Goal: Information Seeking & Learning: Learn about a topic

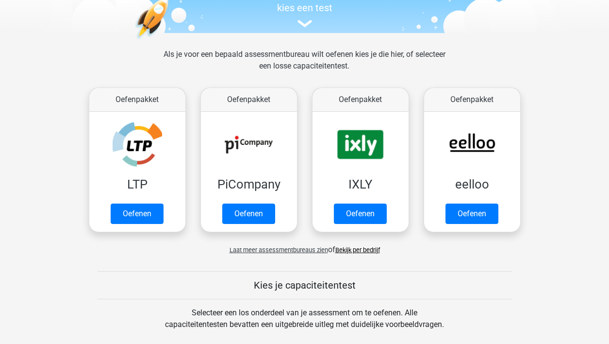
scroll to position [108, 0]
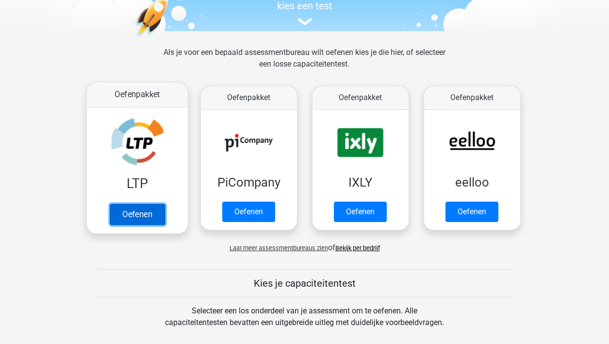
click at [133, 210] on link "Oefenen" at bounding box center [136, 213] width 55 height 21
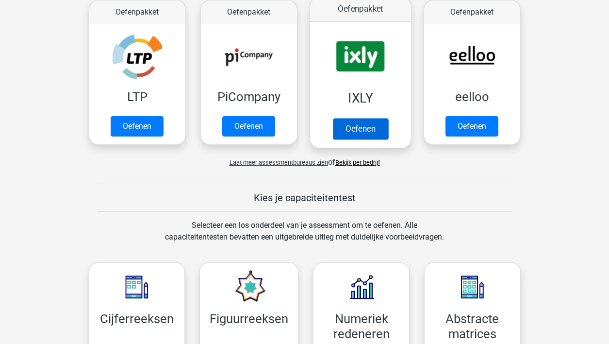
scroll to position [193, 0]
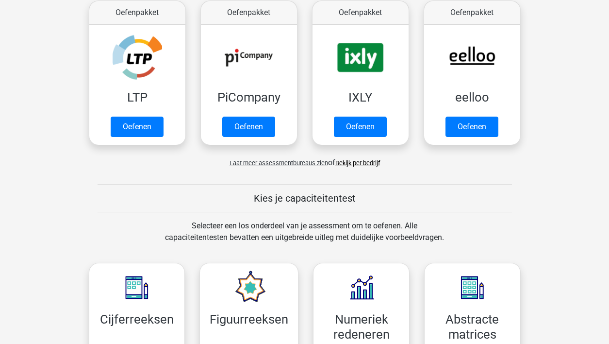
click at [297, 164] on span "Laat meer assessmentbureaus zien" at bounding box center [278, 162] width 98 height 7
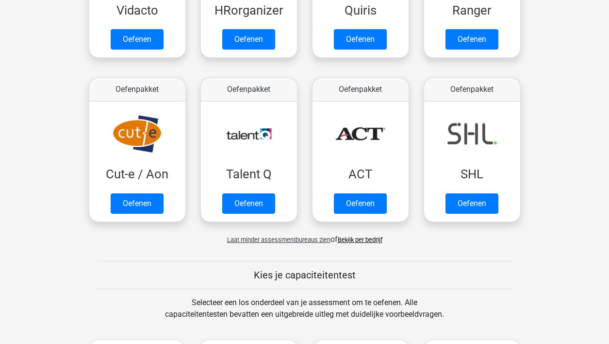
scroll to position [610, 0]
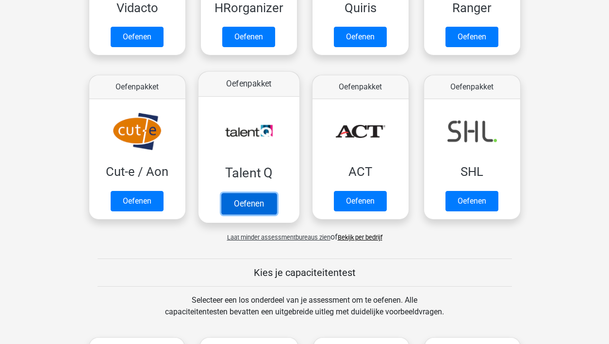
click at [256, 199] on link "Oefenen" at bounding box center [248, 203] width 55 height 21
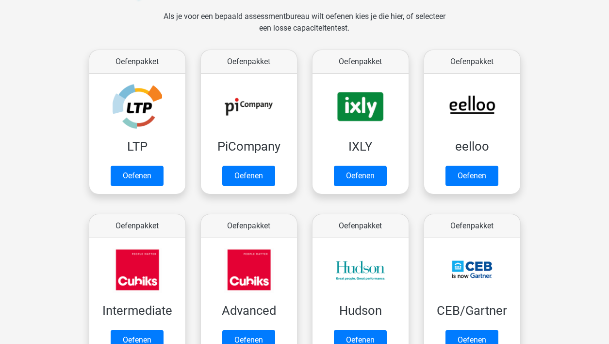
scroll to position [143, 0]
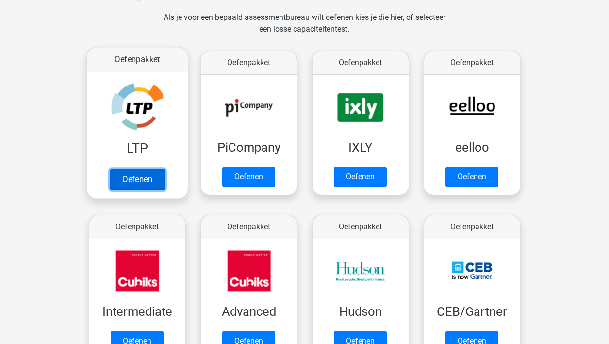
click at [138, 183] on link "Oefenen" at bounding box center [136, 178] width 55 height 21
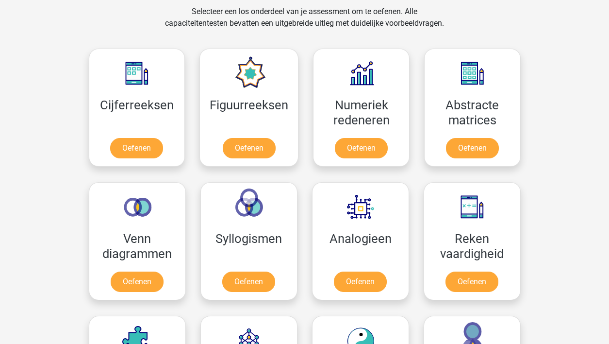
scroll to position [918, 0]
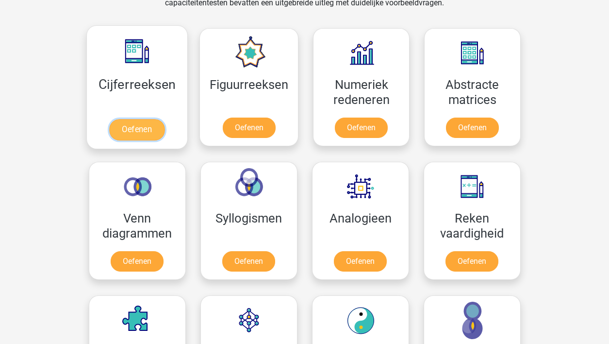
click at [130, 125] on link "Oefenen" at bounding box center [136, 129] width 55 height 21
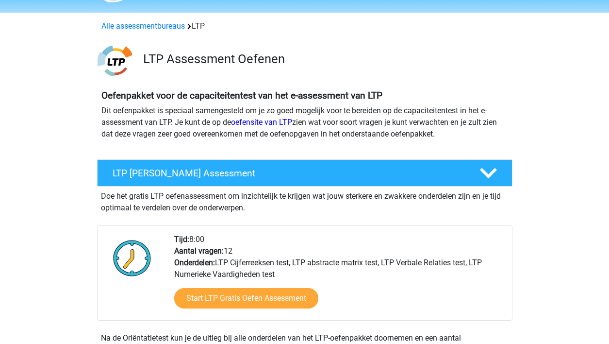
scroll to position [27, 0]
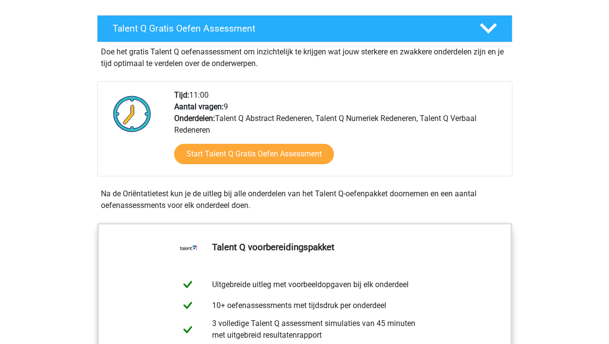
scroll to position [158, 0]
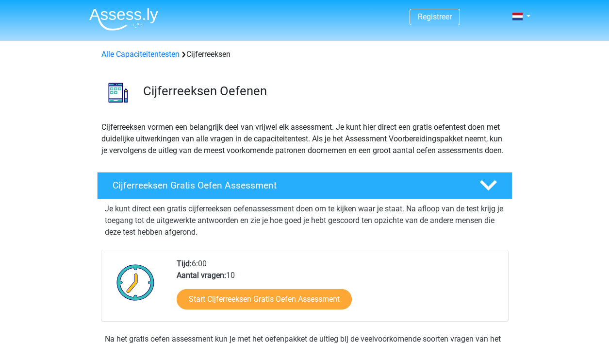
click at [130, 125] on p "Cijferreeksen vormen een belangrijk deel van vrijwel elk assessment. Je kunt hi…" at bounding box center [304, 138] width 407 height 35
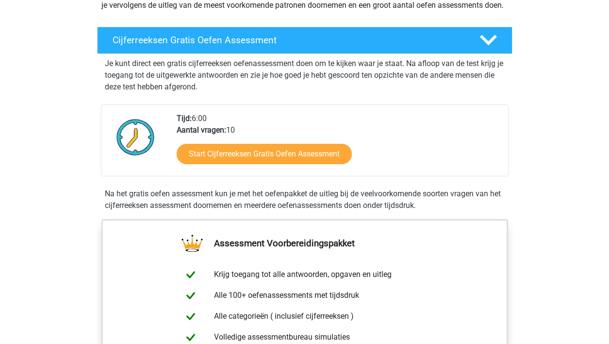
scroll to position [128, 0]
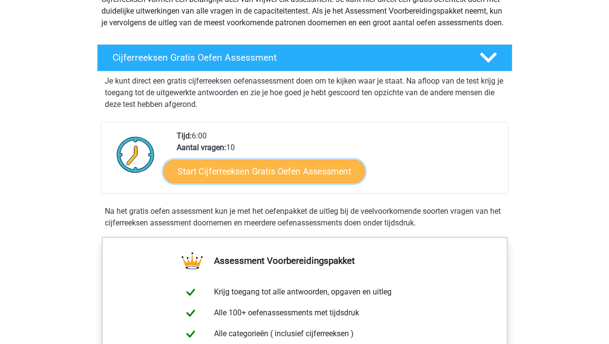
click at [268, 182] on link "Start Cijferreeksen Gratis Oefen Assessment" at bounding box center [264, 170] width 201 height 23
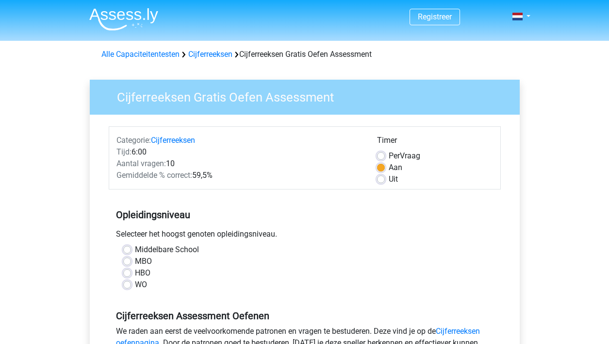
click at [135, 286] on label "WO" at bounding box center [141, 284] width 12 height 12
click at [128, 286] on input "WO" at bounding box center [127, 283] width 8 height 10
radio input "true"
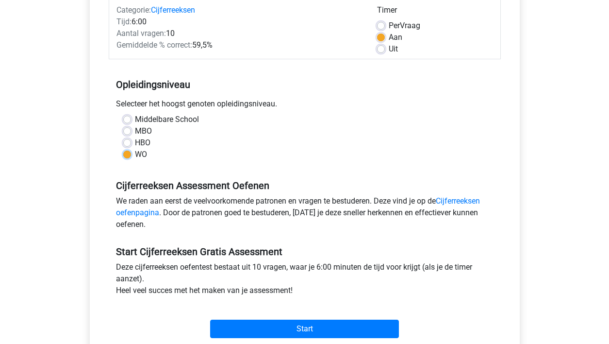
scroll to position [130, 0]
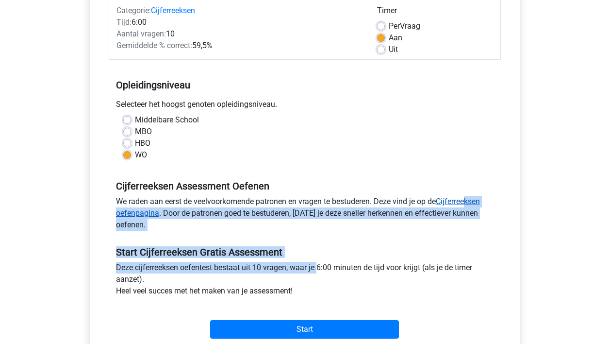
drag, startPoint x: 275, startPoint y: 271, endPoint x: 466, endPoint y: 200, distance: 204.0
click at [466, 200] on form "Categorie: Cijferreeksen Tijd: 6:00 Aantal vragen: 10 Gemiddelde % correct: 59,…" at bounding box center [305, 169] width 392 height 345
click at [467, 230] on div "We raden aan eerst de veelvoorkomende patronen en vragen te bestuderen. Deze vi…" at bounding box center [305, 215] width 392 height 39
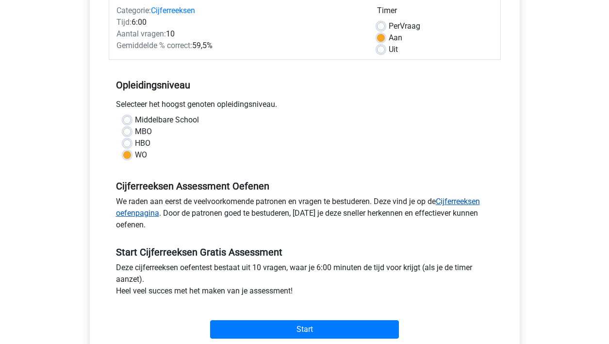
click at [462, 201] on link "Cijferreeksen oefenpagina" at bounding box center [298, 206] width 364 height 21
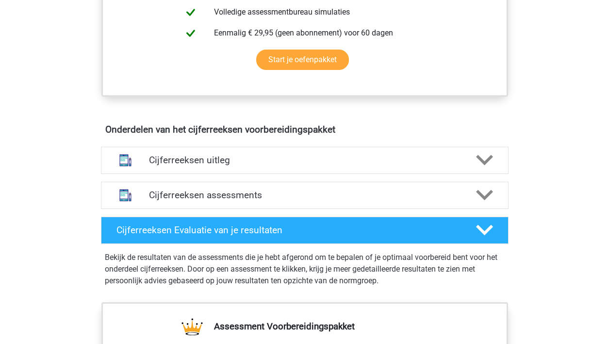
scroll to position [469, 0]
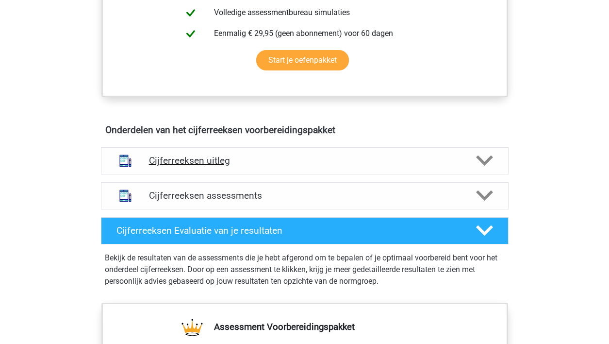
click at [322, 166] on h4 "Cijferreeksen uitleg" at bounding box center [304, 160] width 311 height 11
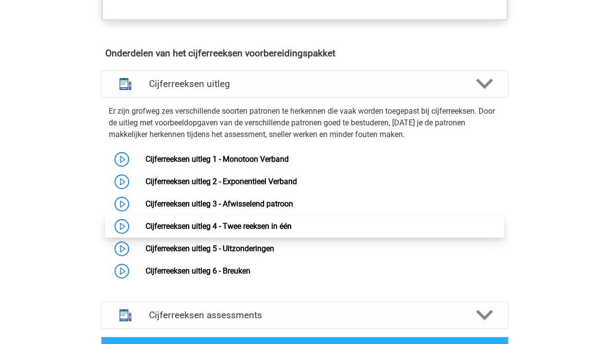
scroll to position [549, 0]
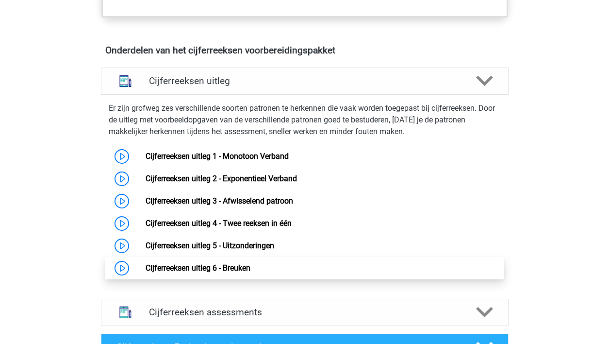
click at [213, 272] on link "Cijferreeksen uitleg 6 - Breuken" at bounding box center [198, 267] width 105 height 9
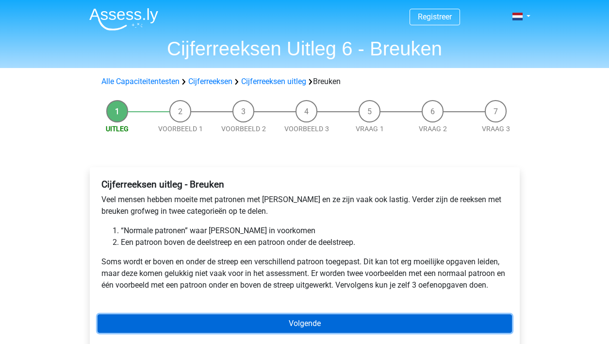
click at [233, 323] on link "Volgende" at bounding box center [305, 323] width 414 height 18
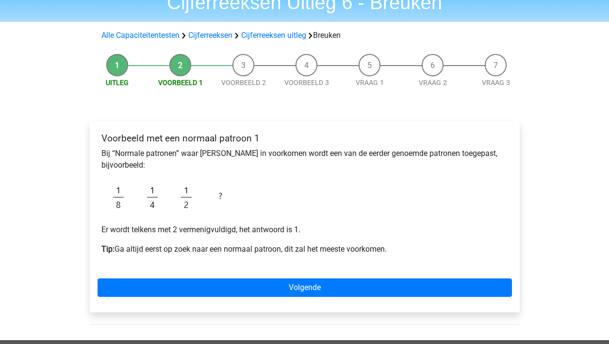
scroll to position [47, 0]
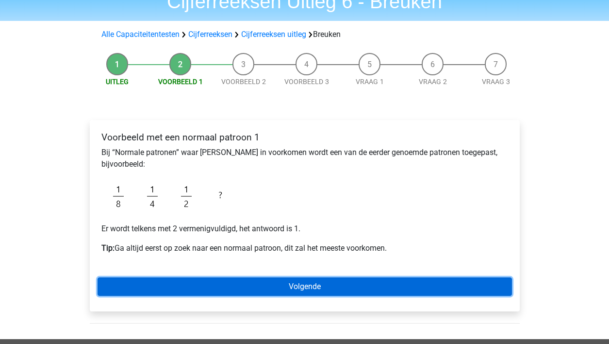
click at [239, 286] on link "Volgende" at bounding box center [305, 286] width 414 height 18
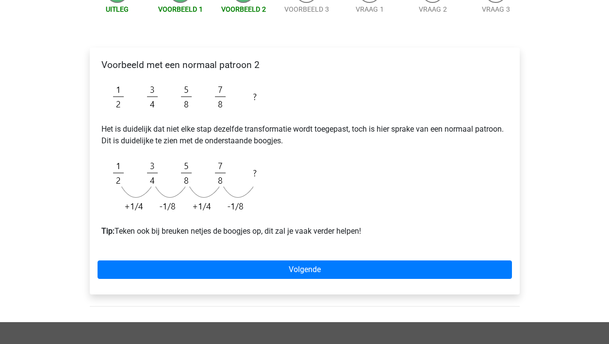
scroll to position [110, 0]
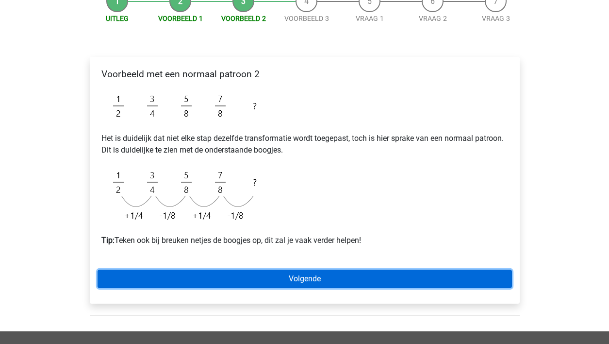
click at [264, 280] on link "Volgende" at bounding box center [305, 278] width 414 height 18
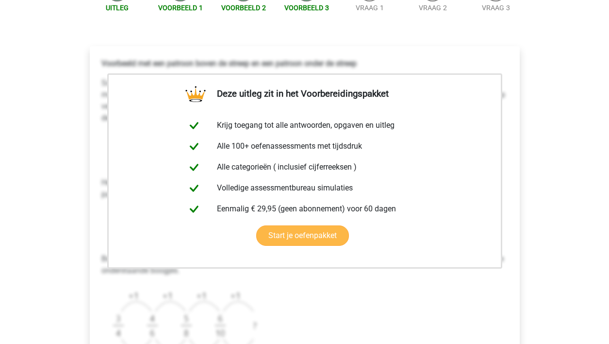
scroll to position [125, 0]
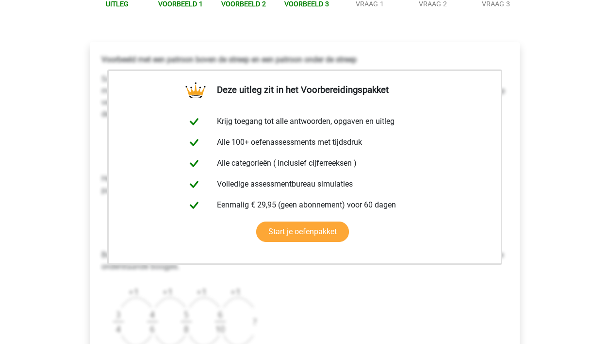
click at [347, 275] on div "Voorbeeld met een patroon boven de streep en een patroon onder de streep Scan e…" at bounding box center [305, 241] width 414 height 382
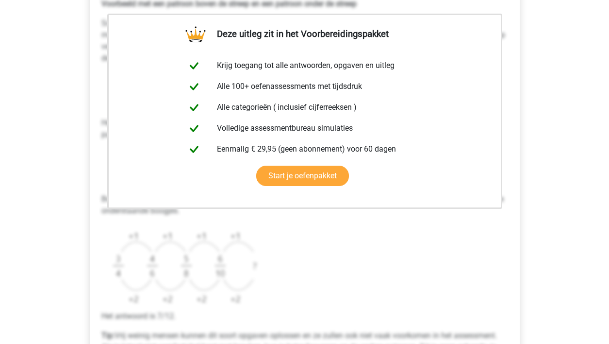
scroll to position [181, 0]
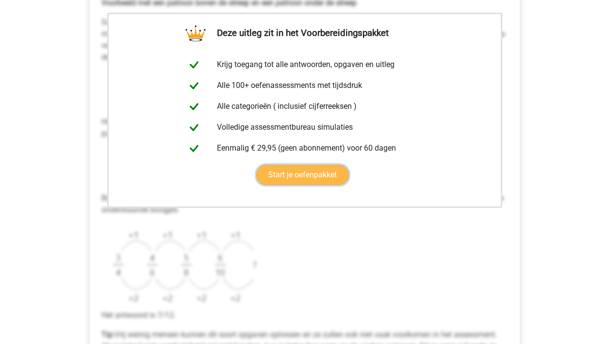
click at [308, 177] on link "Start je oefenpakket" at bounding box center [302, 174] width 93 height 20
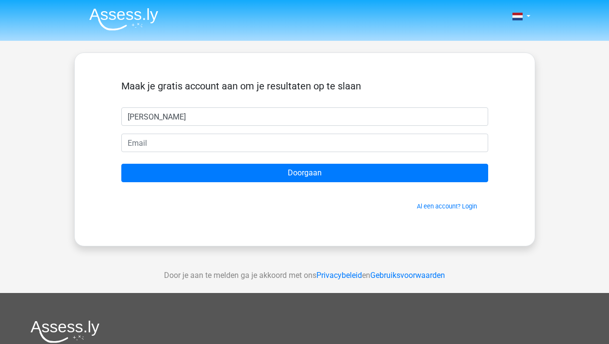
type input "[PERSON_NAME]"
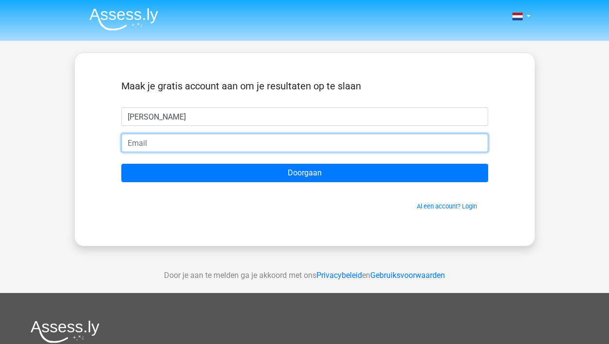
click at [168, 144] on input "email" at bounding box center [304, 142] width 367 height 18
type input "[PERSON_NAME][EMAIL_ADDRESS][DOMAIN_NAME]"
click at [121, 164] on input "Doorgaan" at bounding box center [304, 173] width 367 height 18
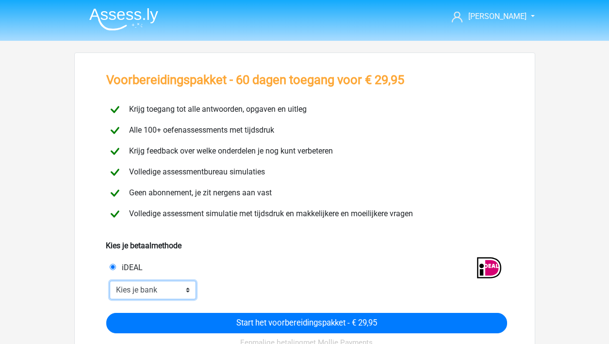
click at [164, 287] on select "Kies je bank ABN AMRO ING Rabobank ASN Bank bunq Knab N26 NN Regiobank Revolut …" at bounding box center [153, 289] width 87 height 18
select select "ideal_INGBNL2A"
click at [110, 280] on select "Kies je bank ABN AMRO ING Rabobank ASN Bank bunq Knab N26 NN Regiobank Revolut …" at bounding box center [153, 289] width 87 height 18
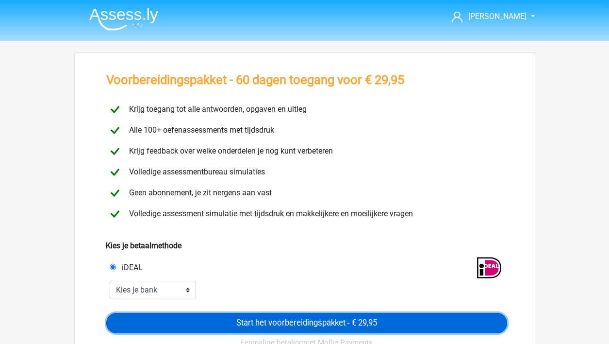
click at [203, 319] on input "Start het voorbereidingspakket - € 29,95" at bounding box center [306, 322] width 401 height 20
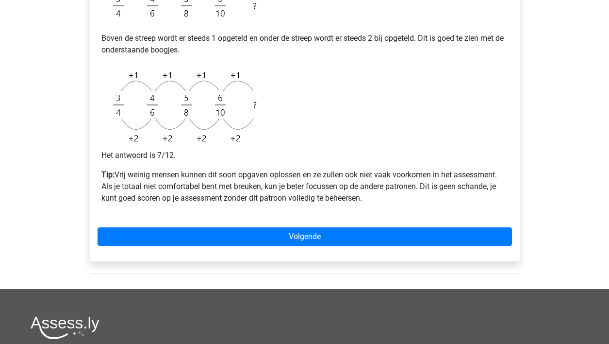
scroll to position [611, 0]
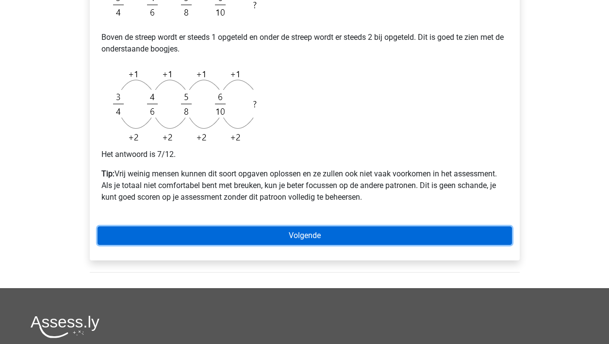
click at [314, 234] on link "Volgende" at bounding box center [305, 235] width 414 height 18
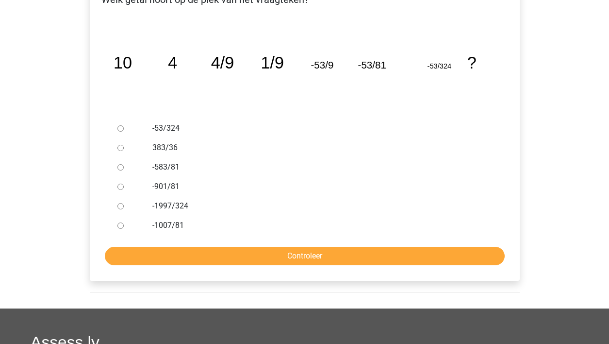
scroll to position [183, 0]
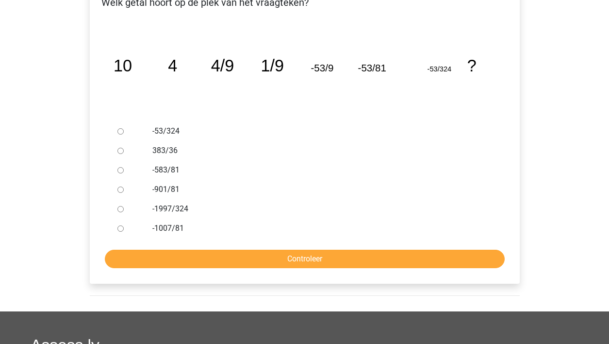
click at [117, 229] on input "-1007/81" at bounding box center [120, 228] width 6 height 6
radio input "true"
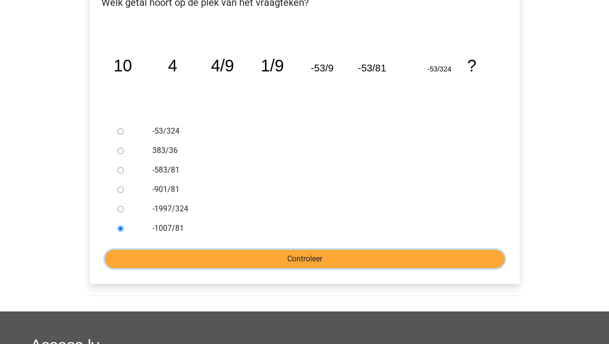
click at [163, 253] on input "Controleer" at bounding box center [305, 258] width 400 height 18
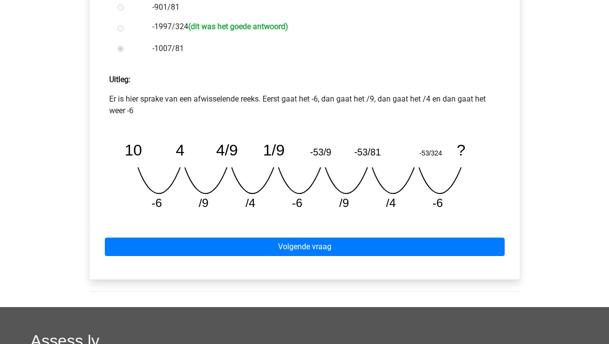
scroll to position [361, 0]
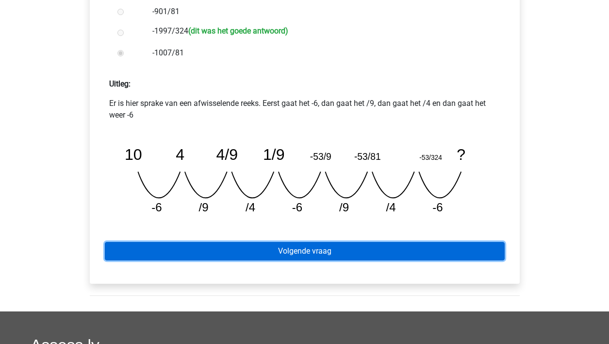
click at [324, 249] on link "Volgende vraag" at bounding box center [305, 251] width 400 height 18
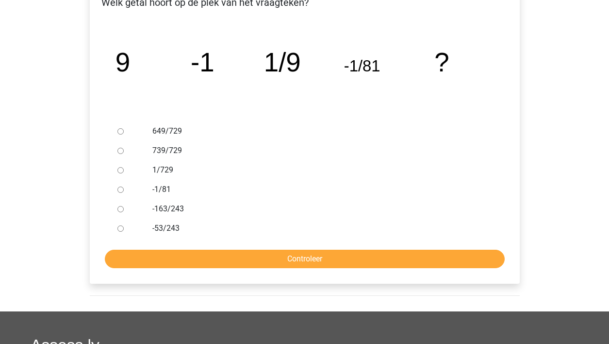
scroll to position [184, 0]
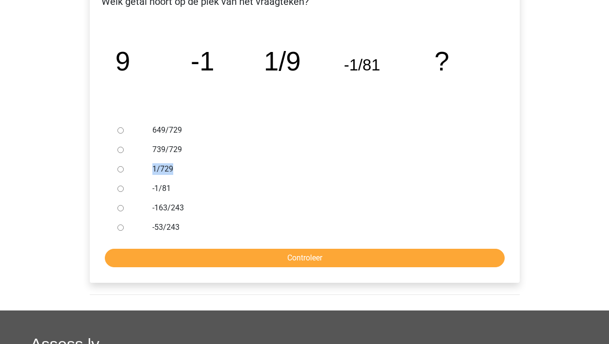
drag, startPoint x: 123, startPoint y: 193, endPoint x: 119, endPoint y: 170, distance: 23.1
click at [119, 170] on div "649/729 739/729 1/729 -1/81 -163/243 -53/243" at bounding box center [305, 178] width 382 height 116
click at [119, 170] on input "1/729" at bounding box center [120, 169] width 6 height 6
radio input "true"
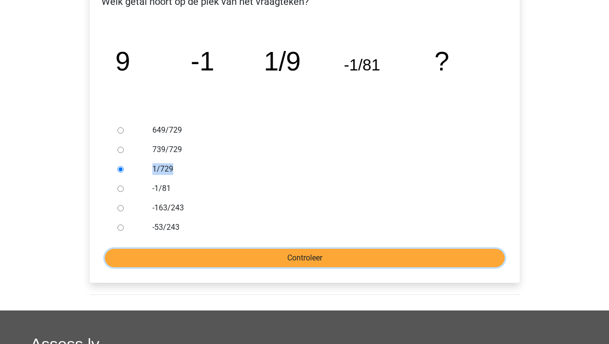
click at [165, 256] on input "Controleer" at bounding box center [305, 257] width 400 height 18
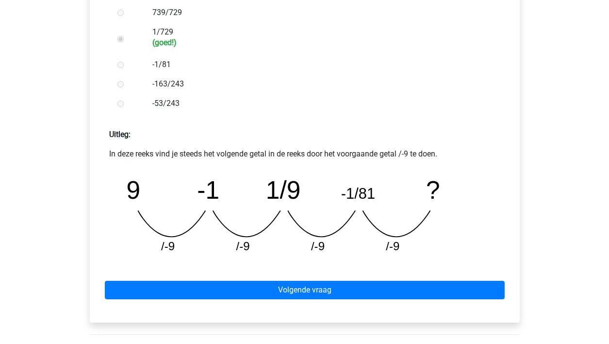
scroll to position [328, 0]
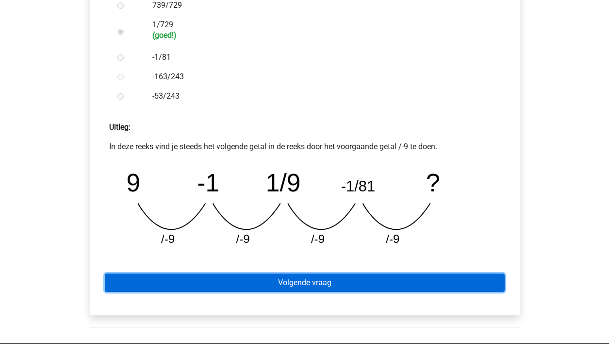
click at [219, 276] on link "Volgende vraag" at bounding box center [305, 282] width 400 height 18
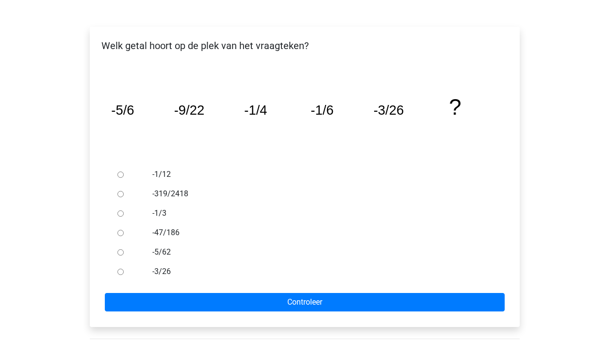
scroll to position [136, 0]
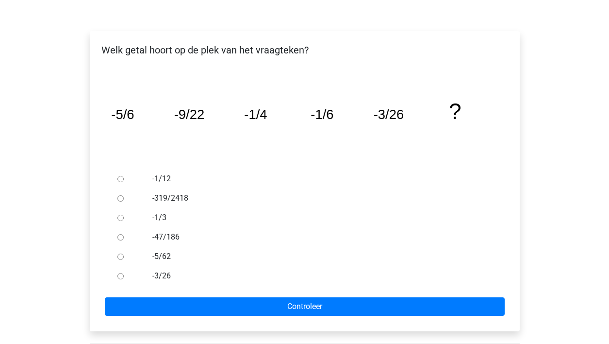
click at [120, 259] on input "-5/62" at bounding box center [120, 256] width 6 height 6
radio input "true"
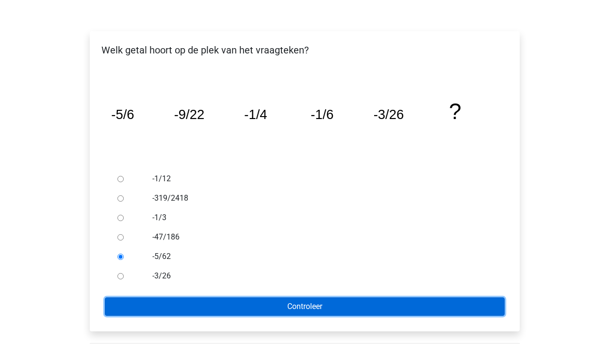
click at [137, 304] on input "Controleer" at bounding box center [305, 306] width 400 height 18
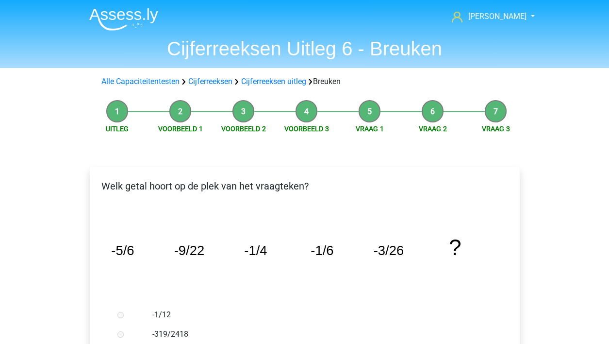
scroll to position [1, 0]
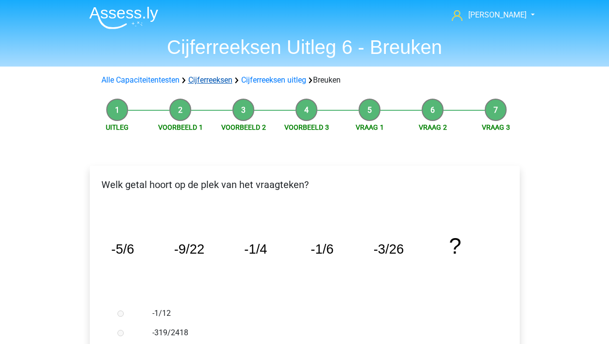
click at [209, 80] on link "Cijferreeksen" at bounding box center [210, 79] width 44 height 9
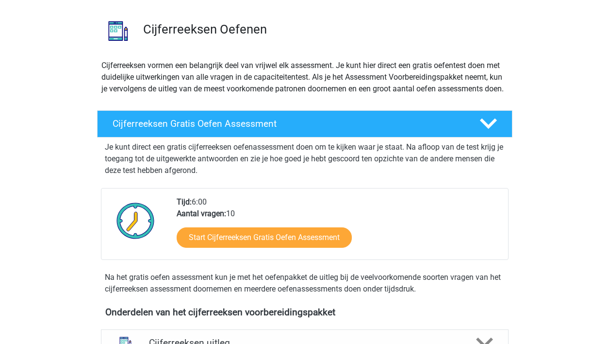
scroll to position [65, 0]
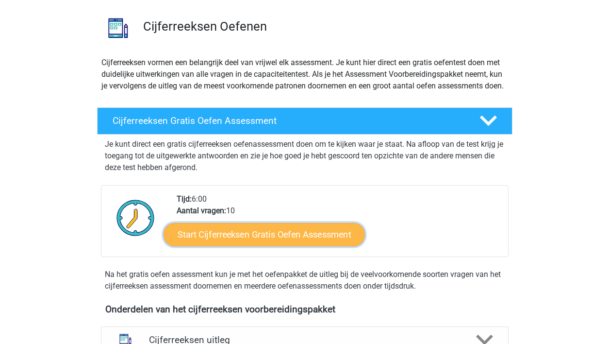
click at [248, 245] on link "Start Cijferreeksen Gratis Oefen Assessment" at bounding box center [264, 233] width 201 height 23
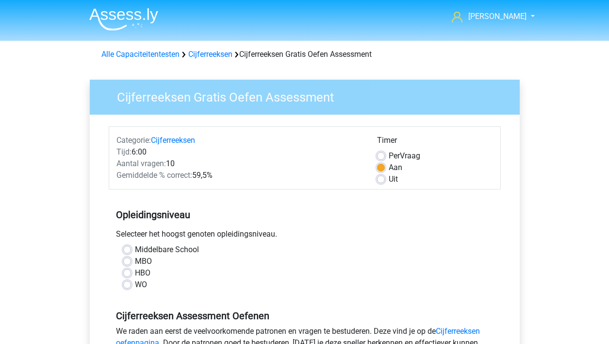
click at [135, 286] on label "WO" at bounding box center [141, 284] width 12 height 12
click at [127, 286] on input "WO" at bounding box center [127, 283] width 8 height 10
radio input "true"
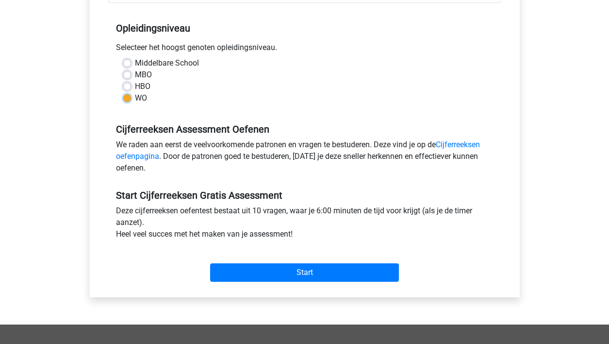
scroll to position [194, 0]
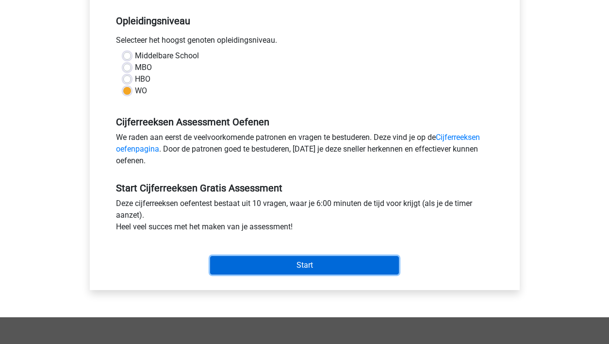
click at [259, 257] on input "Start" at bounding box center [304, 265] width 189 height 18
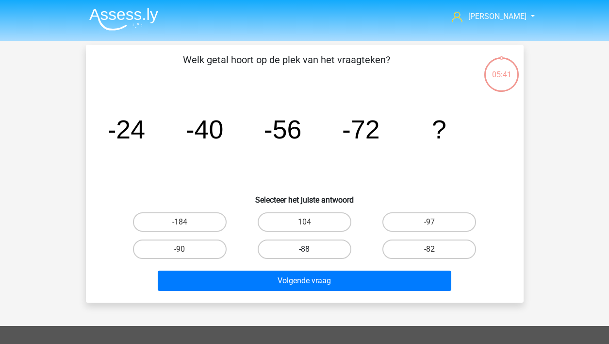
click at [312, 250] on label "-88" at bounding box center [305, 248] width 94 height 19
click at [311, 250] on input "-88" at bounding box center [307, 252] width 6 height 6
radio input "true"
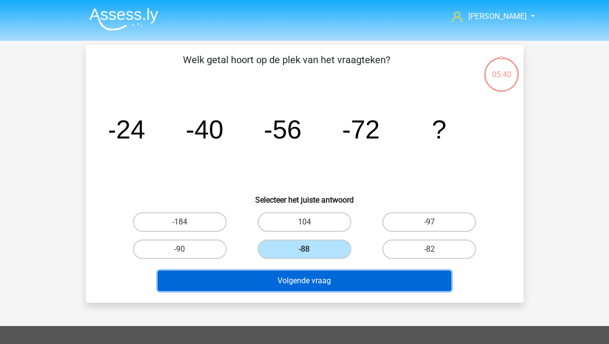
click at [306, 281] on button "Volgende vraag" at bounding box center [305, 280] width 294 height 20
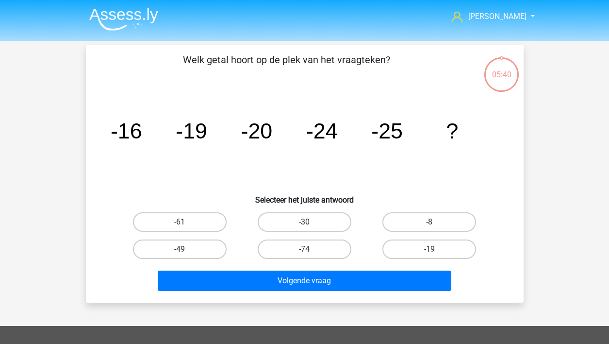
scroll to position [45, 0]
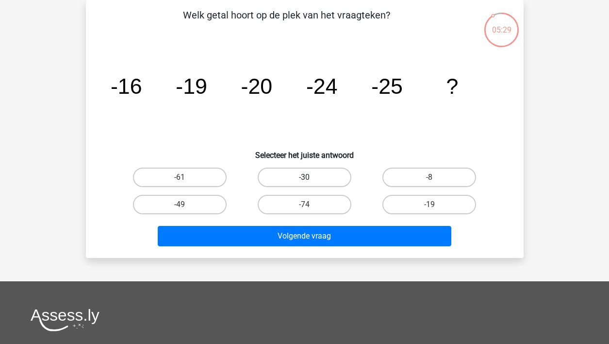
click at [301, 175] on label "-30" at bounding box center [305, 176] width 94 height 19
click at [304, 177] on input "-30" at bounding box center [307, 180] width 6 height 6
radio input "true"
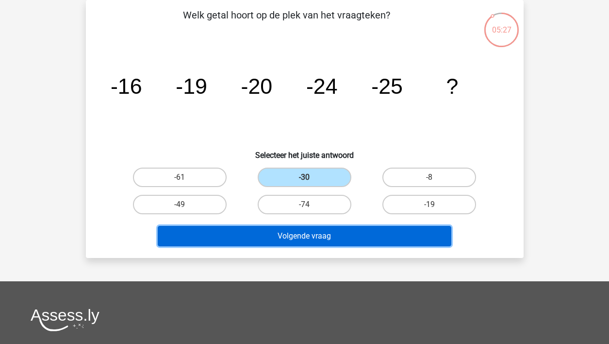
click at [287, 239] on button "Volgende vraag" at bounding box center [305, 236] width 294 height 20
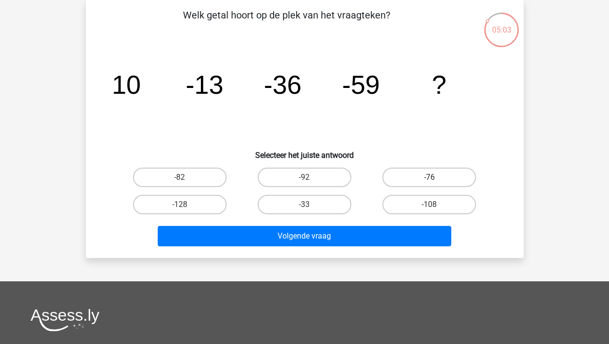
click at [409, 174] on label "-76" at bounding box center [429, 176] width 94 height 19
click at [429, 177] on input "-76" at bounding box center [432, 180] width 6 height 6
radio input "true"
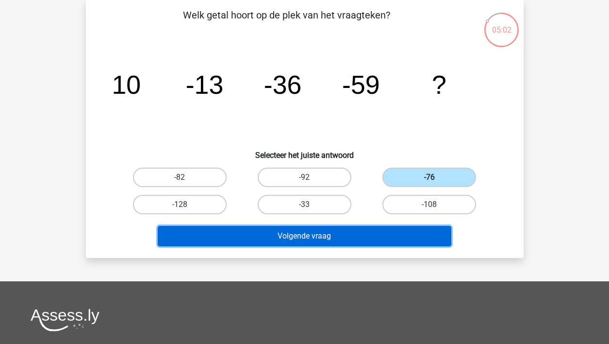
click at [344, 233] on button "Volgende vraag" at bounding box center [305, 236] width 294 height 20
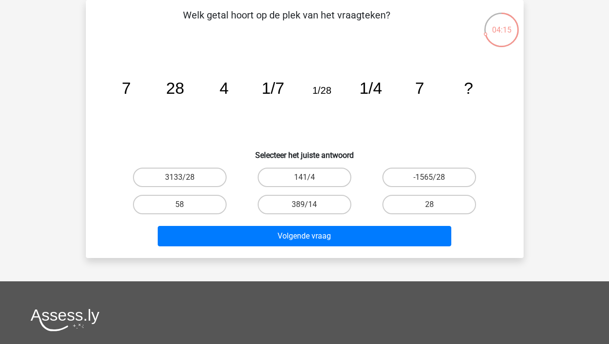
click at [431, 204] on input "28" at bounding box center [432, 207] width 6 height 6
radio input "true"
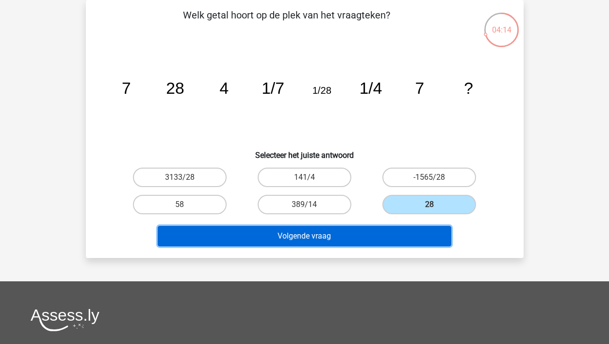
click at [358, 235] on button "Volgende vraag" at bounding box center [305, 236] width 294 height 20
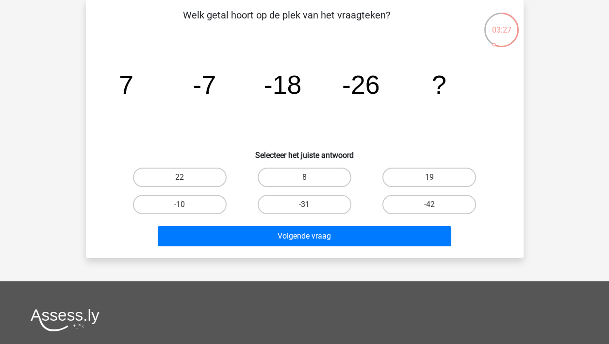
click at [318, 206] on label "-31" at bounding box center [305, 204] width 94 height 19
click at [311, 206] on input "-31" at bounding box center [307, 207] width 6 height 6
radio input "true"
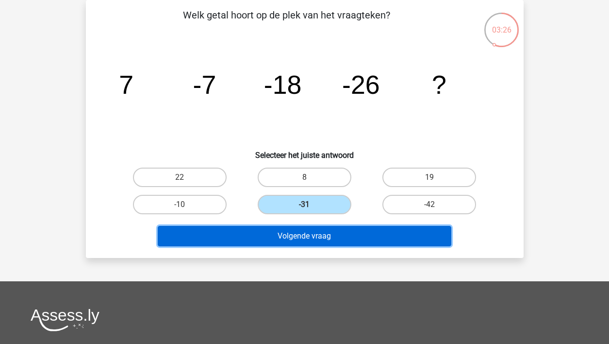
click at [310, 235] on button "Volgende vraag" at bounding box center [305, 236] width 294 height 20
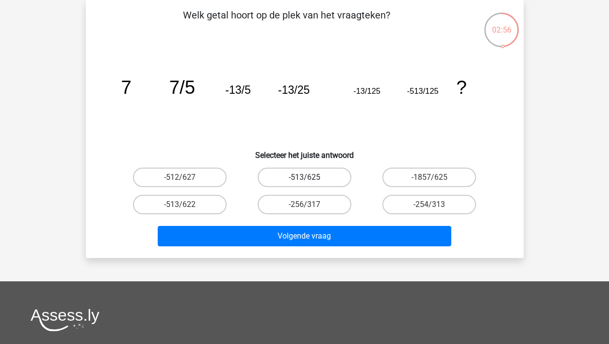
click at [321, 178] on label "-513/625" at bounding box center [305, 176] width 94 height 19
click at [311, 178] on input "-513/625" at bounding box center [307, 180] width 6 height 6
radio input "true"
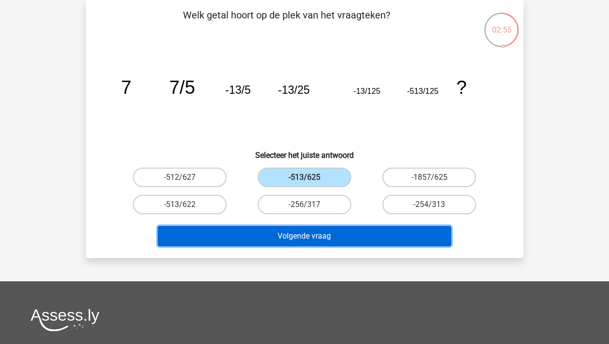
click at [312, 239] on button "Volgende vraag" at bounding box center [305, 236] width 294 height 20
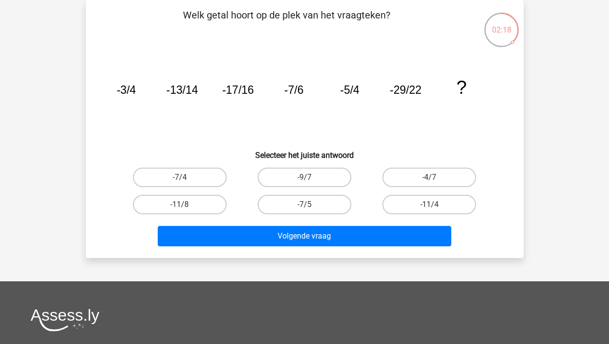
click at [186, 179] on input "-7/4" at bounding box center [183, 180] width 6 height 6
radio input "true"
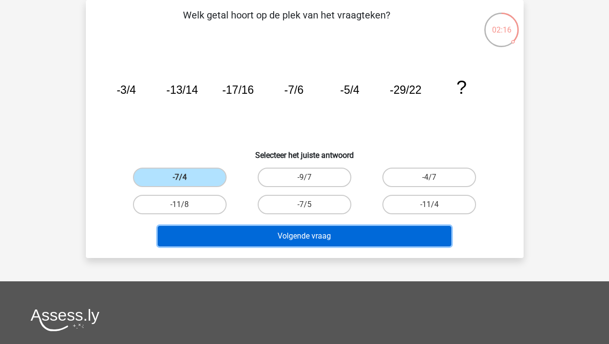
click at [236, 232] on button "Volgende vraag" at bounding box center [305, 236] width 294 height 20
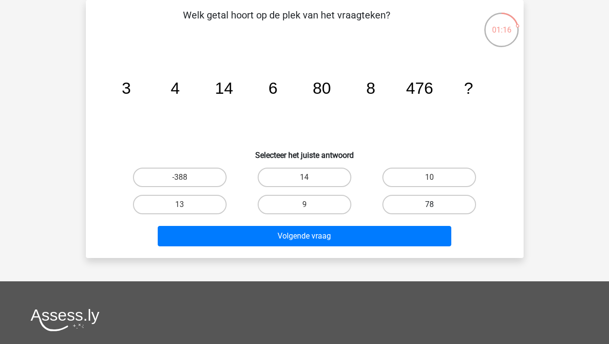
click at [413, 199] on label "78" at bounding box center [429, 204] width 94 height 19
click at [429, 204] on input "78" at bounding box center [432, 207] width 6 height 6
radio input "true"
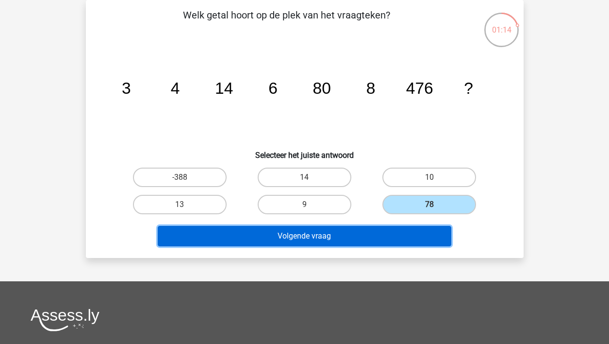
click at [336, 231] on button "Volgende vraag" at bounding box center [305, 236] width 294 height 20
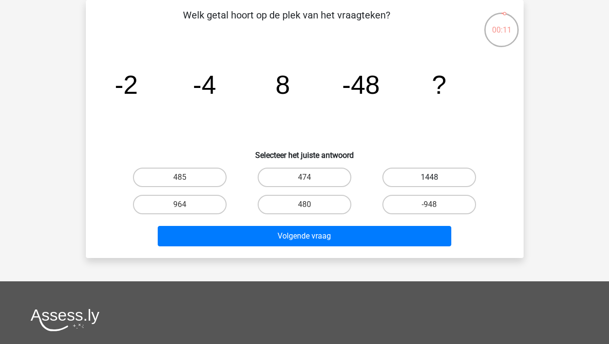
click at [414, 173] on label "1448" at bounding box center [429, 176] width 94 height 19
click at [429, 177] on input "1448" at bounding box center [432, 180] width 6 height 6
radio input "true"
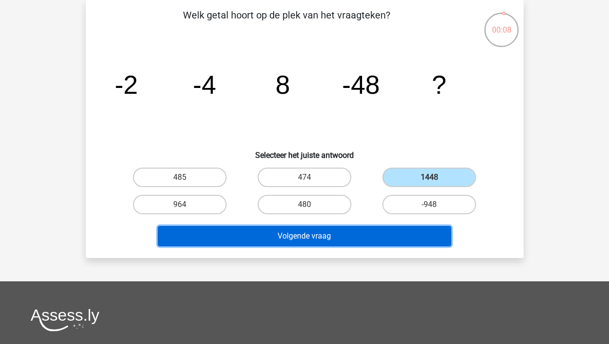
click at [337, 237] on button "Volgende vraag" at bounding box center [305, 236] width 294 height 20
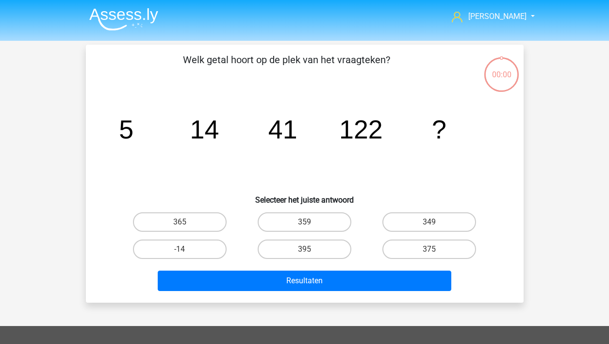
scroll to position [45, 0]
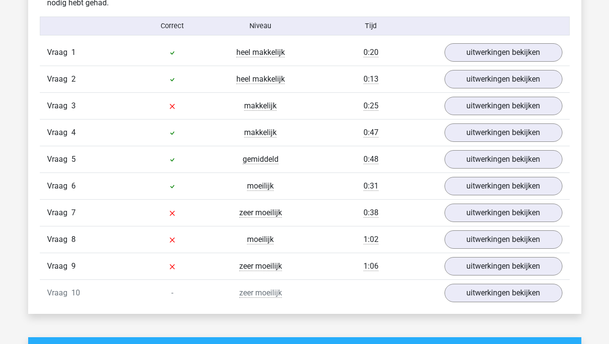
scroll to position [631, 0]
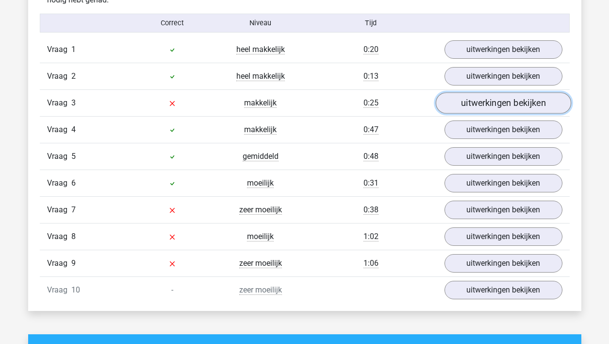
click at [486, 98] on link "uitwerkingen bekijken" at bounding box center [502, 103] width 135 height 21
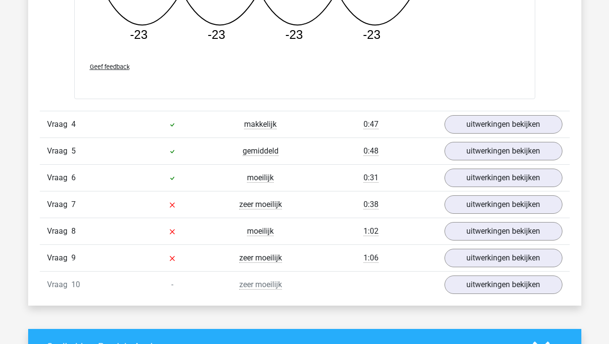
scroll to position [1061, 0]
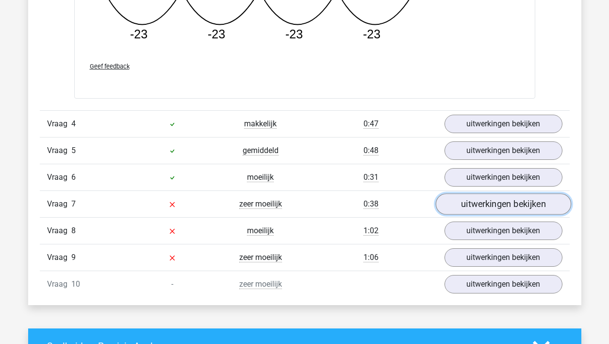
click at [471, 202] on link "uitwerkingen bekijken" at bounding box center [502, 203] width 135 height 21
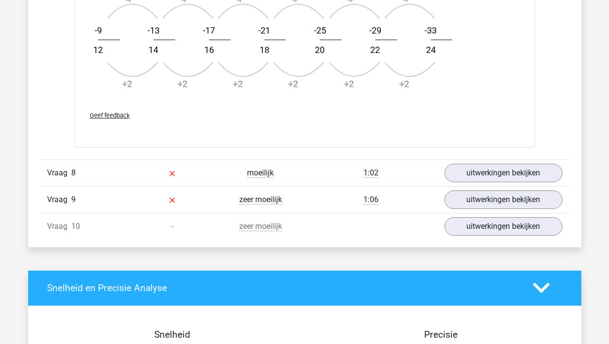
scroll to position [1701, 0]
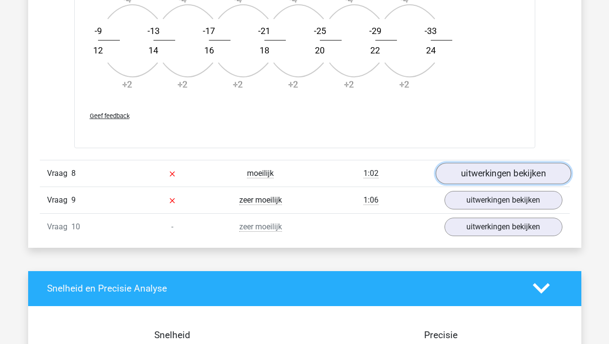
click at [474, 171] on link "uitwerkingen bekijken" at bounding box center [502, 173] width 135 height 21
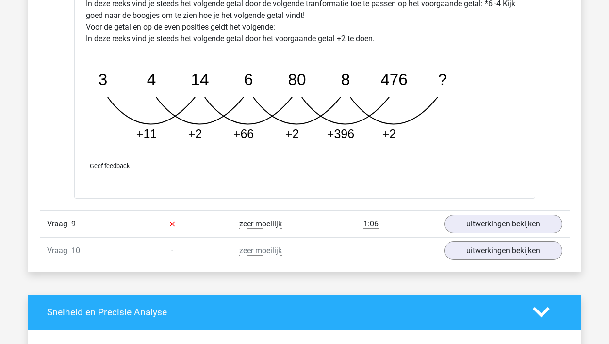
scroll to position [2158, 0]
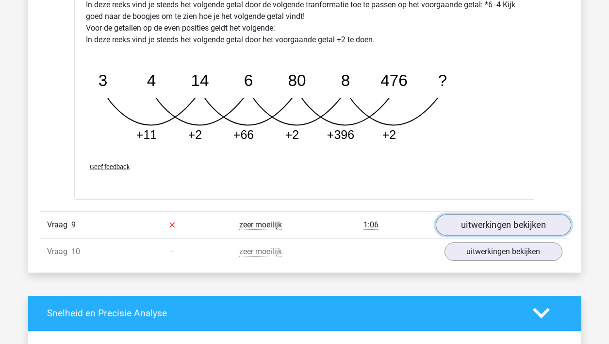
click at [480, 224] on link "uitwerkingen bekijken" at bounding box center [502, 224] width 135 height 21
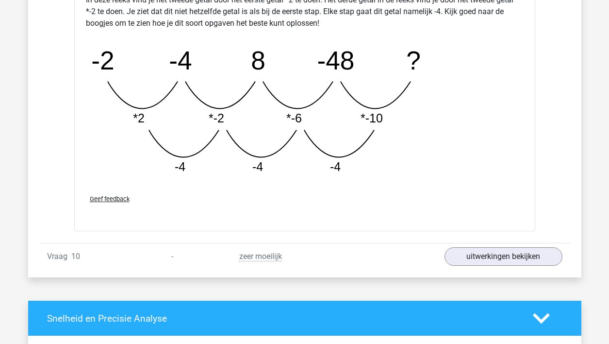
scroll to position [2653, 0]
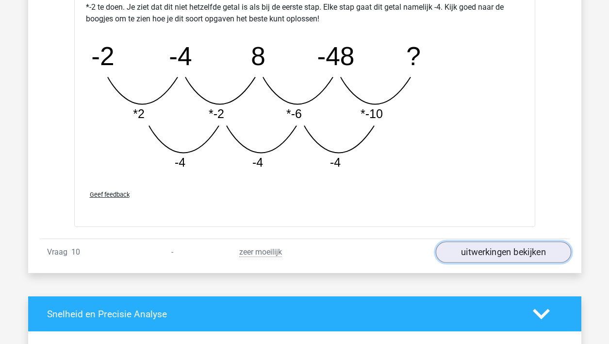
click at [494, 253] on link "uitwerkingen bekijken" at bounding box center [502, 252] width 135 height 21
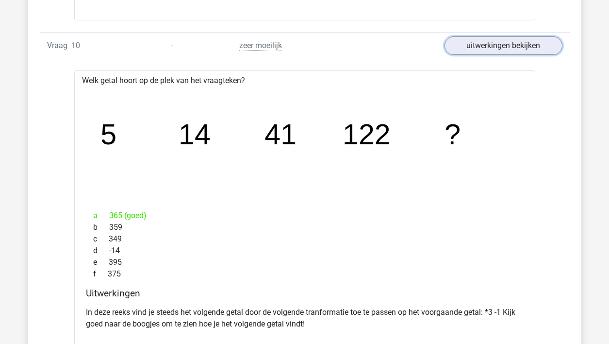
scroll to position [2858, 0]
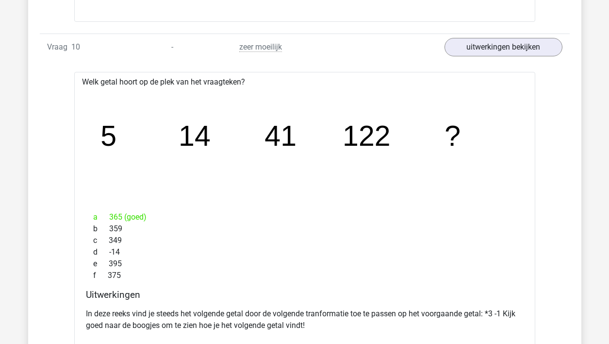
drag, startPoint x: 369, startPoint y: 224, endPoint x: 372, endPoint y: 280, distance: 56.3
click at [372, 280] on div "f 375" at bounding box center [305, 275] width 438 height 12
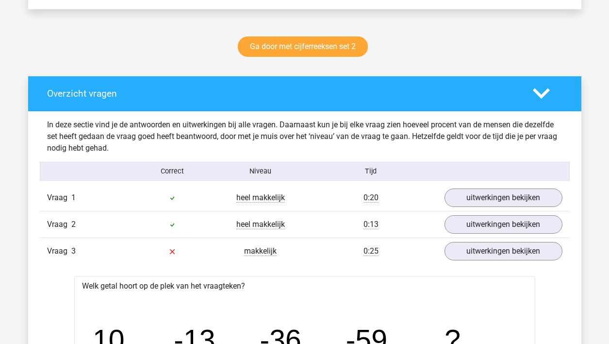
scroll to position [482, 0]
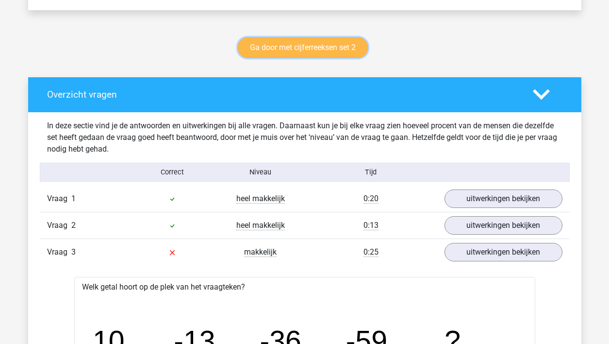
click at [316, 47] on link "Ga door met cijferreeksen set 2" at bounding box center [303, 47] width 130 height 20
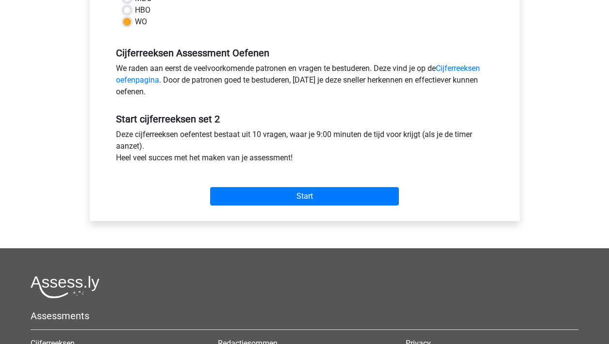
scroll to position [263, 0]
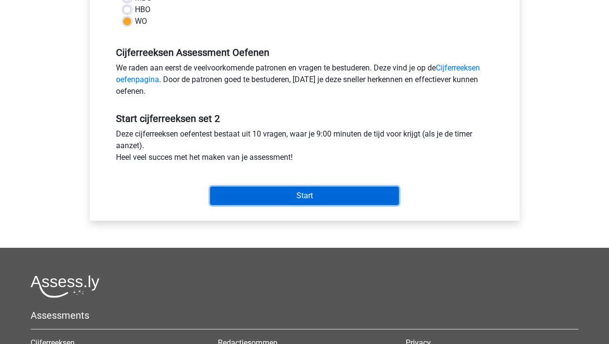
click at [310, 192] on input "Start" at bounding box center [304, 195] width 189 height 18
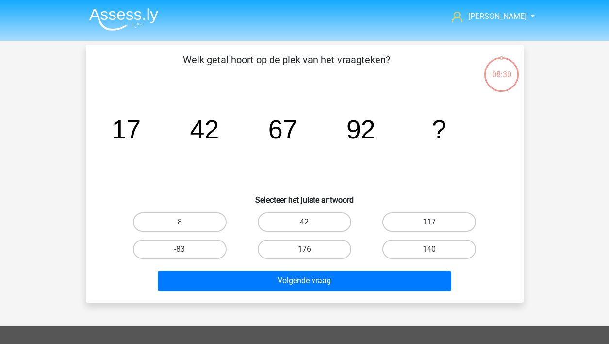
click at [436, 221] on label "117" at bounding box center [429, 221] width 94 height 19
click at [436, 222] on input "117" at bounding box center [432, 225] width 6 height 6
radio input "true"
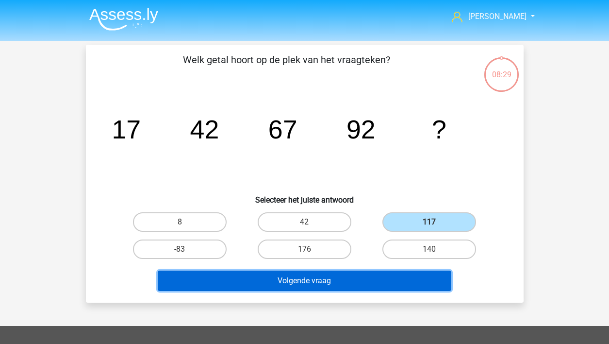
click at [347, 282] on button "Volgende vraag" at bounding box center [305, 280] width 294 height 20
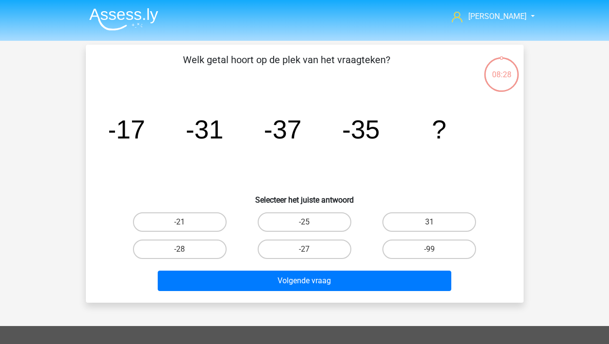
scroll to position [45, 0]
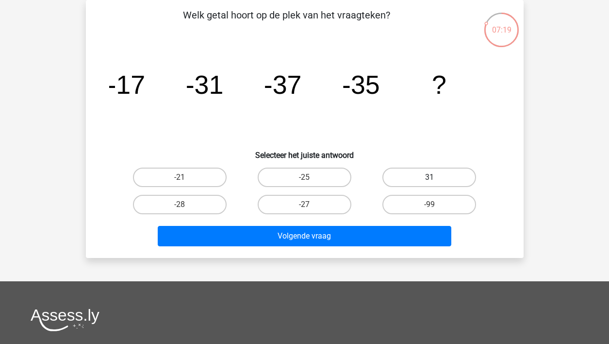
click at [421, 173] on label "31" at bounding box center [429, 176] width 94 height 19
click at [429, 177] on input "31" at bounding box center [432, 180] width 6 height 6
radio input "true"
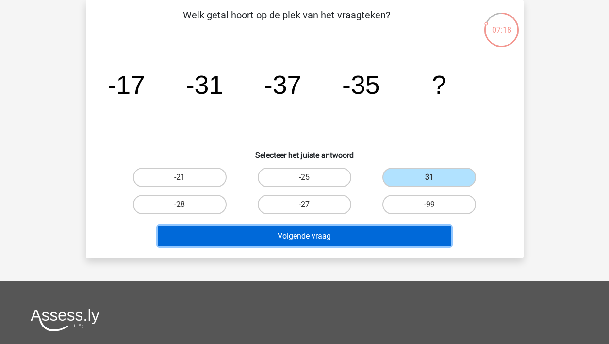
click at [290, 237] on button "Volgende vraag" at bounding box center [305, 236] width 294 height 20
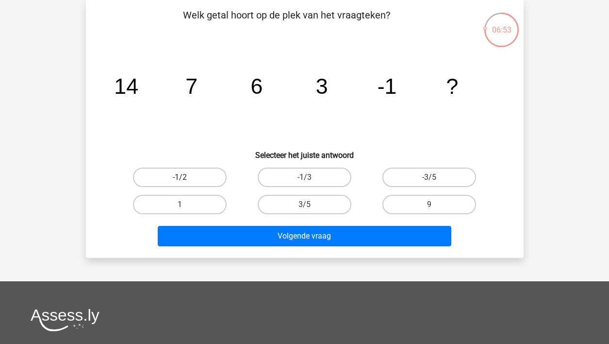
click at [192, 179] on label "-1/2" at bounding box center [180, 176] width 94 height 19
click at [186, 179] on input "-1/2" at bounding box center [183, 180] width 6 height 6
radio input "true"
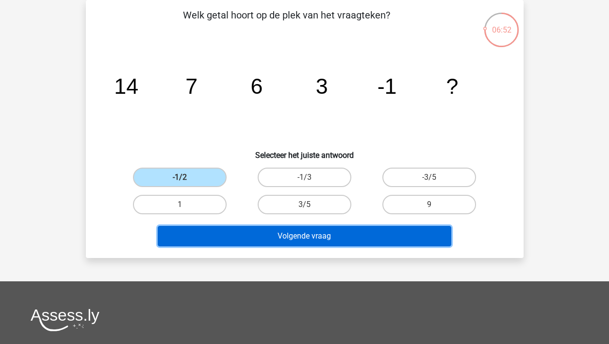
click at [213, 233] on button "Volgende vraag" at bounding box center [305, 236] width 294 height 20
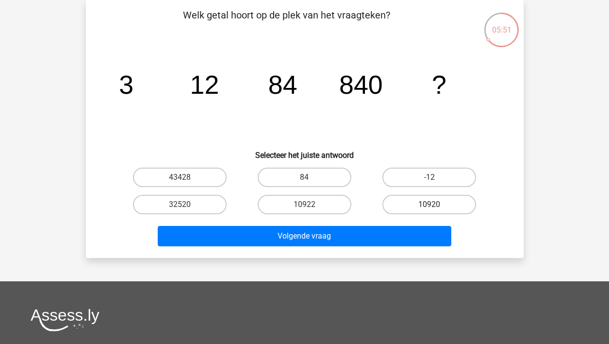
click at [428, 206] on label "10920" at bounding box center [429, 204] width 94 height 19
click at [429, 206] on input "10920" at bounding box center [432, 207] width 6 height 6
radio input "true"
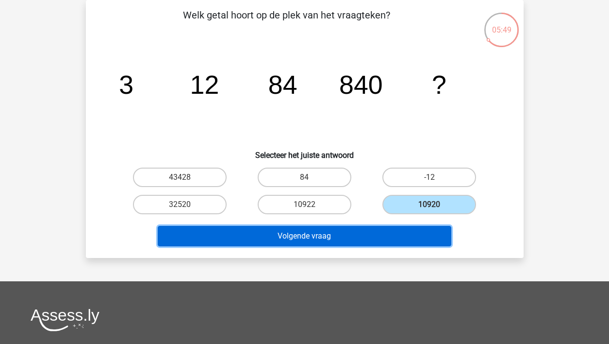
click at [347, 234] on button "Volgende vraag" at bounding box center [305, 236] width 294 height 20
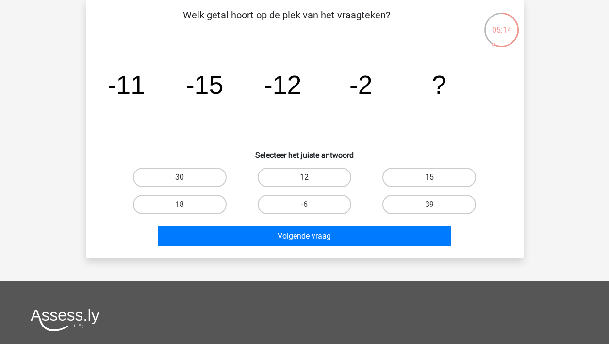
click at [310, 210] on input "-6" at bounding box center [307, 207] width 6 height 6
radio input "true"
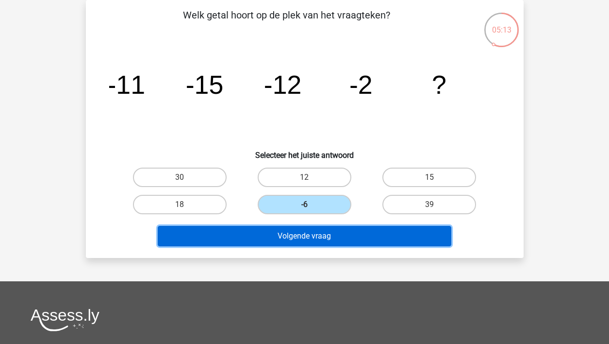
click at [321, 237] on button "Volgende vraag" at bounding box center [305, 236] width 294 height 20
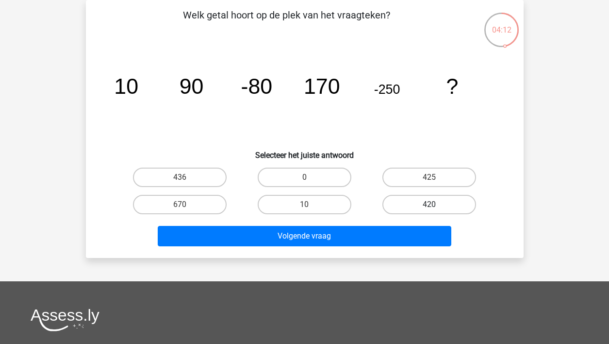
click at [423, 204] on label "420" at bounding box center [429, 204] width 94 height 19
click at [429, 204] on input "420" at bounding box center [432, 207] width 6 height 6
radio input "true"
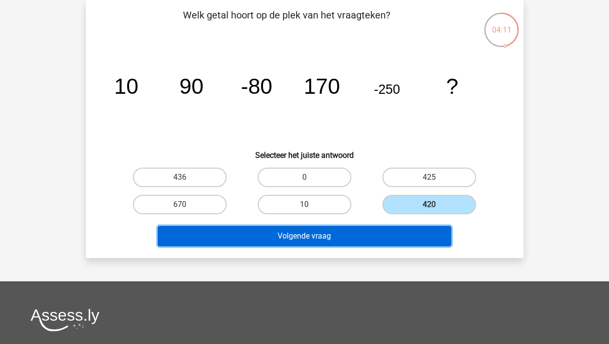
click at [361, 233] on button "Volgende vraag" at bounding box center [305, 236] width 294 height 20
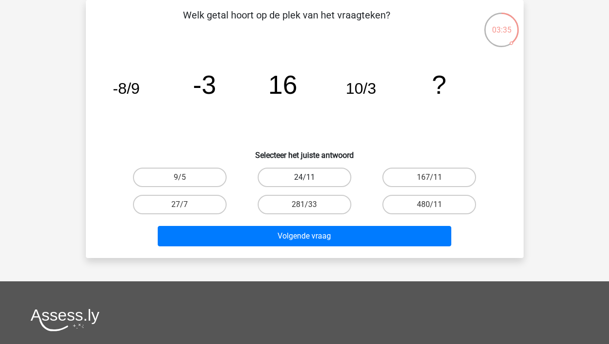
click at [326, 175] on label "24/11" at bounding box center [305, 176] width 94 height 19
click at [311, 177] on input "24/11" at bounding box center [307, 180] width 6 height 6
radio input "true"
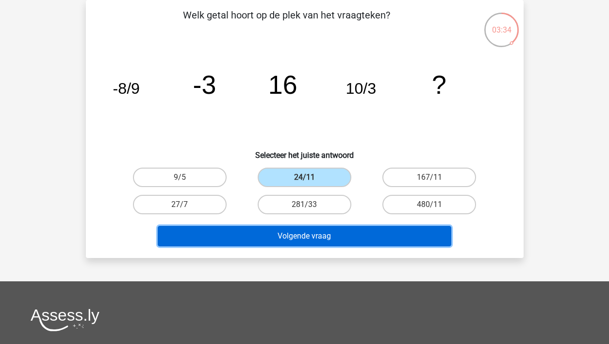
click at [302, 239] on button "Volgende vraag" at bounding box center [305, 236] width 294 height 20
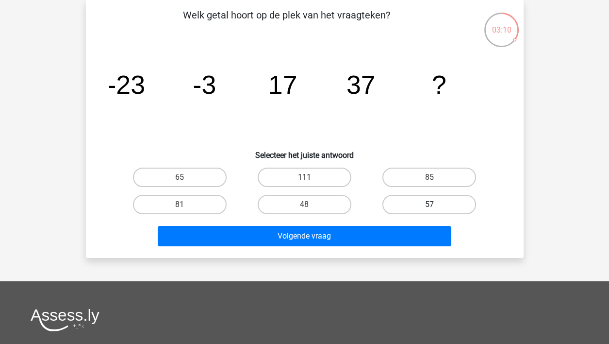
click at [426, 202] on label "57" at bounding box center [429, 204] width 94 height 19
click at [429, 204] on input "57" at bounding box center [432, 207] width 6 height 6
radio input "true"
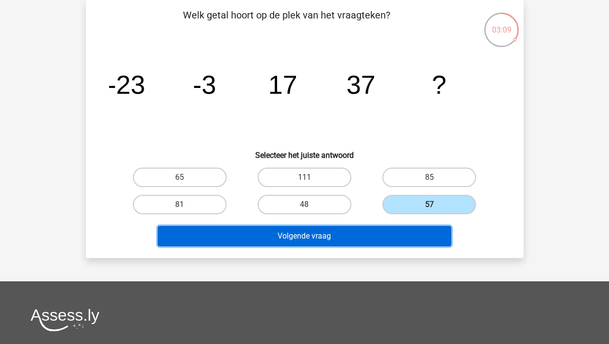
click at [359, 238] on button "Volgende vraag" at bounding box center [305, 236] width 294 height 20
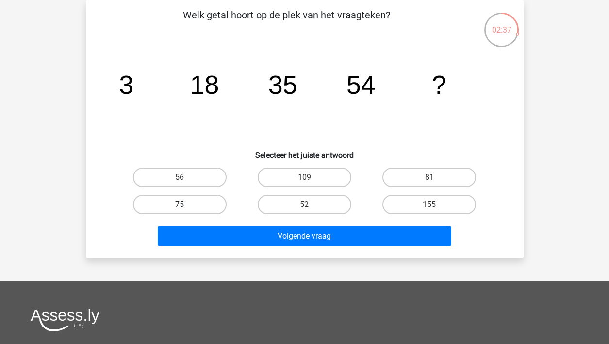
click at [185, 200] on label "75" at bounding box center [180, 204] width 94 height 19
click at [185, 204] on input "75" at bounding box center [183, 207] width 6 height 6
radio input "true"
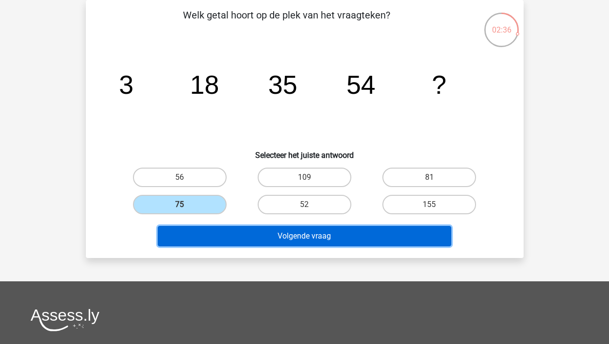
click at [223, 240] on button "Volgende vraag" at bounding box center [305, 236] width 294 height 20
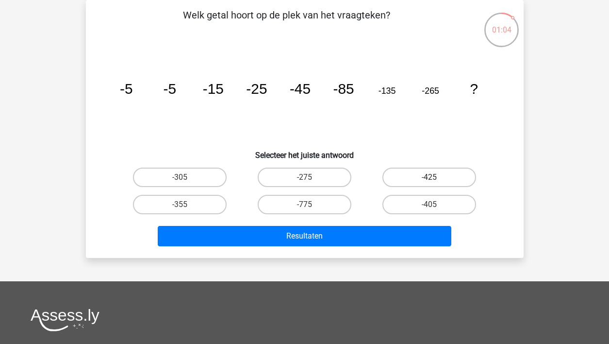
click at [440, 177] on label "-425" at bounding box center [429, 176] width 94 height 19
click at [436, 177] on input "-425" at bounding box center [432, 180] width 6 height 6
radio input "true"
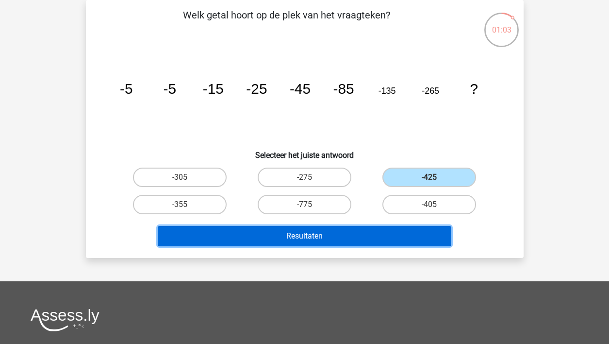
click at [343, 239] on button "Resultaten" at bounding box center [305, 236] width 294 height 20
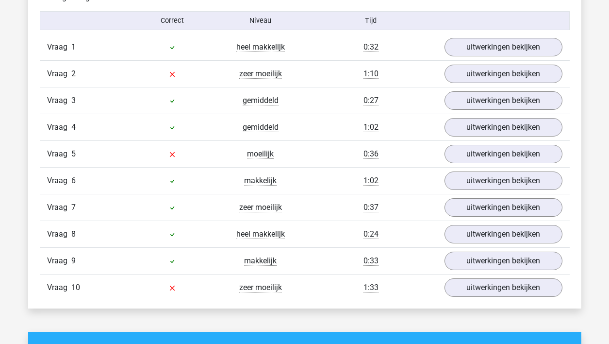
scroll to position [634, 0]
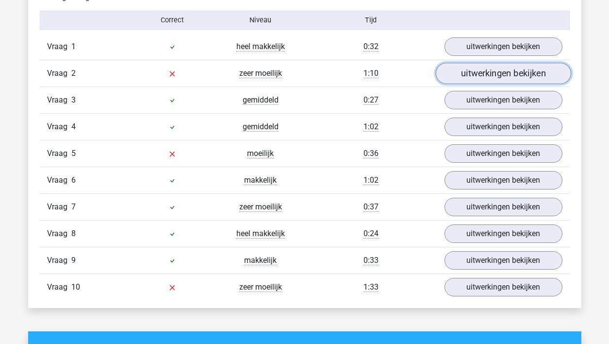
click at [469, 76] on link "uitwerkingen bekijken" at bounding box center [502, 73] width 135 height 21
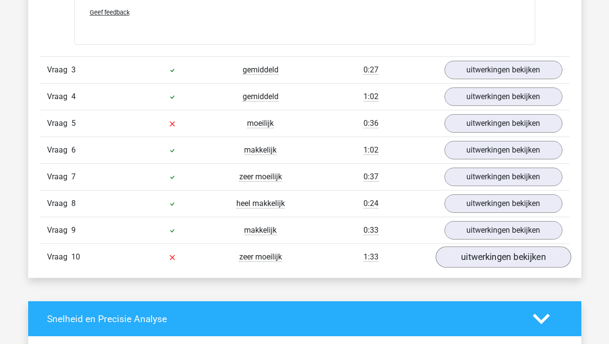
scroll to position [1161, 0]
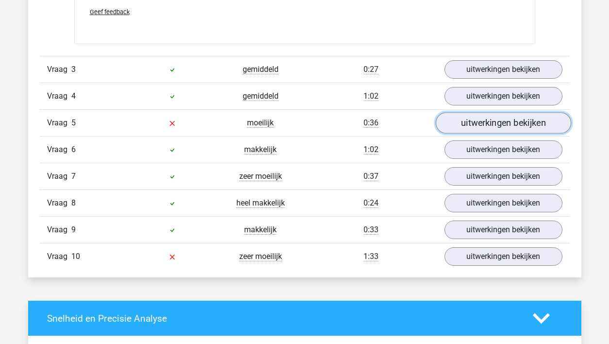
click at [491, 123] on link "uitwerkingen bekijken" at bounding box center [502, 122] width 135 height 21
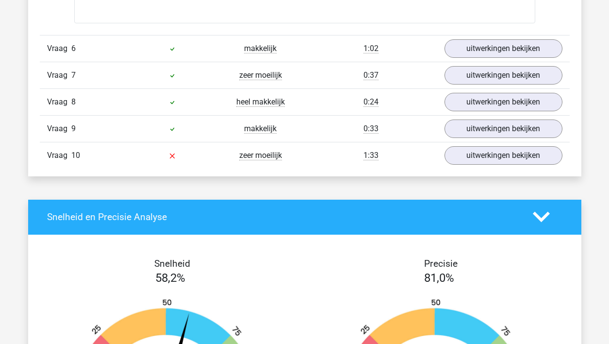
scroll to position [1757, 0]
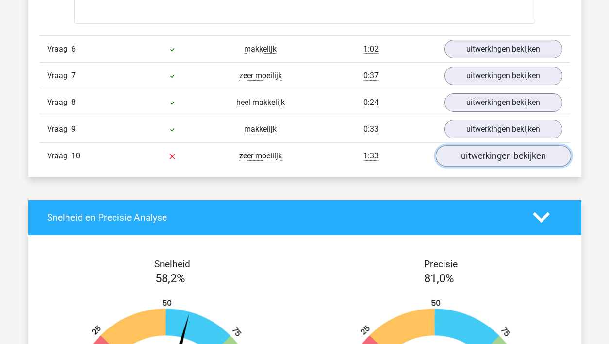
click at [467, 161] on link "uitwerkingen bekijken" at bounding box center [502, 155] width 135 height 21
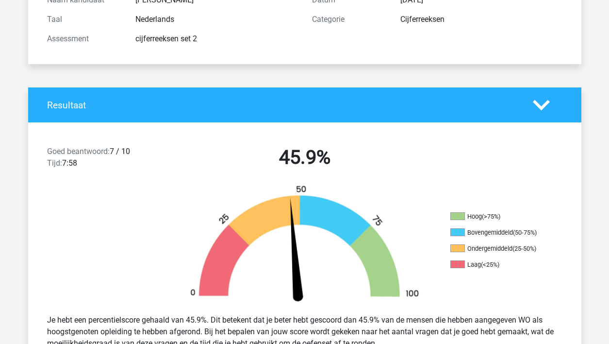
scroll to position [0, 0]
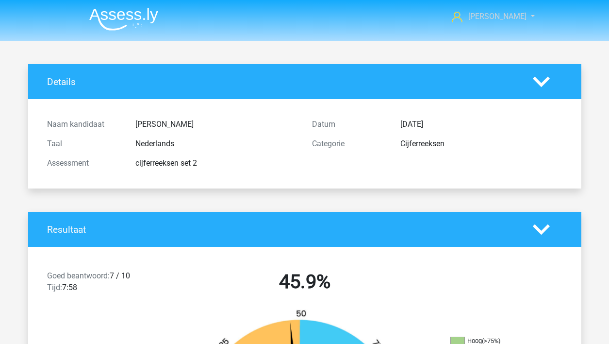
click at [506, 13] on span "[PERSON_NAME]" at bounding box center [497, 16] width 58 height 9
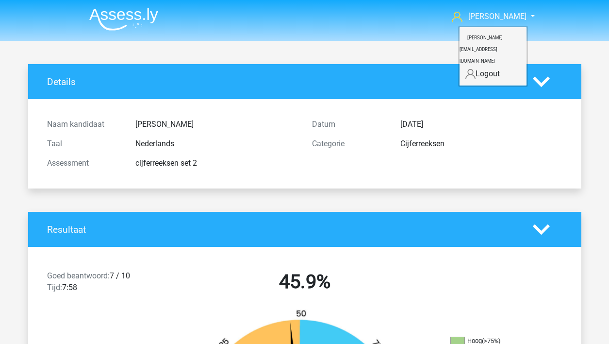
click at [130, 13] on img at bounding box center [123, 19] width 69 height 23
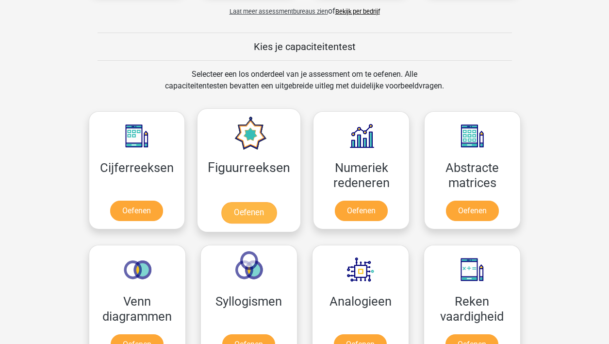
scroll to position [420, 0]
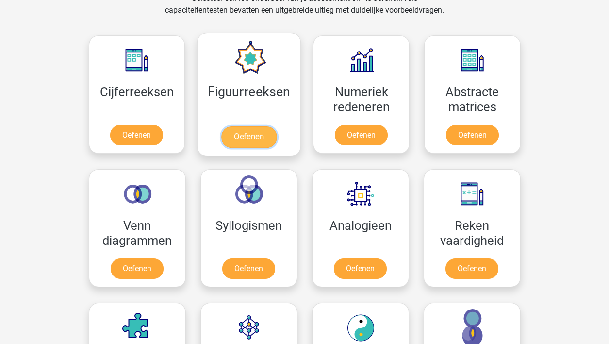
click at [264, 132] on link "Oefenen" at bounding box center [248, 136] width 55 height 21
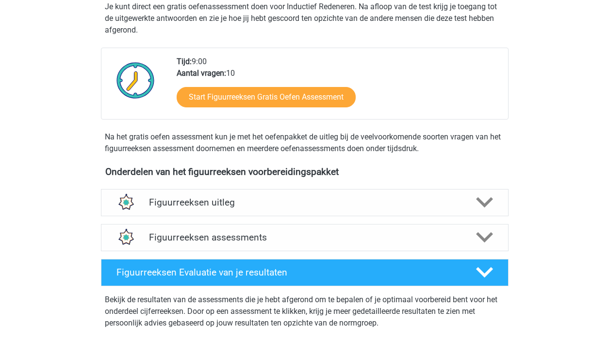
scroll to position [203, 0]
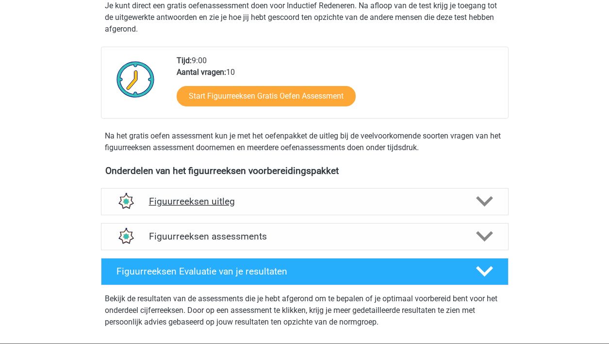
click at [250, 202] on h4 "Figuurreeksen uitleg" at bounding box center [304, 201] width 311 height 11
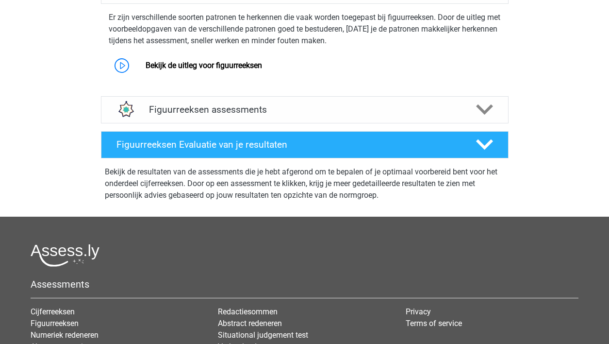
scroll to position [415, 0]
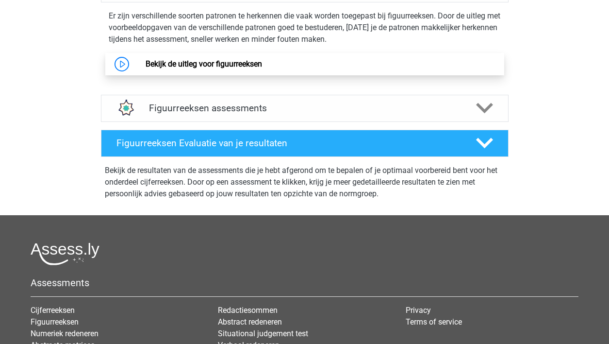
click at [221, 68] on link "Bekijk de uitleg voor figuurreeksen" at bounding box center [204, 63] width 116 height 9
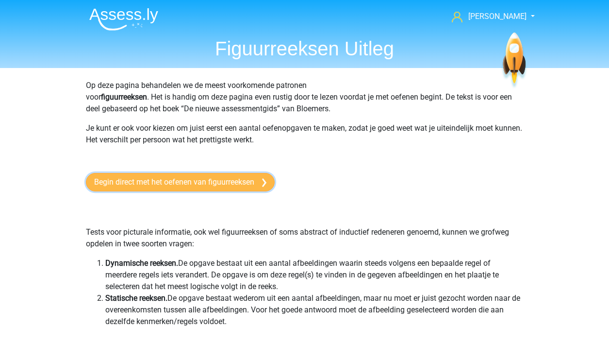
click at [194, 186] on link "Begin direct met het oefenen van figuurreeksen" at bounding box center [180, 182] width 189 height 18
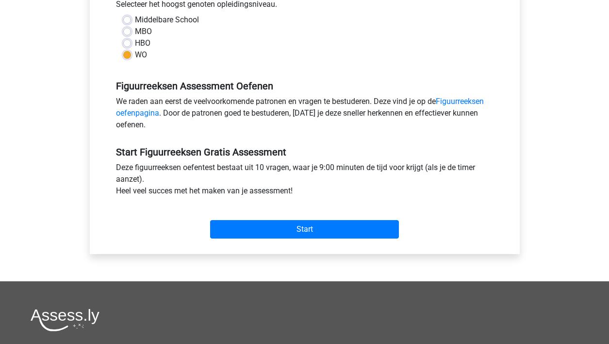
scroll to position [239, 0]
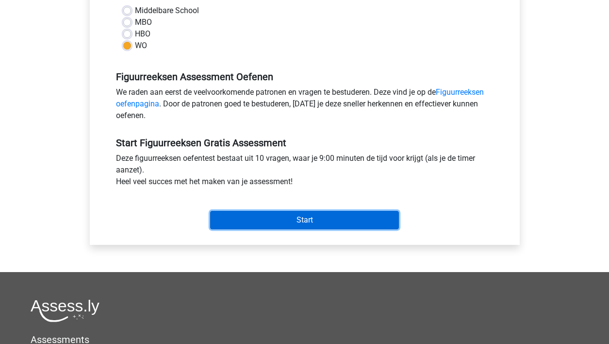
click at [259, 213] on input "Start" at bounding box center [304, 220] width 189 height 18
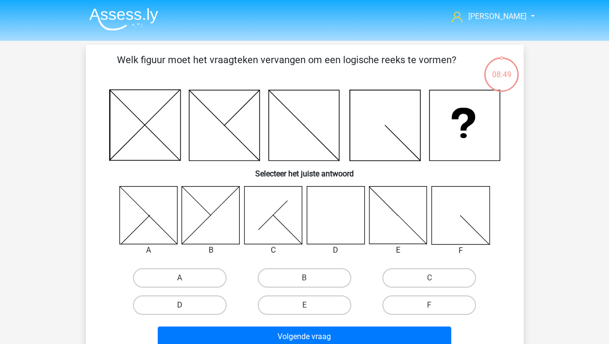
click at [200, 308] on label "D" at bounding box center [180, 304] width 94 height 19
click at [186, 308] on input "D" at bounding box center [183, 308] width 6 height 6
radio input "true"
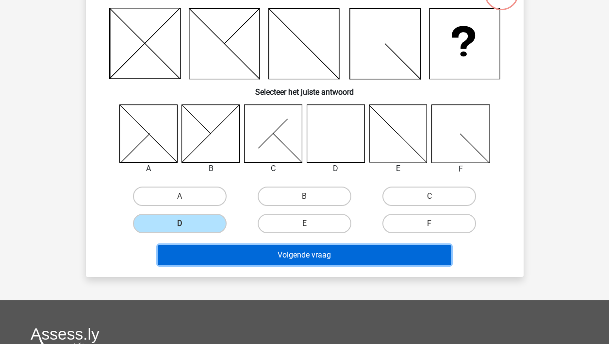
click at [252, 255] on button "Volgende vraag" at bounding box center [305, 255] width 294 height 20
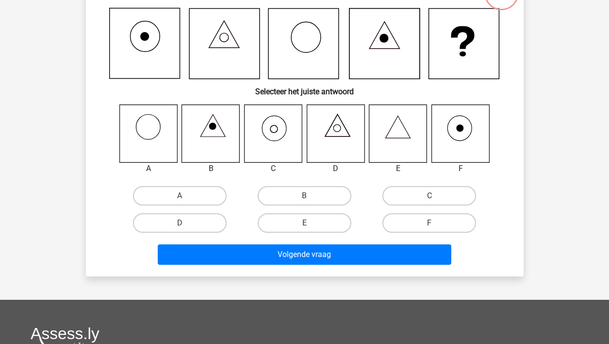
scroll to position [45, 0]
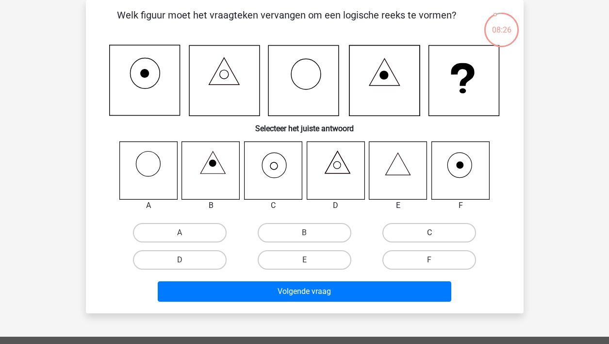
click at [413, 238] on label "C" at bounding box center [429, 232] width 94 height 19
click at [429, 238] on input "C" at bounding box center [432, 235] width 6 height 6
radio input "true"
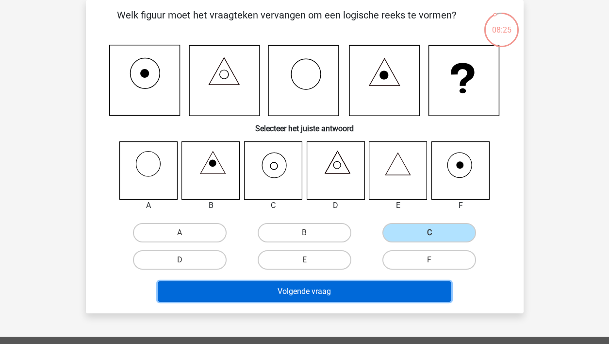
click at [324, 292] on button "Volgende vraag" at bounding box center [305, 291] width 294 height 20
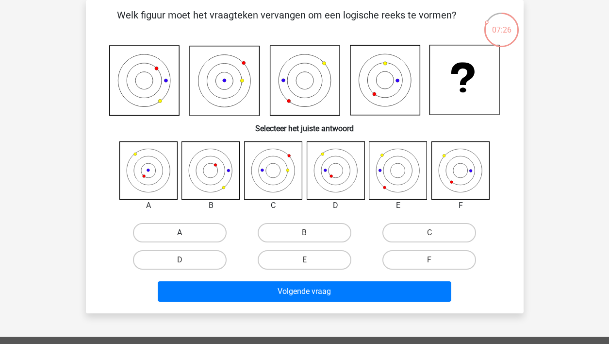
click at [170, 231] on label "A" at bounding box center [180, 232] width 94 height 19
click at [180, 232] on input "A" at bounding box center [183, 235] width 6 height 6
radio input "true"
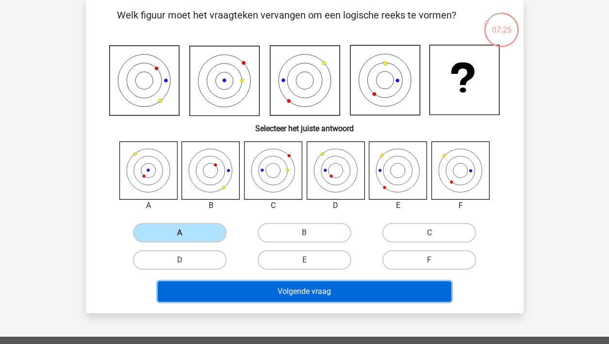
click at [244, 293] on button "Volgende vraag" at bounding box center [305, 291] width 294 height 20
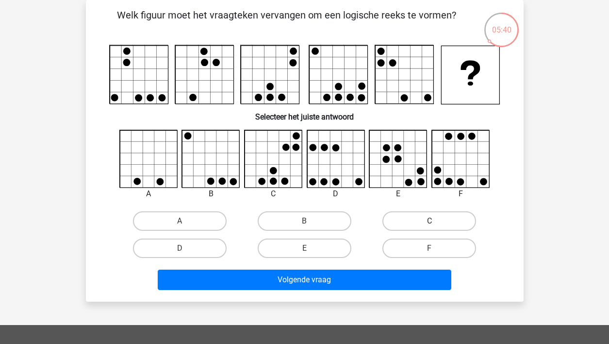
click at [410, 218] on label "C" at bounding box center [429, 220] width 94 height 19
click at [429, 221] on input "C" at bounding box center [432, 224] width 6 height 6
radio input "true"
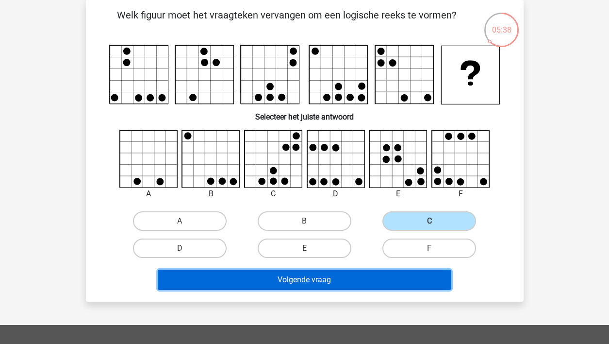
click at [337, 281] on button "Volgende vraag" at bounding box center [305, 279] width 294 height 20
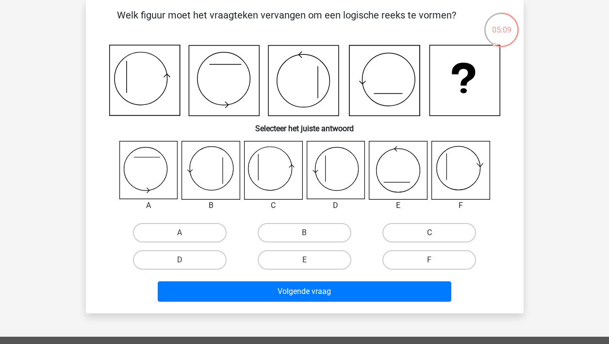
click at [443, 234] on label "C" at bounding box center [429, 232] width 94 height 19
click at [436, 234] on input "C" at bounding box center [432, 235] width 6 height 6
radio input "true"
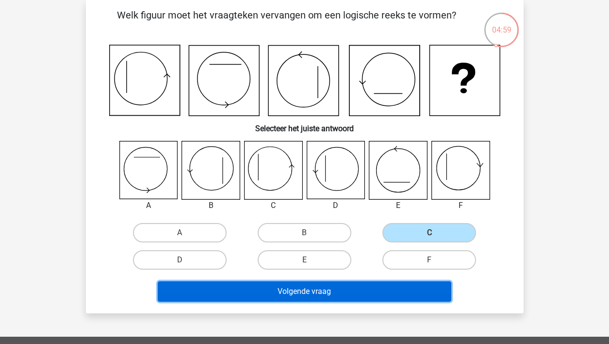
click at [332, 288] on button "Volgende vraag" at bounding box center [305, 291] width 294 height 20
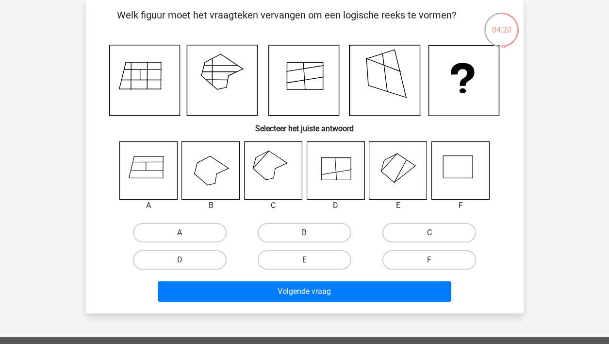
click at [415, 231] on label "C" at bounding box center [429, 232] width 94 height 19
click at [429, 232] on input "C" at bounding box center [432, 235] width 6 height 6
radio input "true"
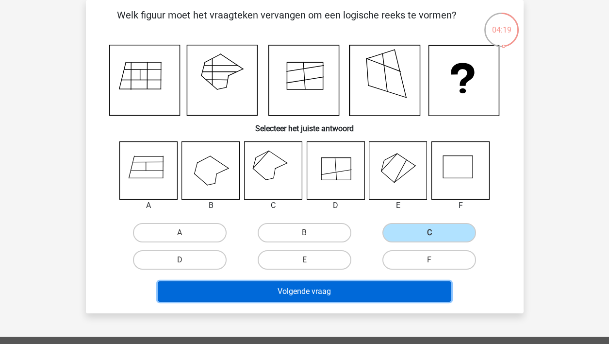
click at [348, 288] on button "Volgende vraag" at bounding box center [305, 291] width 294 height 20
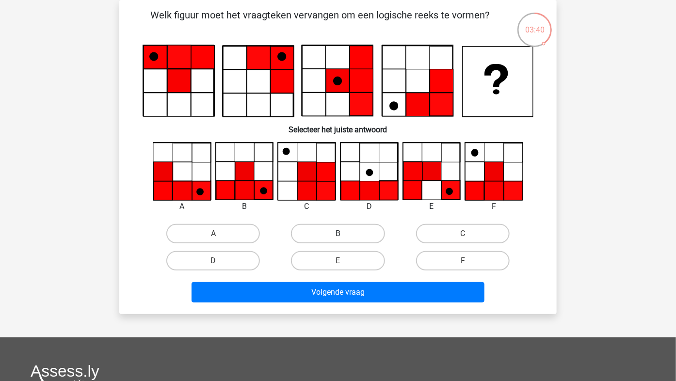
click at [351, 233] on label "B" at bounding box center [338, 233] width 94 height 19
click at [344, 234] on input "B" at bounding box center [341, 237] width 6 height 6
radio input "true"
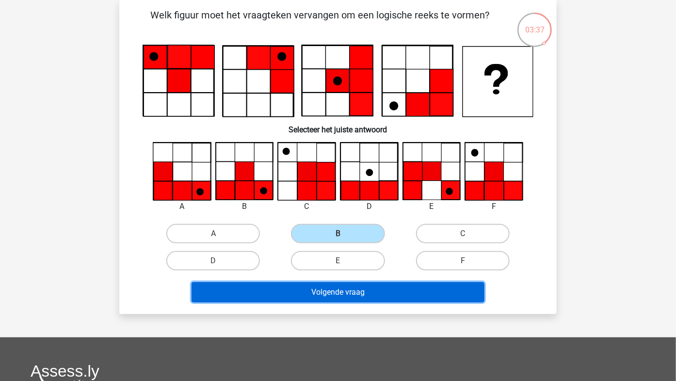
click at [357, 297] on button "Volgende vraag" at bounding box center [339, 292] width 294 height 20
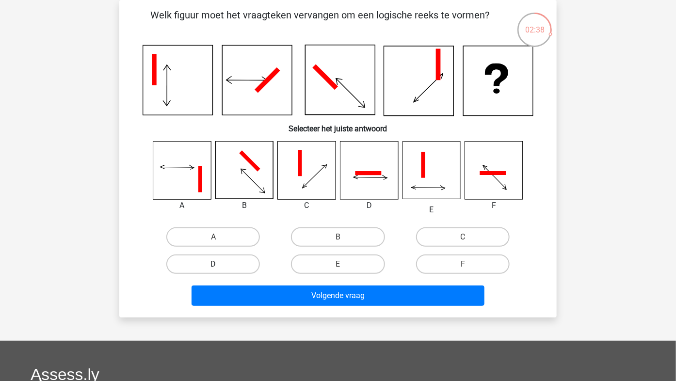
click at [215, 261] on label "D" at bounding box center [213, 264] width 94 height 19
click at [215, 264] on input "D" at bounding box center [216, 267] width 6 height 6
radio input "true"
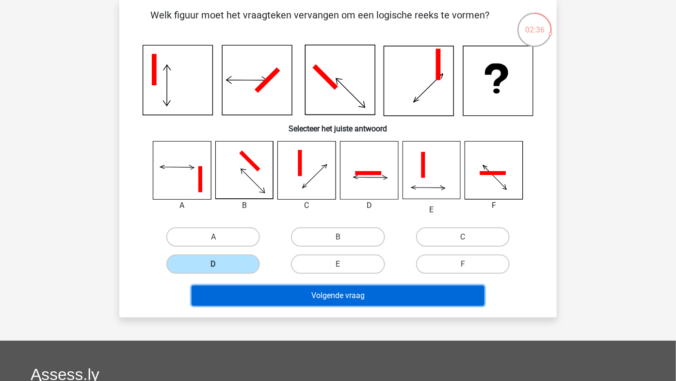
click at [287, 290] on button "Volgende vraag" at bounding box center [339, 296] width 294 height 20
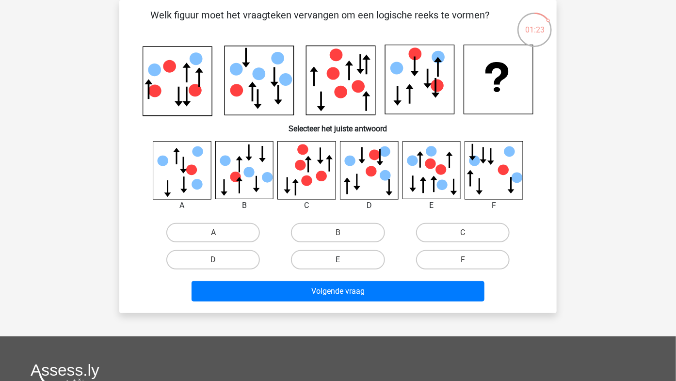
click at [347, 255] on label "E" at bounding box center [338, 259] width 94 height 19
click at [344, 260] on input "E" at bounding box center [341, 263] width 6 height 6
radio input "true"
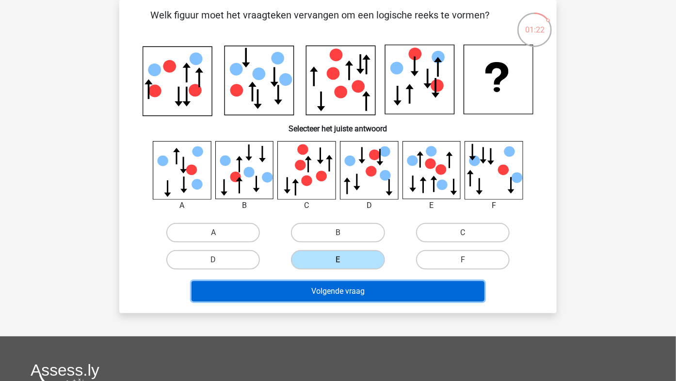
click at [347, 288] on button "Volgende vraag" at bounding box center [339, 291] width 294 height 20
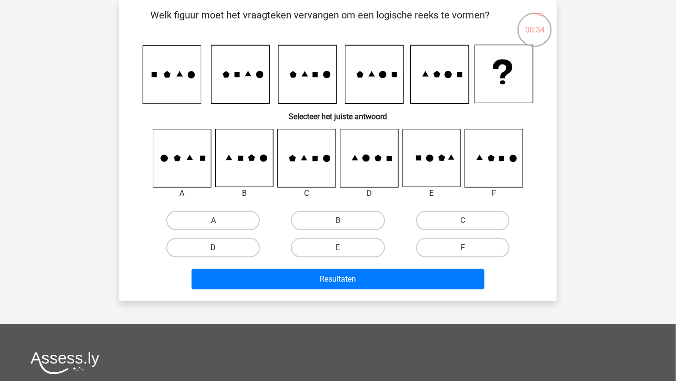
click at [232, 238] on label "D" at bounding box center [213, 247] width 94 height 19
click at [220, 248] on input "D" at bounding box center [216, 251] width 6 height 6
radio input "true"
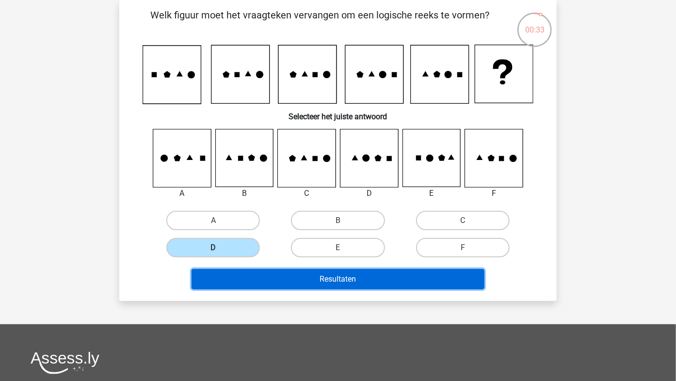
click at [255, 273] on button "Resultaten" at bounding box center [339, 279] width 294 height 20
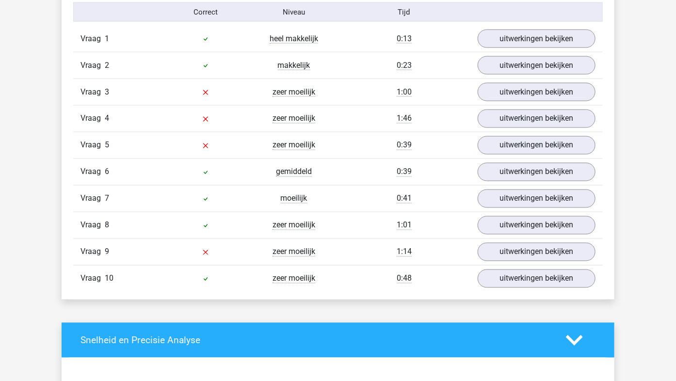
scroll to position [661, 0]
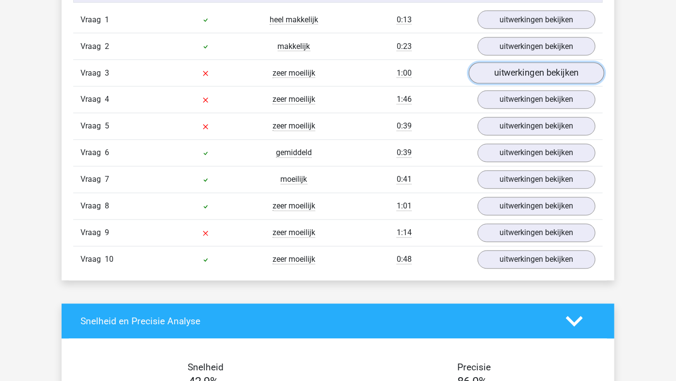
click at [495, 73] on link "uitwerkingen bekijken" at bounding box center [536, 73] width 135 height 21
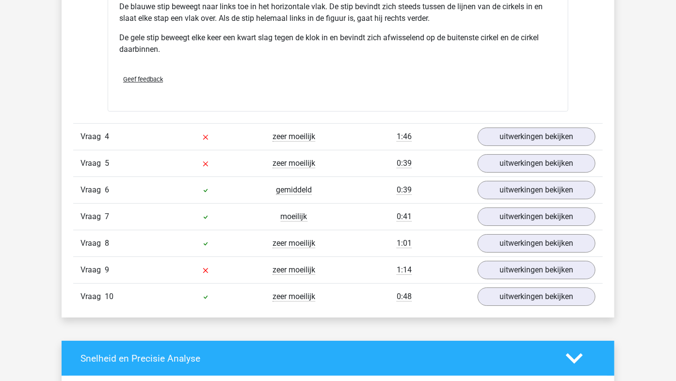
scroll to position [1263, 0]
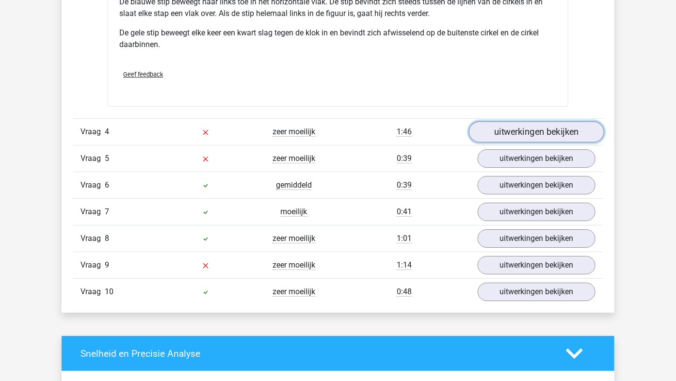
click at [529, 134] on link "uitwerkingen bekijken" at bounding box center [536, 131] width 135 height 21
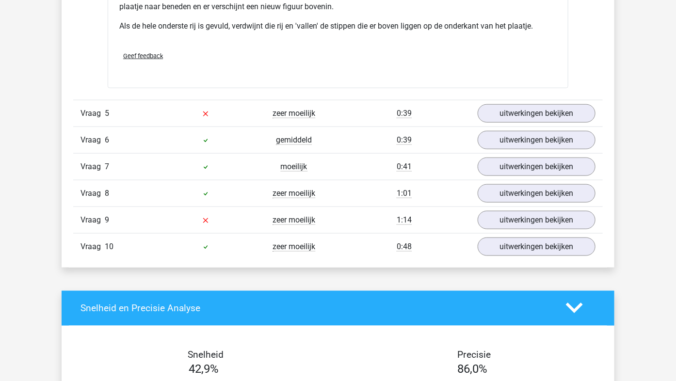
scroll to position [1891, 0]
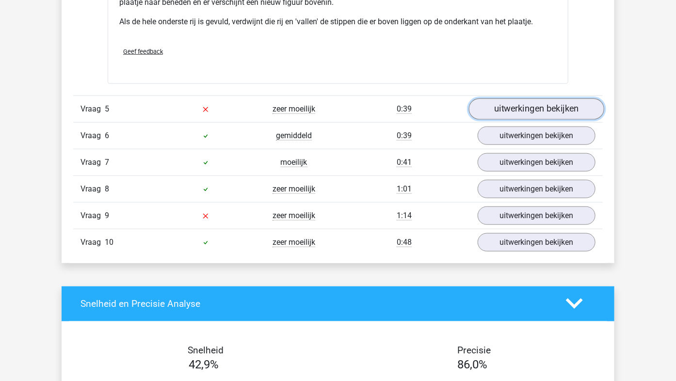
click at [516, 110] on link "uitwerkingen bekijken" at bounding box center [536, 108] width 135 height 21
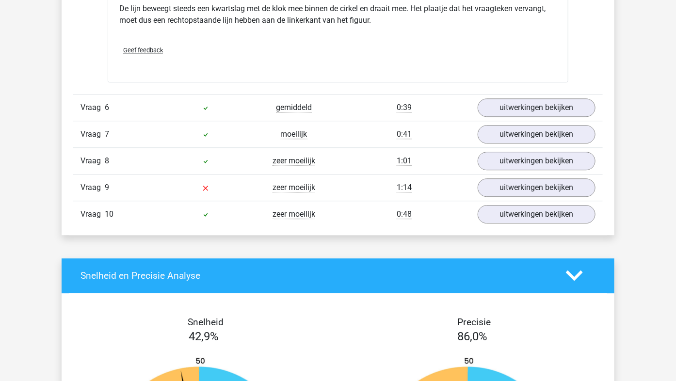
scroll to position [2535, 0]
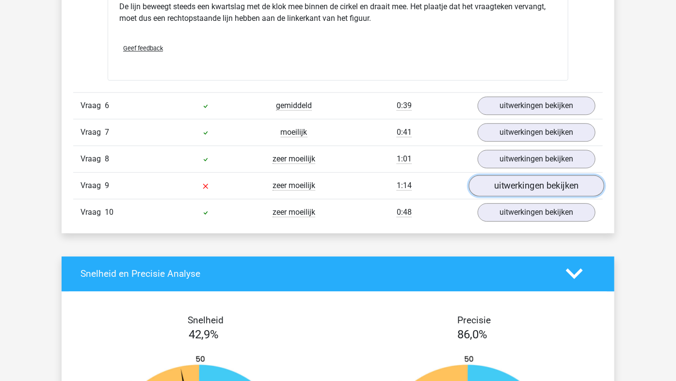
click at [508, 183] on link "uitwerkingen bekijken" at bounding box center [536, 185] width 135 height 21
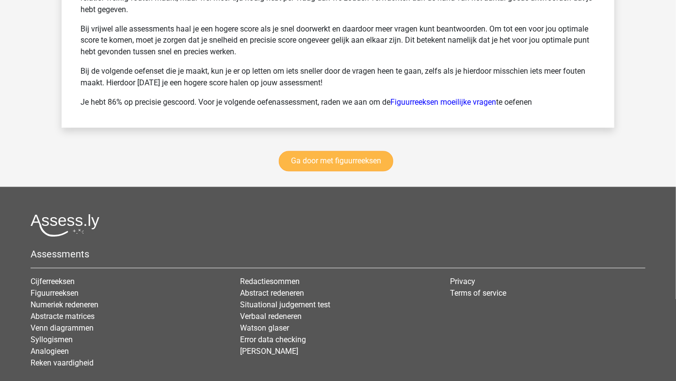
scroll to position [3780, 0]
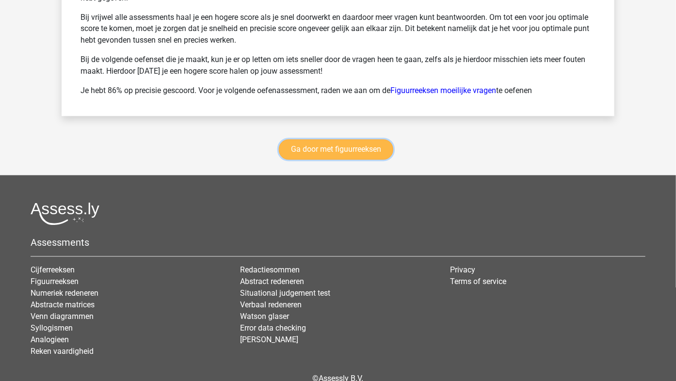
click at [348, 155] on link "Ga door met figuurreeksen" at bounding box center [336, 150] width 115 height 20
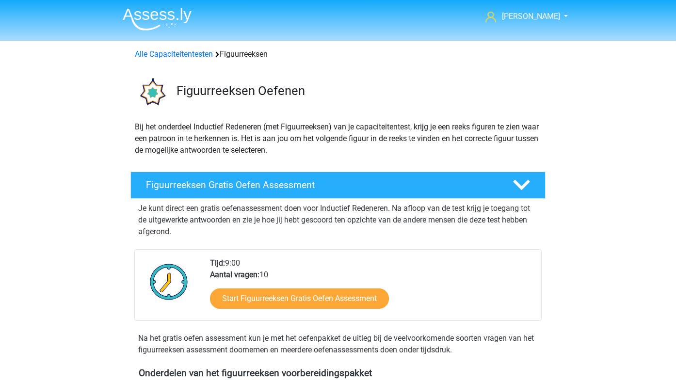
scroll to position [421, 0]
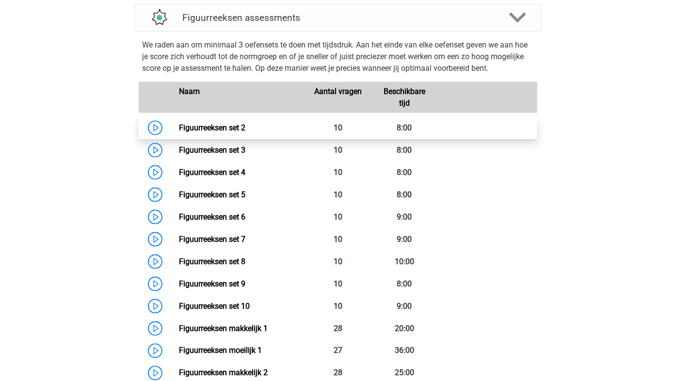
click at [234, 127] on link "Figuurreeksen set 2" at bounding box center [212, 127] width 66 height 9
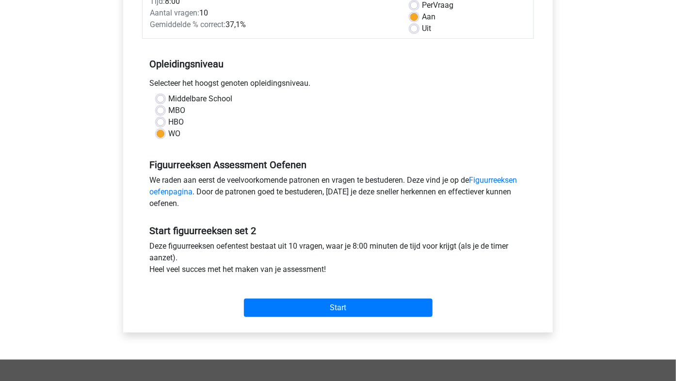
scroll to position [159, 0]
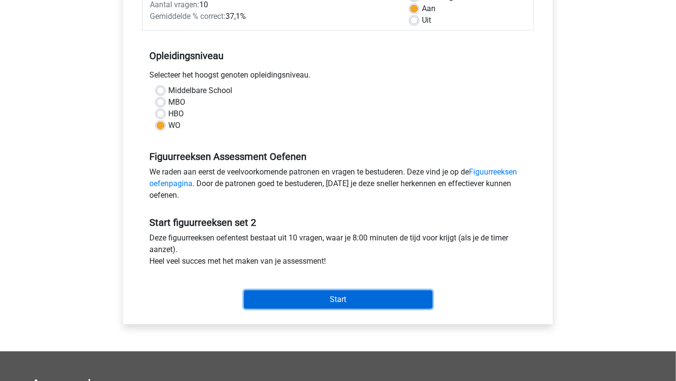
click at [327, 300] on input "Start" at bounding box center [338, 300] width 189 height 18
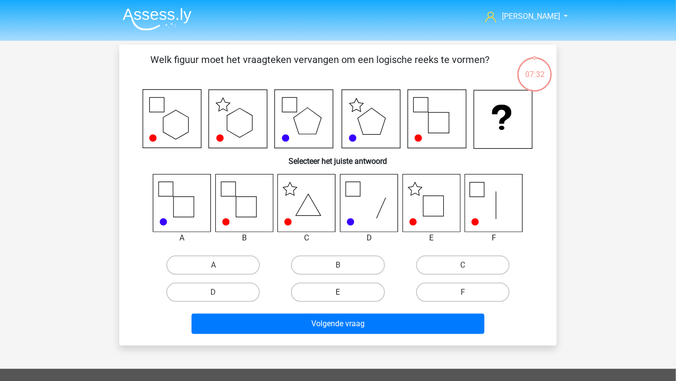
click at [316, 294] on label "E" at bounding box center [338, 292] width 94 height 19
click at [338, 294] on input "E" at bounding box center [341, 296] width 6 height 6
radio input "true"
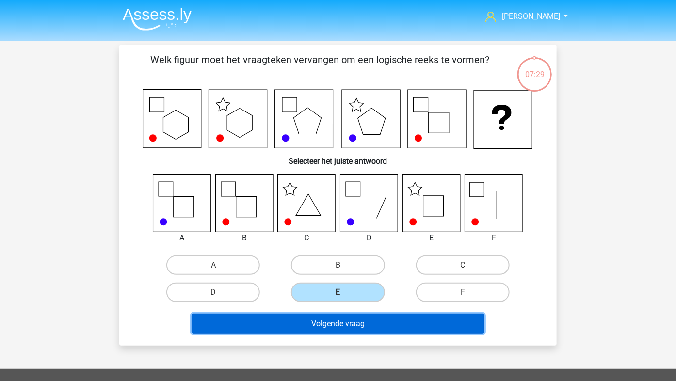
click at [324, 322] on button "Volgende vraag" at bounding box center [339, 324] width 294 height 20
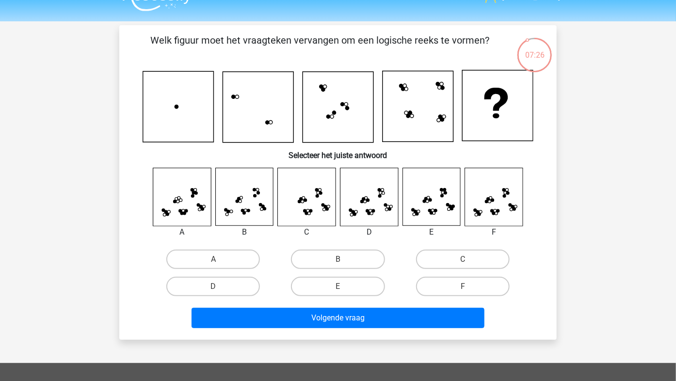
scroll to position [18, 0]
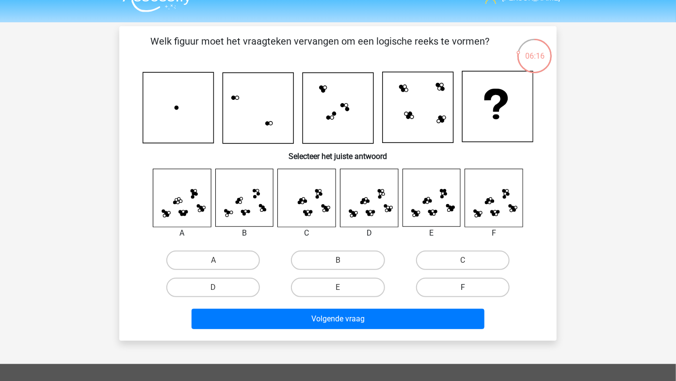
click at [467, 283] on label "F" at bounding box center [463, 287] width 94 height 19
click at [467, 288] on input "F" at bounding box center [466, 291] width 6 height 6
radio input "true"
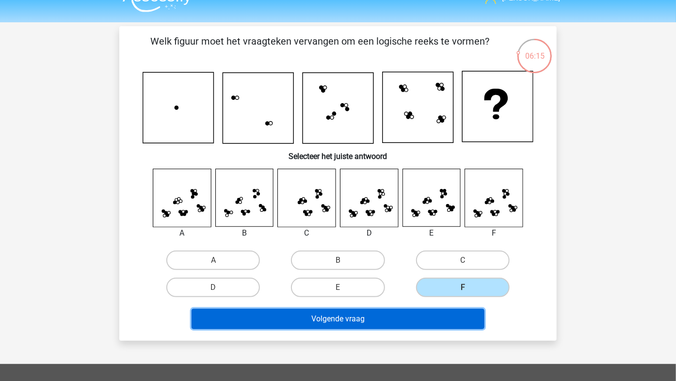
click at [425, 321] on button "Volgende vraag" at bounding box center [339, 319] width 294 height 20
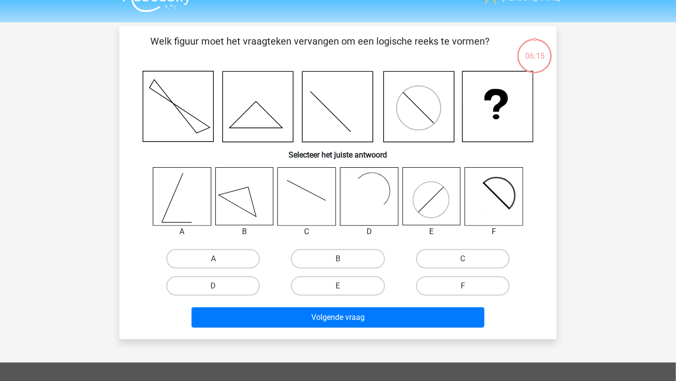
scroll to position [45, 0]
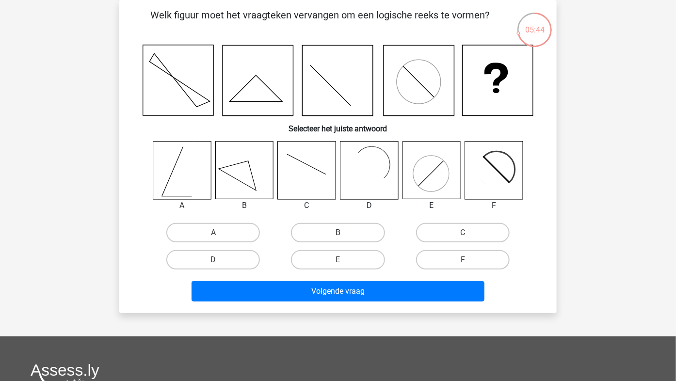
click at [335, 233] on label "B" at bounding box center [338, 232] width 94 height 19
click at [338, 233] on input "B" at bounding box center [341, 236] width 6 height 6
radio input "true"
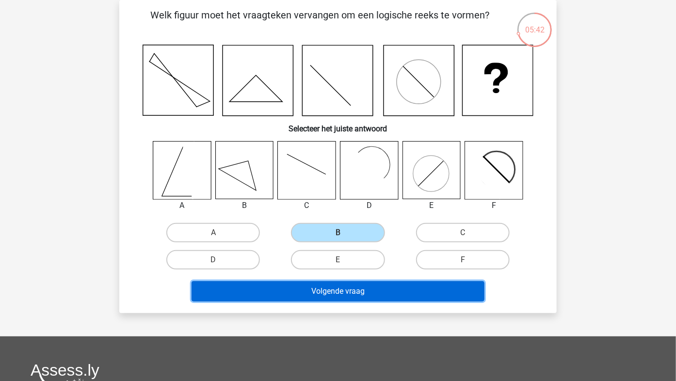
click at [329, 290] on button "Volgende vraag" at bounding box center [339, 291] width 294 height 20
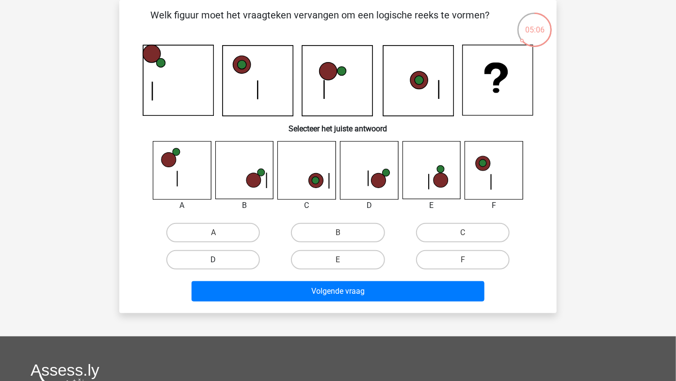
click at [197, 254] on label "D" at bounding box center [213, 259] width 94 height 19
click at [213, 260] on input "D" at bounding box center [216, 263] width 6 height 6
radio input "true"
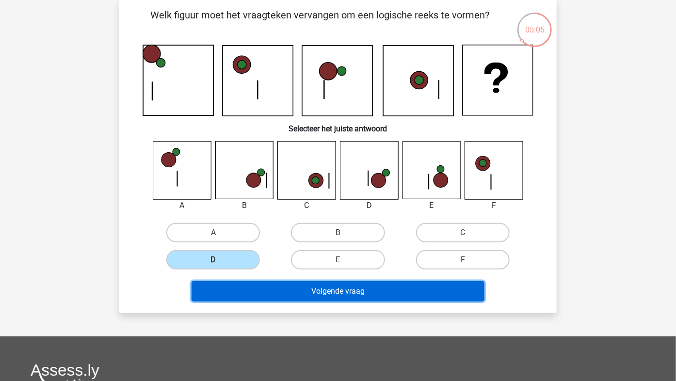
click at [260, 292] on button "Volgende vraag" at bounding box center [339, 291] width 294 height 20
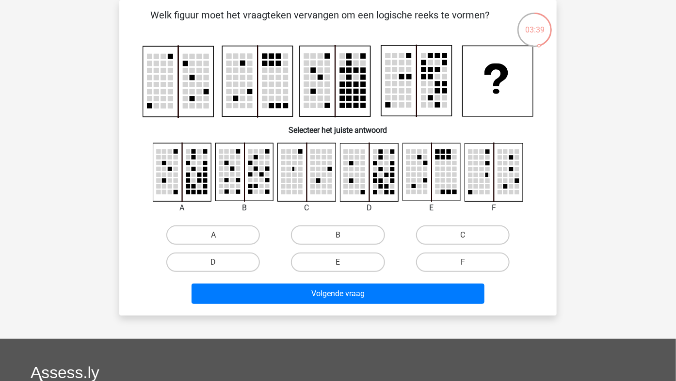
click at [217, 238] on input "A" at bounding box center [216, 238] width 6 height 6
radio input "true"
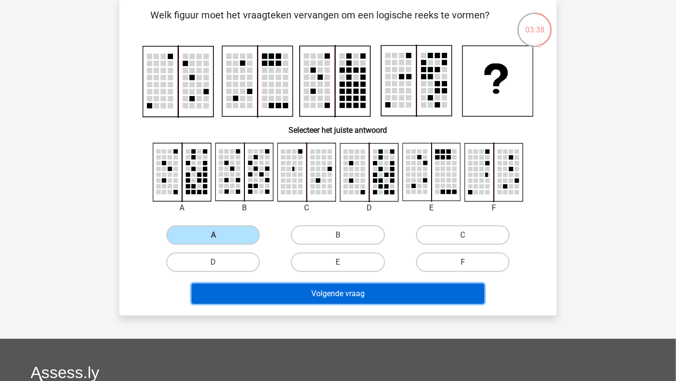
click at [270, 296] on button "Volgende vraag" at bounding box center [339, 294] width 294 height 20
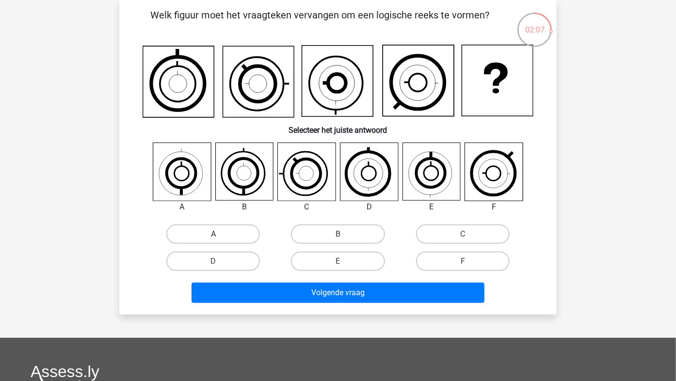
click at [212, 229] on label "A" at bounding box center [213, 234] width 94 height 19
click at [213, 234] on input "A" at bounding box center [216, 237] width 6 height 6
radio input "true"
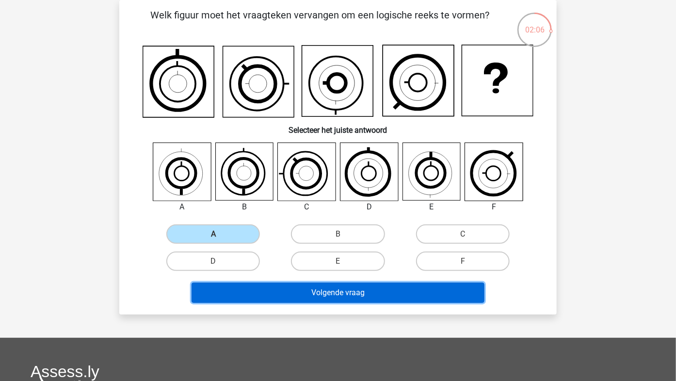
click at [261, 288] on button "Volgende vraag" at bounding box center [339, 293] width 294 height 20
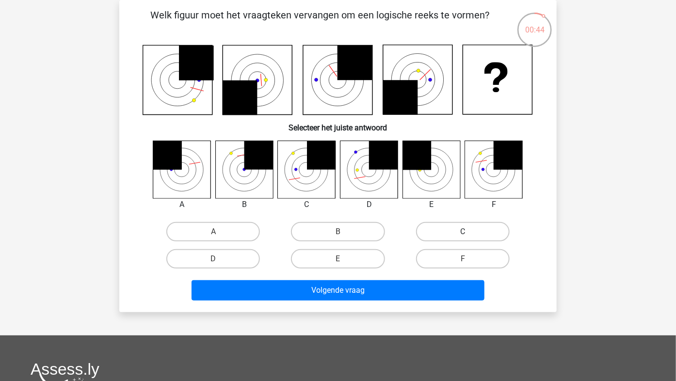
click at [463, 222] on label "C" at bounding box center [463, 231] width 94 height 19
click at [463, 232] on input "C" at bounding box center [466, 235] width 6 height 6
radio input "true"
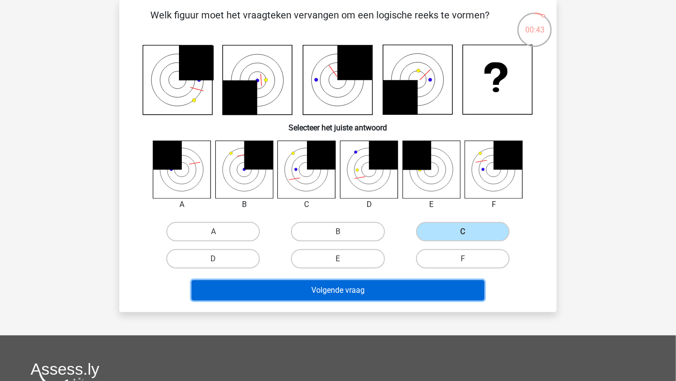
click at [390, 294] on button "Volgende vraag" at bounding box center [339, 290] width 294 height 20
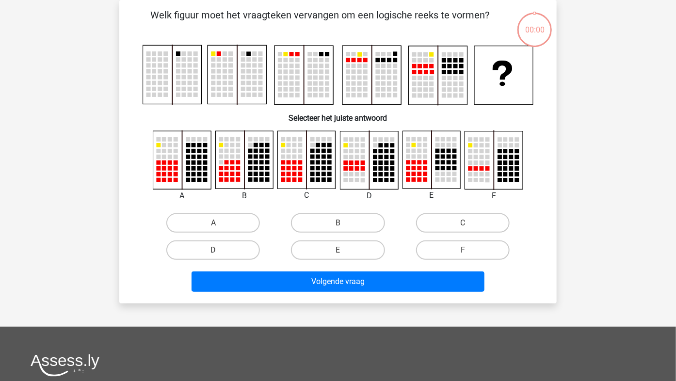
scroll to position [45, 0]
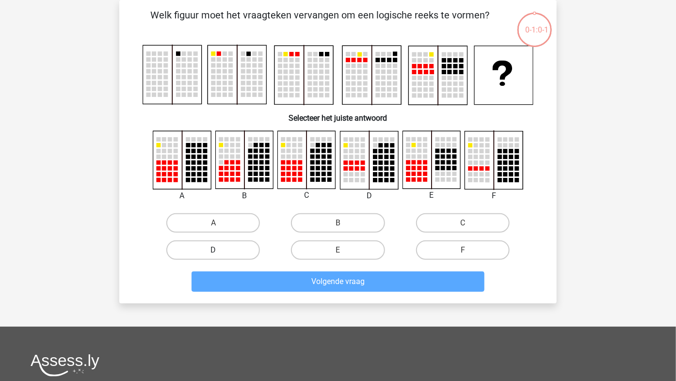
click at [230, 246] on label "D" at bounding box center [213, 250] width 94 height 19
click at [220, 250] on input "D" at bounding box center [216, 253] width 6 height 6
radio input "true"
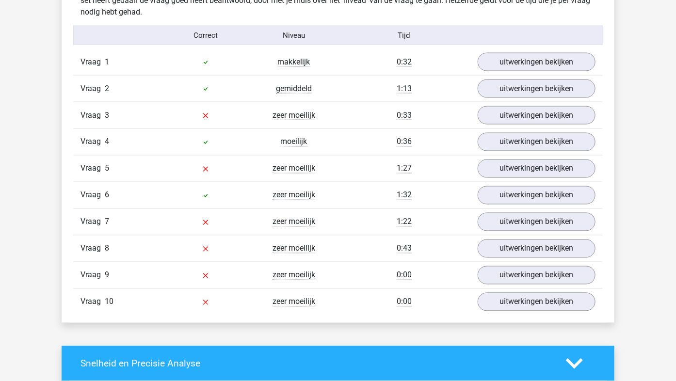
scroll to position [622, 0]
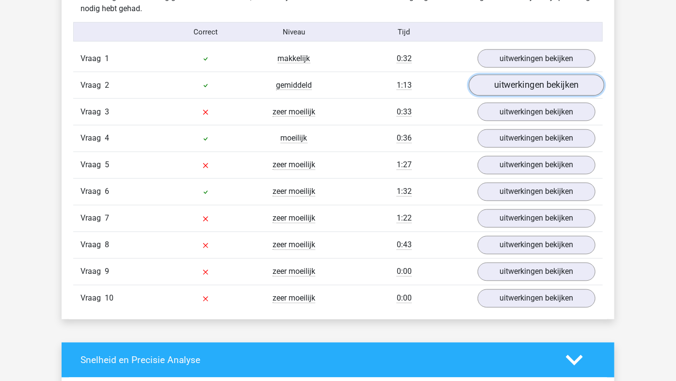
click at [508, 94] on link "uitwerkingen bekijken" at bounding box center [536, 85] width 135 height 21
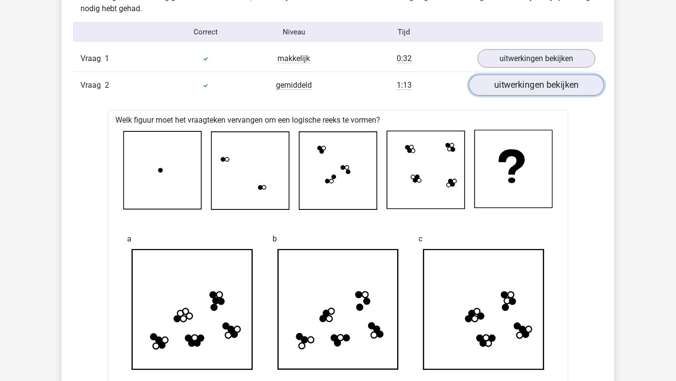
click at [508, 94] on link "uitwerkingen bekijken" at bounding box center [536, 85] width 135 height 21
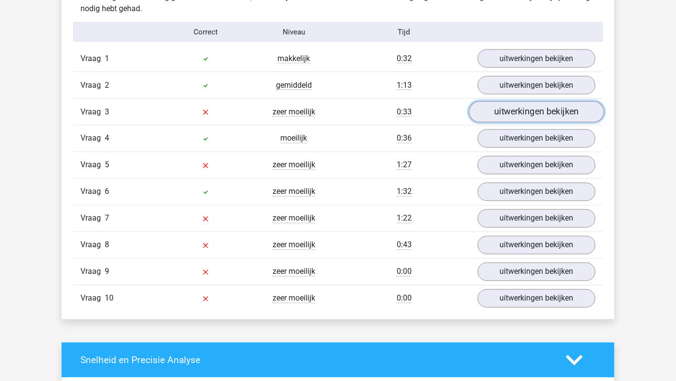
click at [509, 113] on link "uitwerkingen bekijken" at bounding box center [536, 111] width 135 height 21
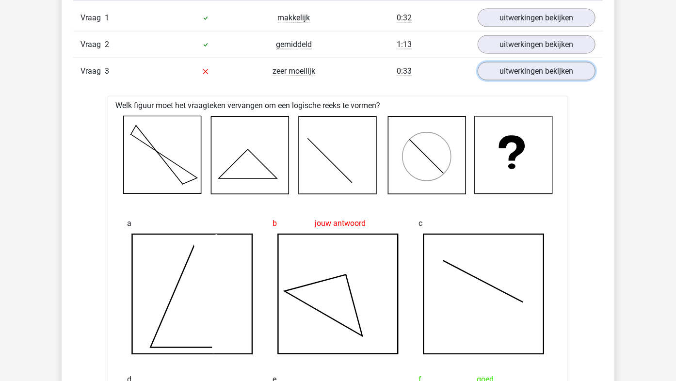
scroll to position [665, 0]
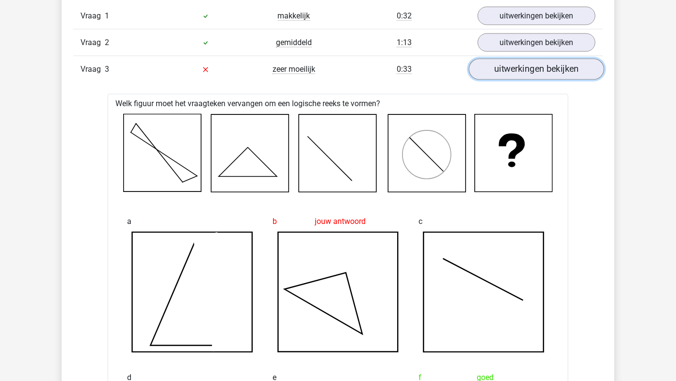
click at [516, 76] on link "uitwerkingen bekijken" at bounding box center [536, 69] width 135 height 21
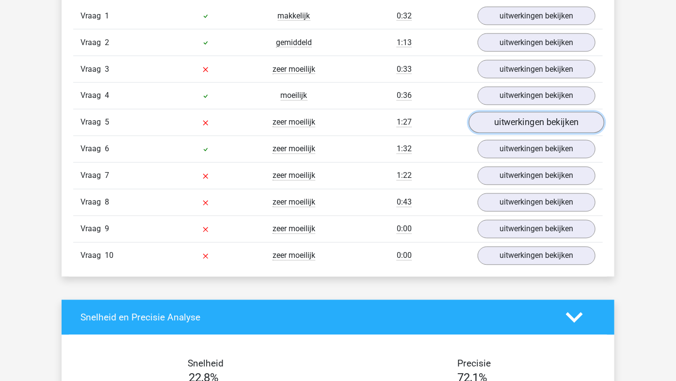
click at [525, 121] on link "uitwerkingen bekijken" at bounding box center [536, 122] width 135 height 21
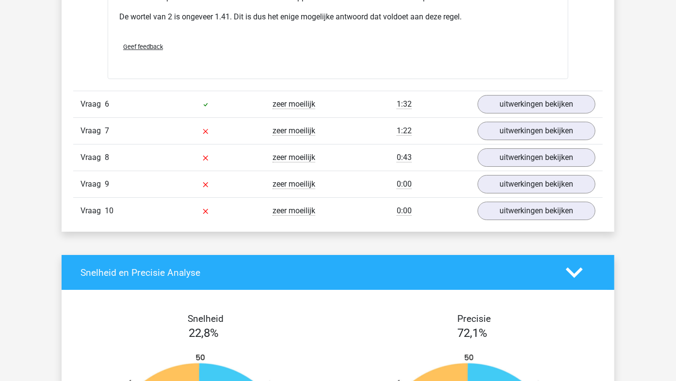
scroll to position [1322, 0]
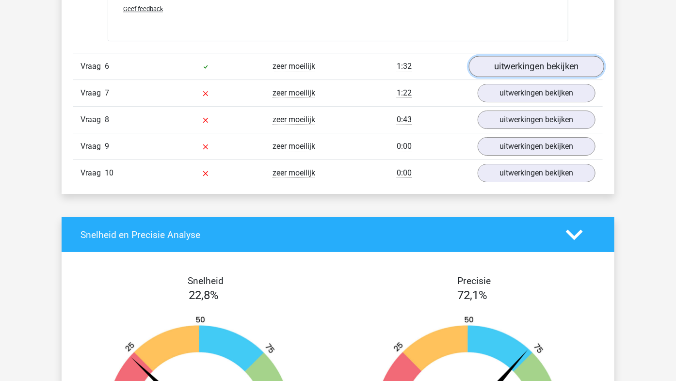
click at [503, 61] on link "uitwerkingen bekijken" at bounding box center [536, 66] width 135 height 21
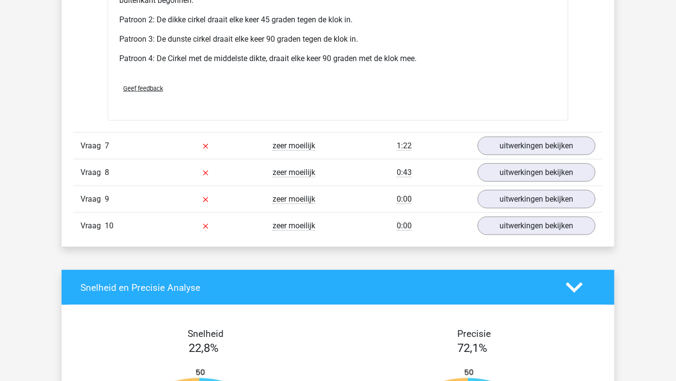
scroll to position [1954, 0]
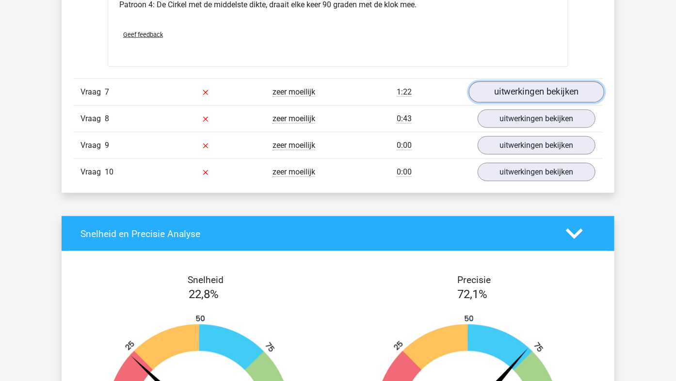
click at [529, 91] on link "uitwerkingen bekijken" at bounding box center [536, 92] width 135 height 21
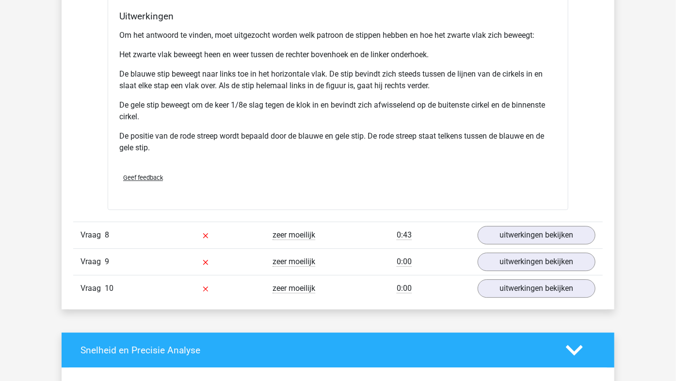
scroll to position [2490, 0]
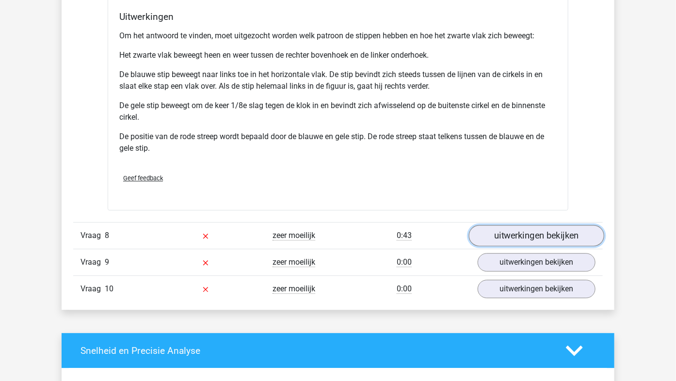
click at [517, 235] on link "uitwerkingen bekijken" at bounding box center [536, 235] width 135 height 21
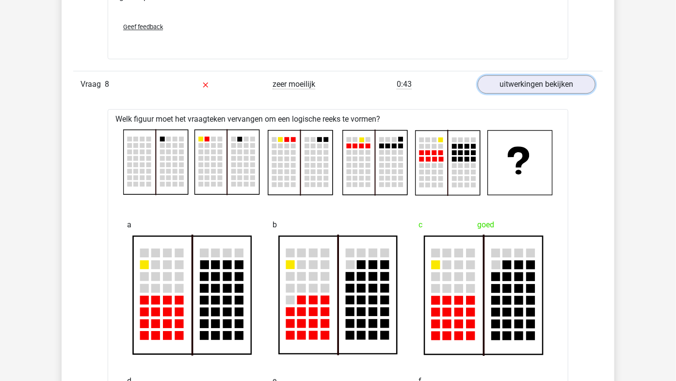
scroll to position [2655, 0]
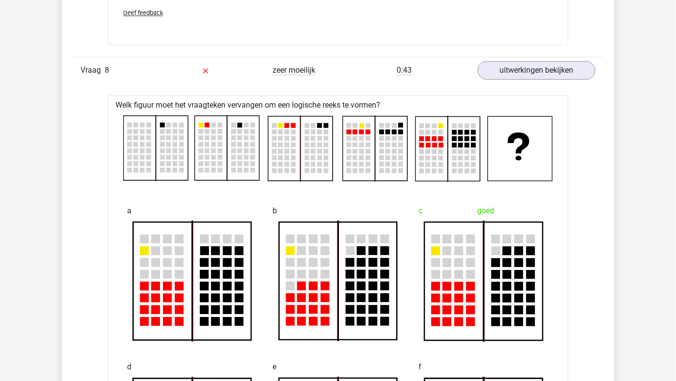
click at [310, 228] on rect at bounding box center [338, 281] width 118 height 118
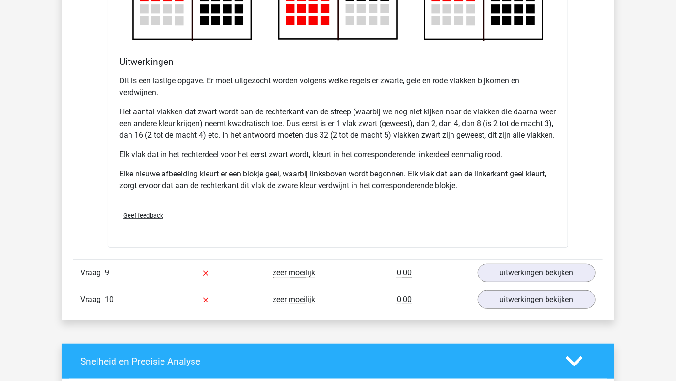
scroll to position [3112, 0]
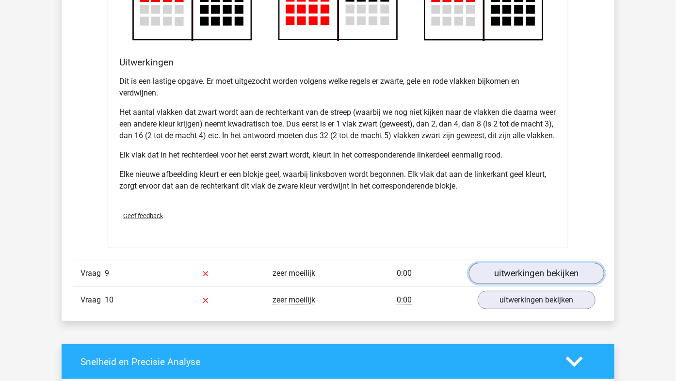
click at [517, 285] on link "uitwerkingen bekijken" at bounding box center [536, 273] width 135 height 21
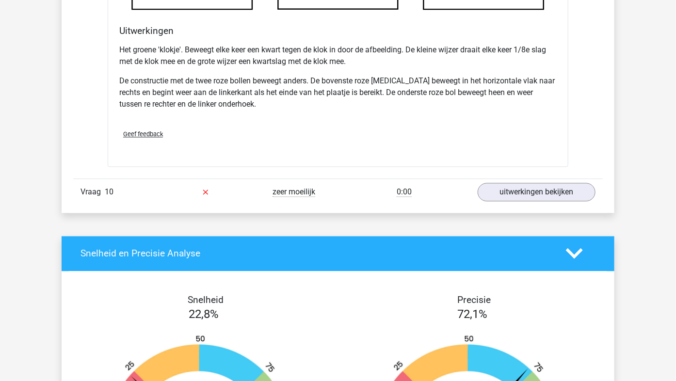
scroll to position [3816, 0]
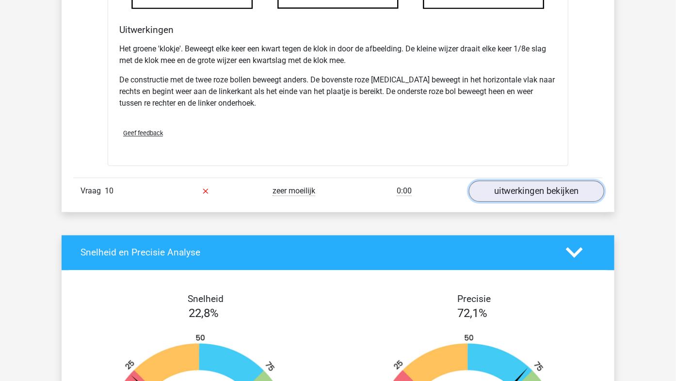
click at [516, 202] on link "uitwerkingen bekijken" at bounding box center [536, 190] width 135 height 21
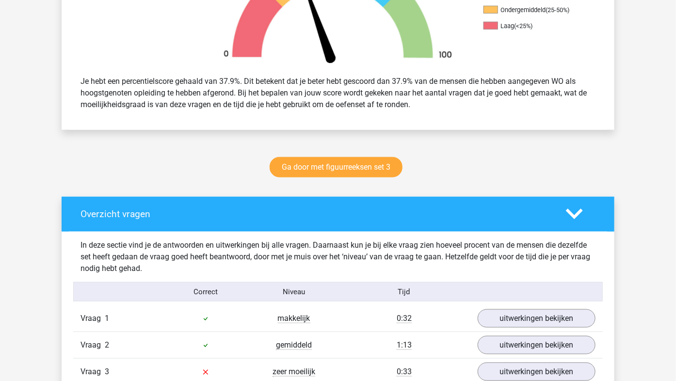
scroll to position [0, 0]
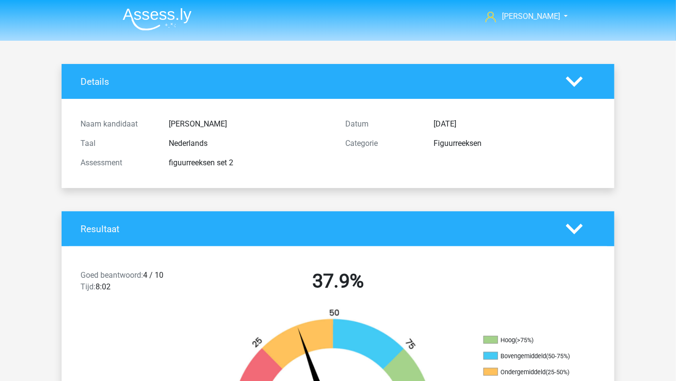
click at [157, 11] on img at bounding box center [157, 19] width 69 height 23
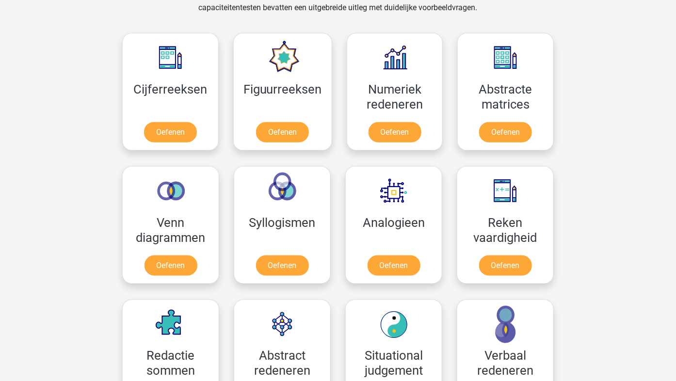
scroll to position [415, 0]
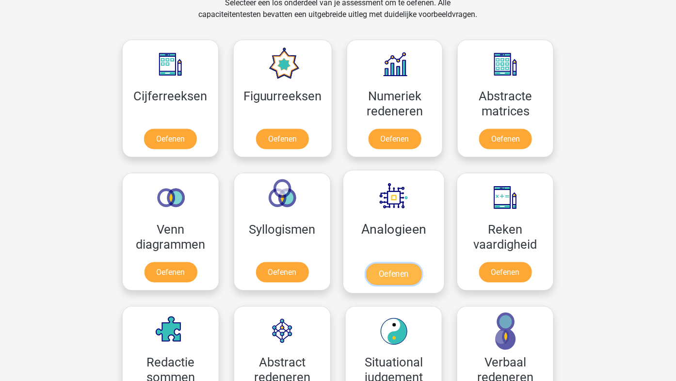
click at [400, 264] on link "Oefenen" at bounding box center [393, 274] width 55 height 21
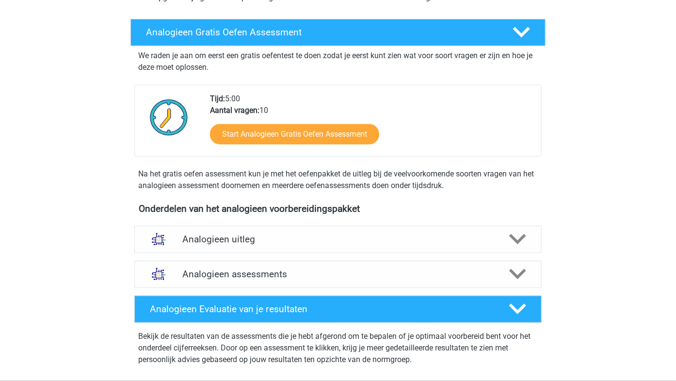
scroll to position [143, 0]
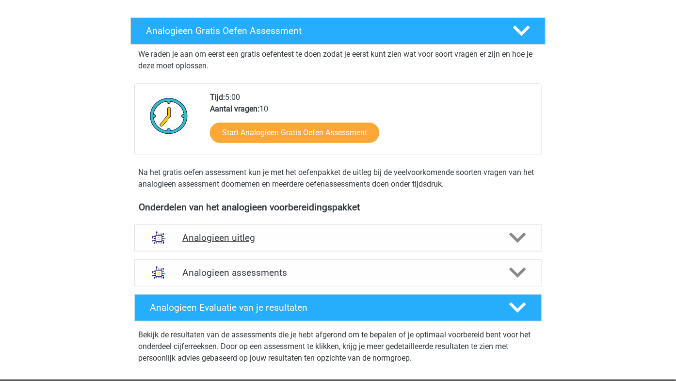
click at [518, 240] on polygon at bounding box center [517, 238] width 17 height 11
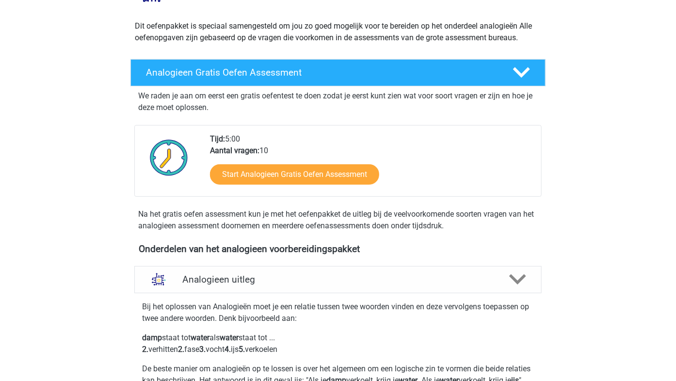
scroll to position [42, 0]
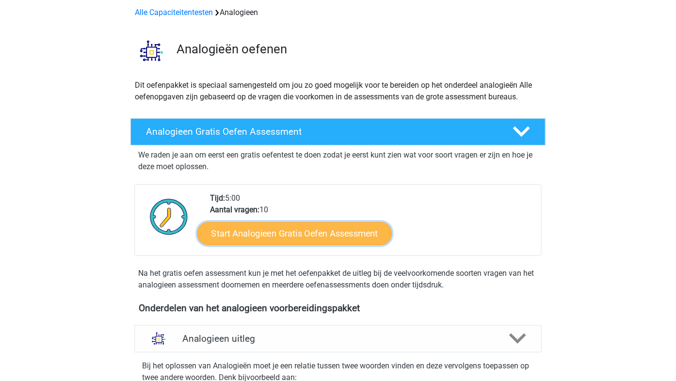
click at [306, 234] on link "Start Analogieen Gratis Oefen Assessment" at bounding box center [294, 233] width 195 height 23
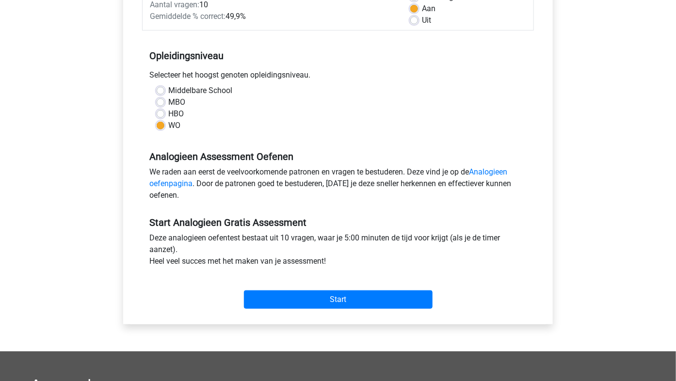
scroll to position [171, 0]
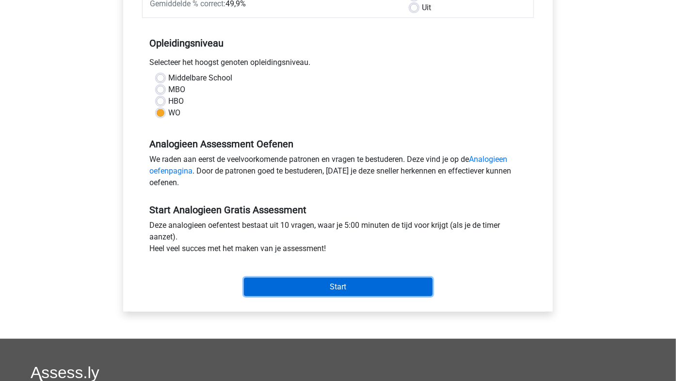
click at [327, 290] on input "Start" at bounding box center [338, 287] width 189 height 18
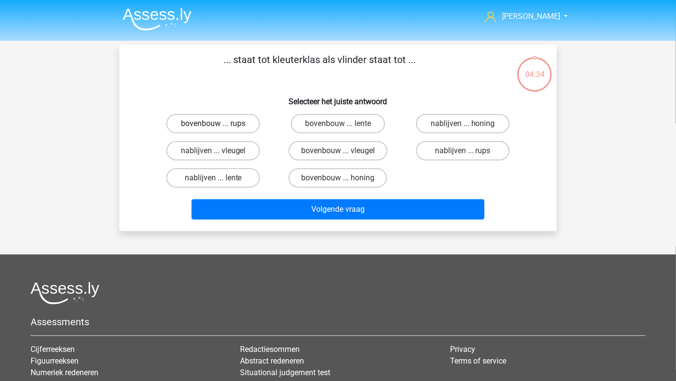
click at [201, 119] on label "bovenbouw ... rups" at bounding box center [213, 123] width 94 height 19
click at [213, 124] on input "bovenbouw ... rups" at bounding box center [216, 127] width 6 height 6
radio input "true"
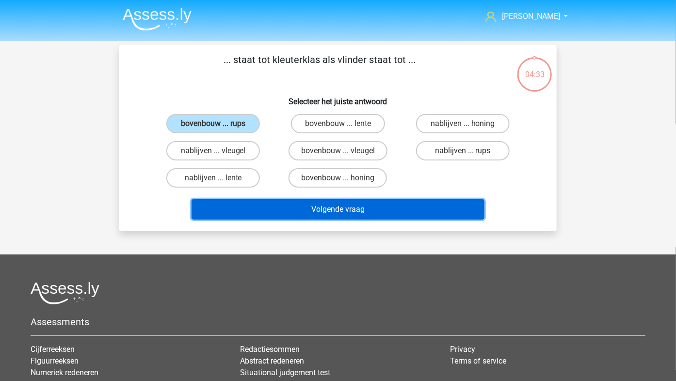
click at [269, 209] on button "Volgende vraag" at bounding box center [339, 209] width 294 height 20
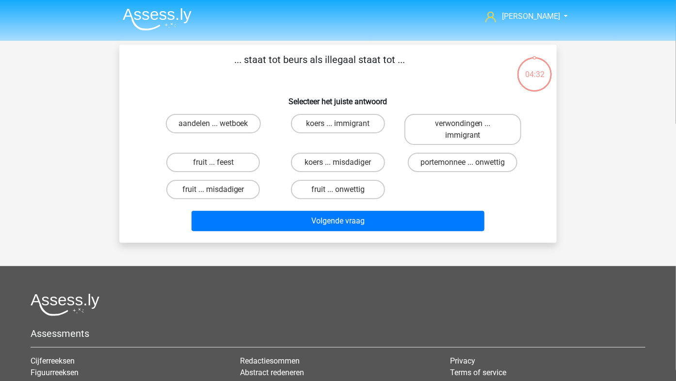
scroll to position [45, 0]
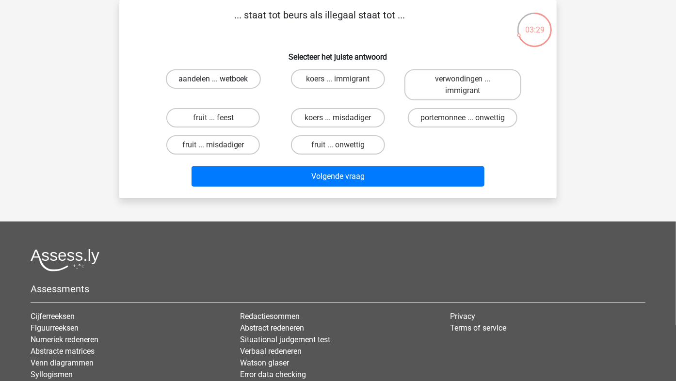
click at [228, 82] on label "aandelen ... wetboek" at bounding box center [213, 78] width 95 height 19
click at [220, 82] on input "aandelen ... wetboek" at bounding box center [216, 82] width 6 height 6
radio input "true"
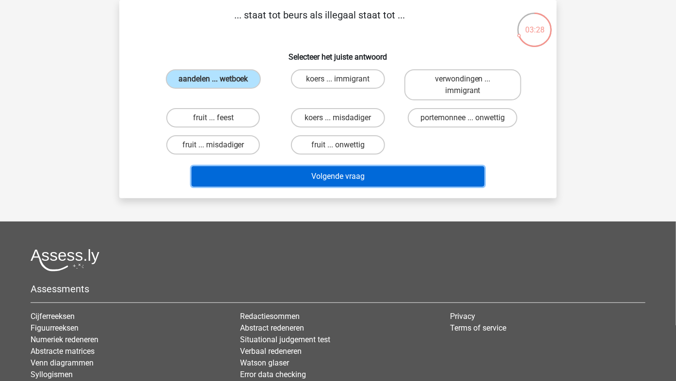
click at [245, 175] on button "Volgende vraag" at bounding box center [339, 176] width 294 height 20
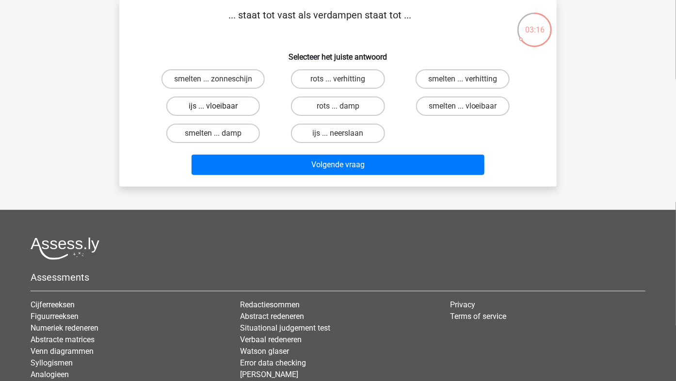
click at [214, 114] on label "ijs ... vloeibaar" at bounding box center [213, 106] width 94 height 19
click at [214, 113] on input "ijs ... vloeibaar" at bounding box center [216, 109] width 6 height 6
radio input "true"
drag, startPoint x: 331, startPoint y: 86, endPoint x: 295, endPoint y: 95, distance: 37.4
click at [295, 95] on div "smelten ... zonneschijn rots ... verhitting smelten ... verhitting ijs ... vloe…" at bounding box center [338, 106] width 375 height 82
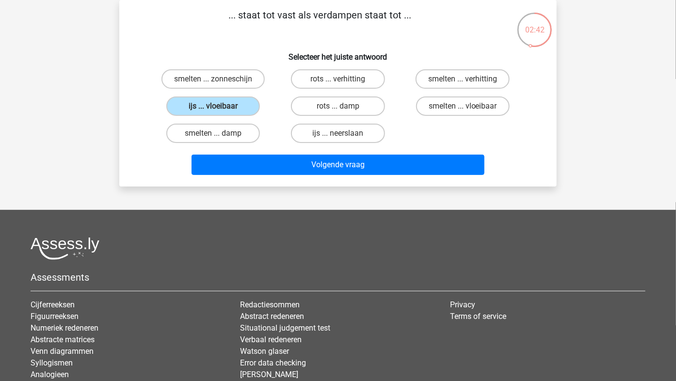
click at [463, 106] on input "smelten ... vloeibaar" at bounding box center [466, 109] width 6 height 6
radio input "true"
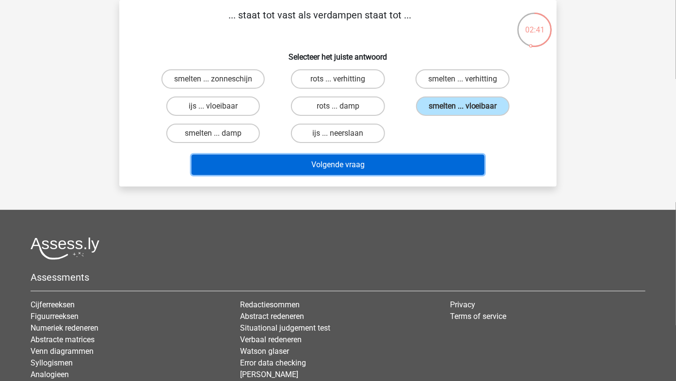
click at [395, 164] on button "Volgende vraag" at bounding box center [339, 165] width 294 height 20
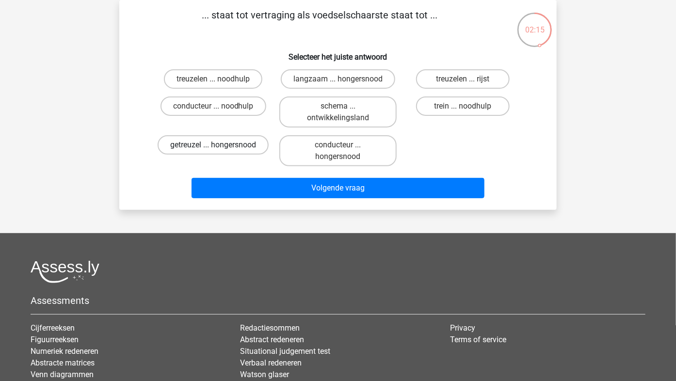
click at [181, 143] on label "getreuzel ... hongersnood" at bounding box center [213, 144] width 111 height 19
click at [213, 145] on input "getreuzel ... hongersnood" at bounding box center [216, 148] width 6 height 6
radio input "true"
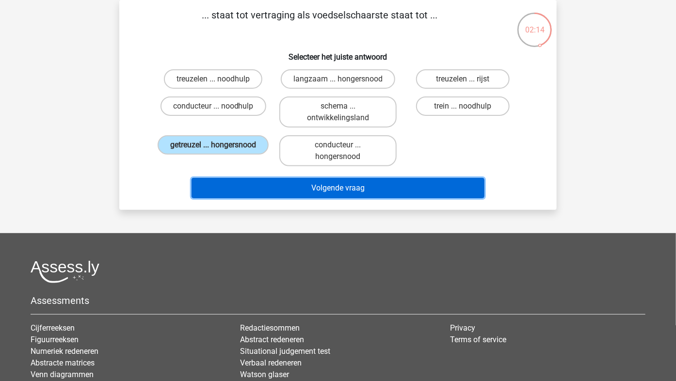
click at [249, 178] on button "Volgende vraag" at bounding box center [339, 188] width 294 height 20
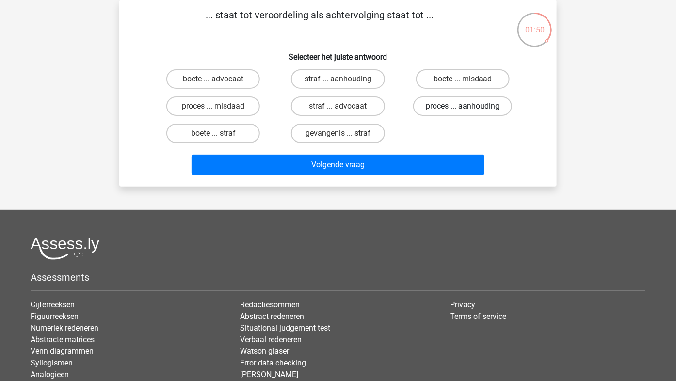
click at [464, 103] on label "proces ... aanhouding" at bounding box center [462, 106] width 99 height 19
click at [464, 106] on input "proces ... aanhouding" at bounding box center [466, 109] width 6 height 6
radio input "true"
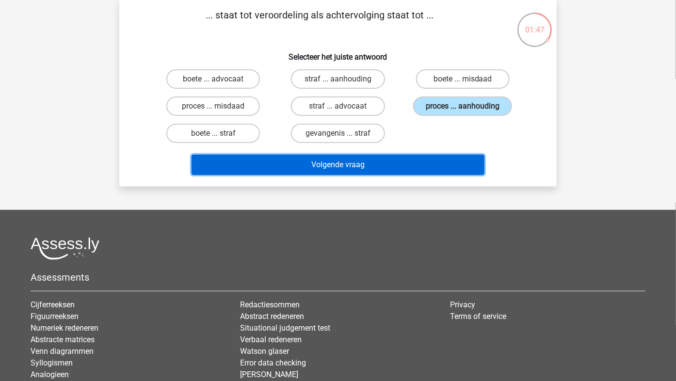
click at [386, 159] on button "Volgende vraag" at bounding box center [339, 165] width 294 height 20
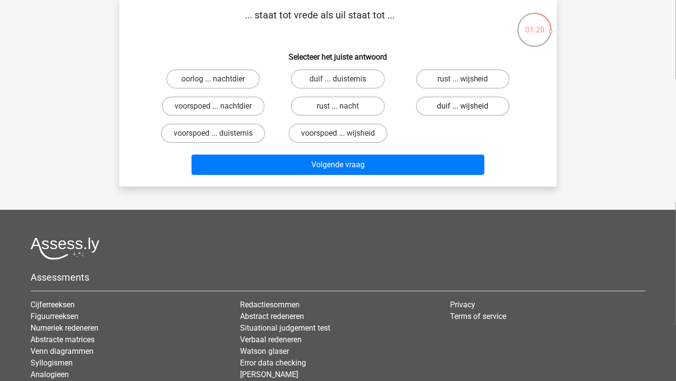
click at [450, 109] on label "duif ... wijsheid" at bounding box center [463, 106] width 94 height 19
click at [463, 109] on input "duif ... wijsheid" at bounding box center [466, 109] width 6 height 6
radio input "true"
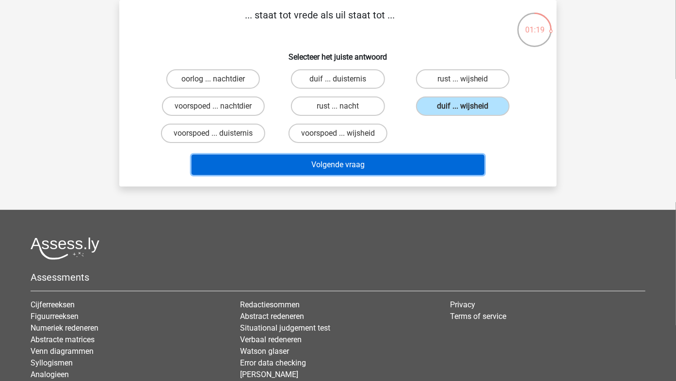
click at [372, 162] on button "Volgende vraag" at bounding box center [339, 165] width 294 height 20
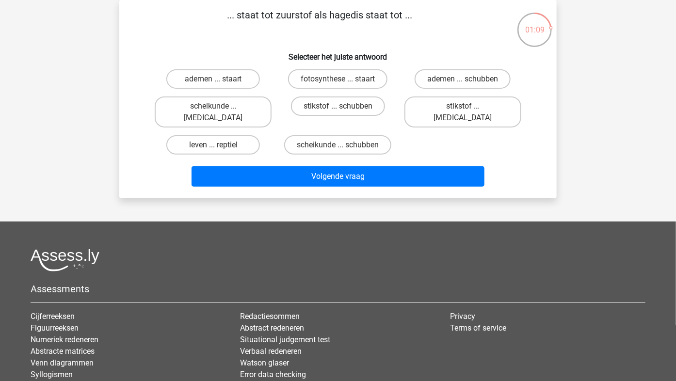
click at [216, 145] on input "leven ... reptiel" at bounding box center [216, 148] width 6 height 6
radio input "true"
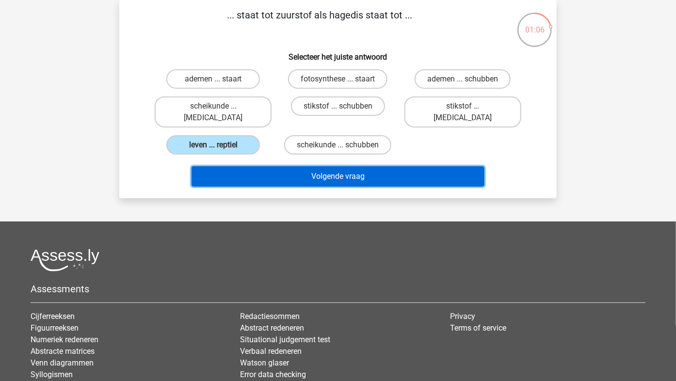
click at [292, 166] on button "Volgende vraag" at bounding box center [339, 176] width 294 height 20
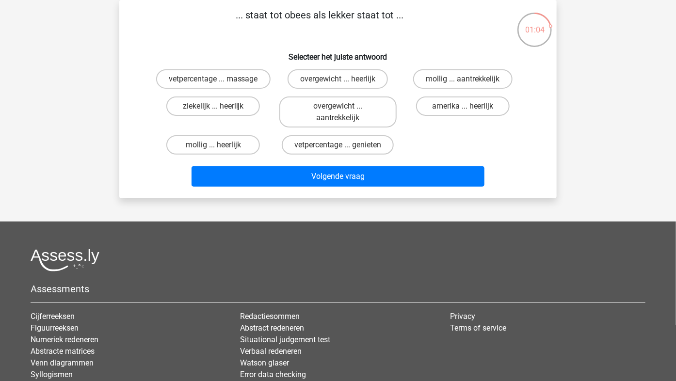
click at [265, 32] on p "... staat tot obees als lekker staat tot ..." at bounding box center [320, 22] width 370 height 29
click at [328, 80] on label "overgewicht ... heerlijk" at bounding box center [338, 78] width 100 height 19
click at [338, 80] on input "overgewicht ... heerlijk" at bounding box center [341, 82] width 6 height 6
radio input "true"
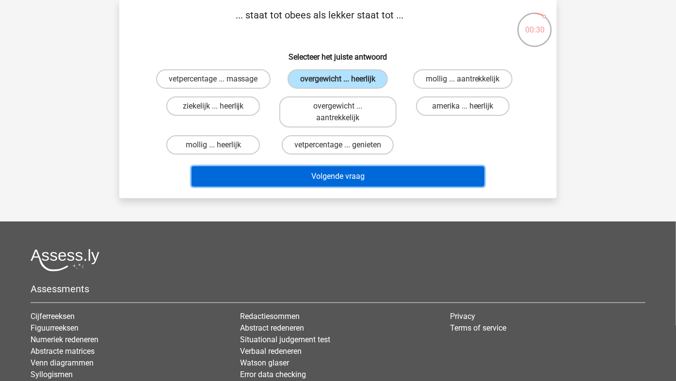
click at [314, 176] on button "Volgende vraag" at bounding box center [339, 176] width 294 height 20
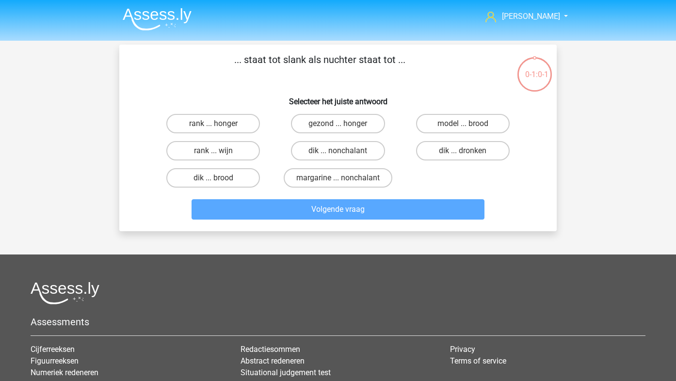
scroll to position [45, 0]
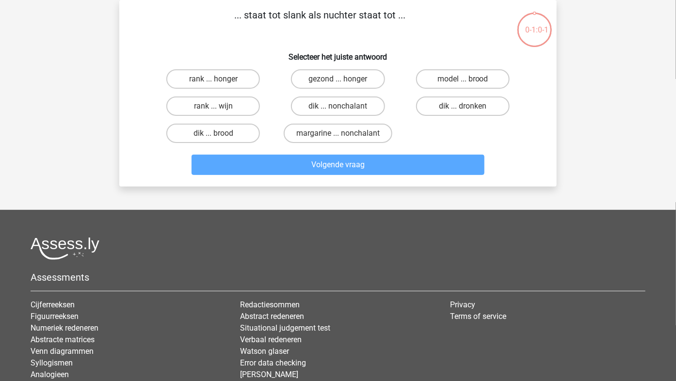
click at [328, 102] on label "dik ... nonchalant" at bounding box center [338, 106] width 94 height 19
click at [338, 106] on input "dik ... nonchalant" at bounding box center [341, 109] width 6 height 6
radio input "true"
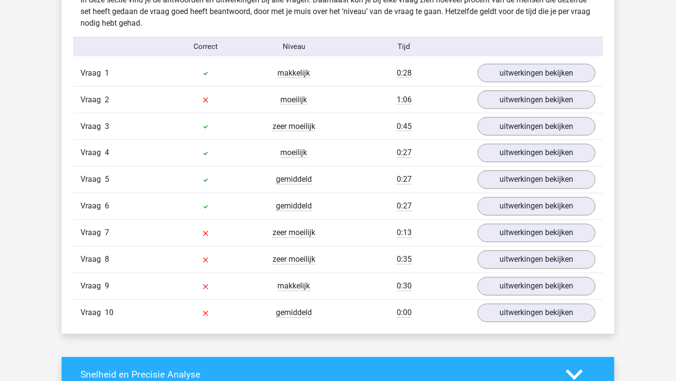
scroll to position [608, 0]
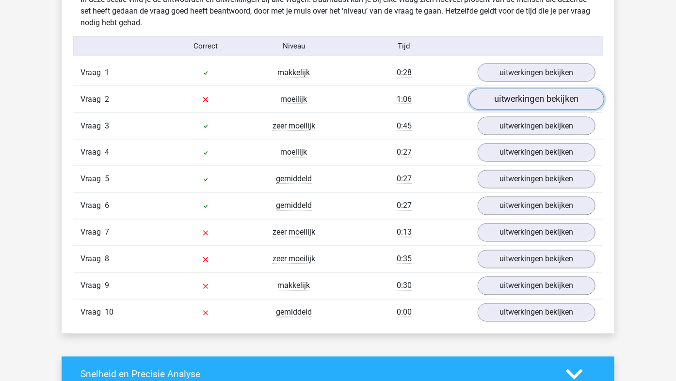
click at [526, 94] on link "uitwerkingen bekijken" at bounding box center [536, 99] width 135 height 21
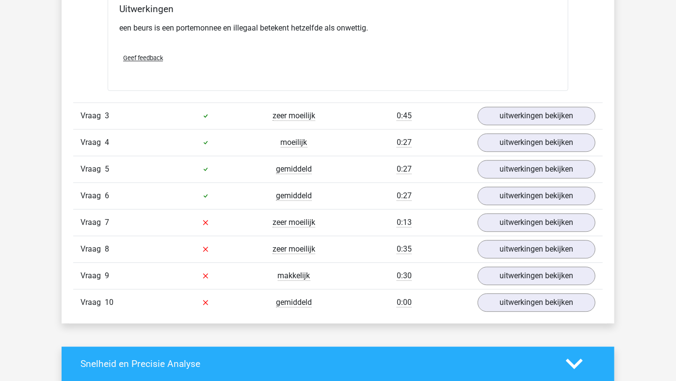
scroll to position [867, 0]
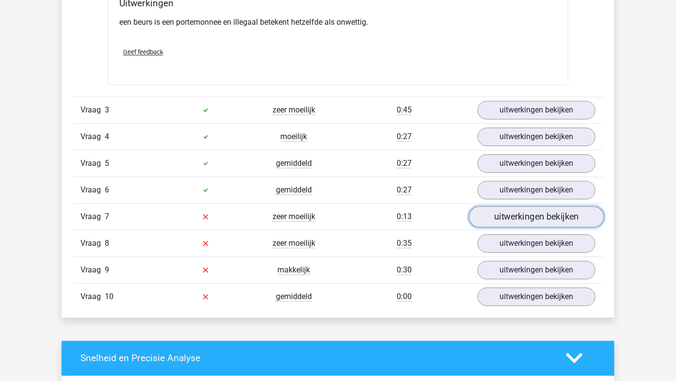
click at [507, 215] on link "uitwerkingen bekijken" at bounding box center [536, 216] width 135 height 21
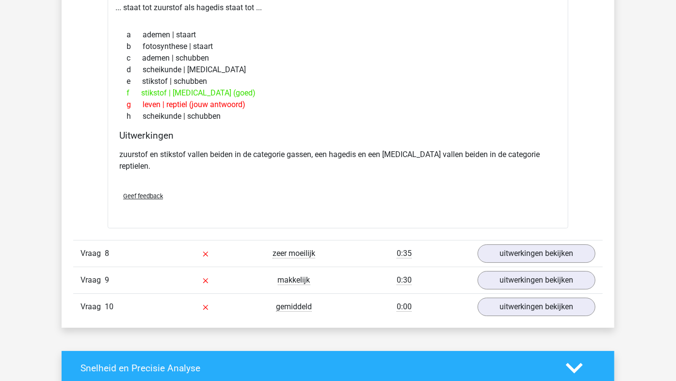
scroll to position [1130, 0]
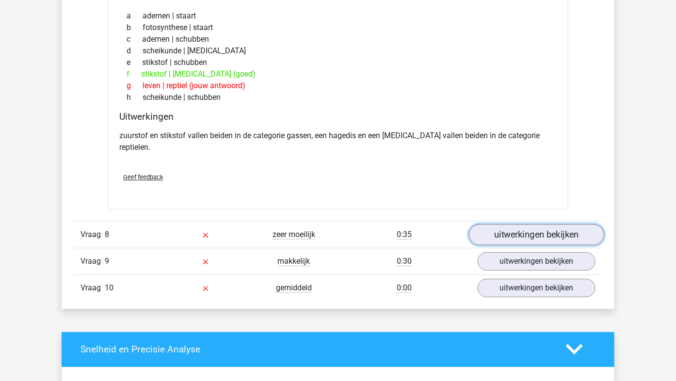
click at [507, 224] on link "uitwerkingen bekijken" at bounding box center [536, 234] width 135 height 21
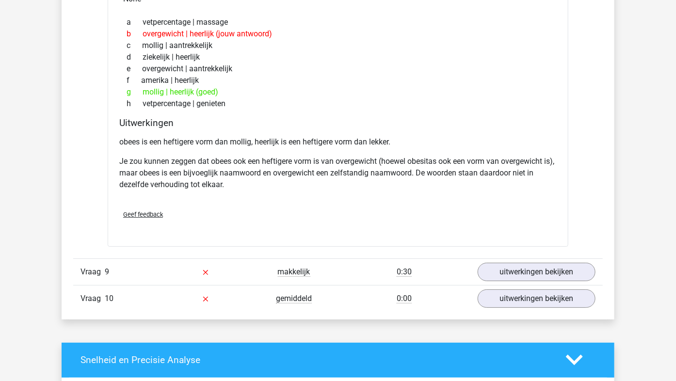
scroll to position [1451, 0]
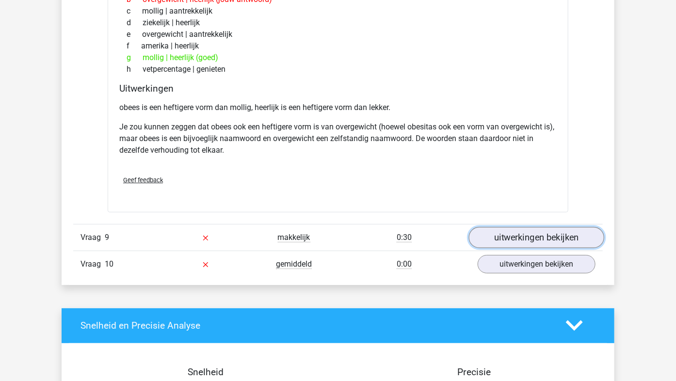
click at [535, 233] on link "uitwerkingen bekijken" at bounding box center [536, 237] width 135 height 21
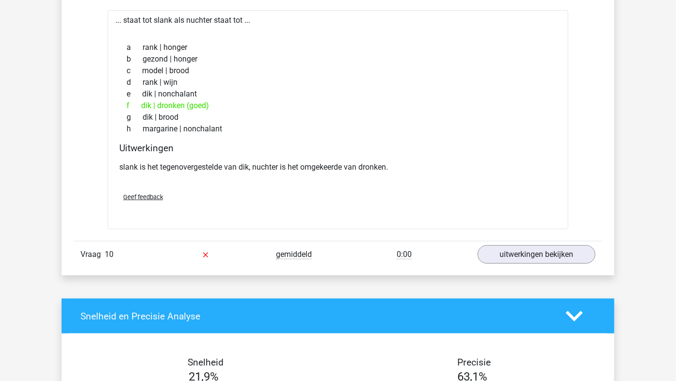
scroll to position [1703, 0]
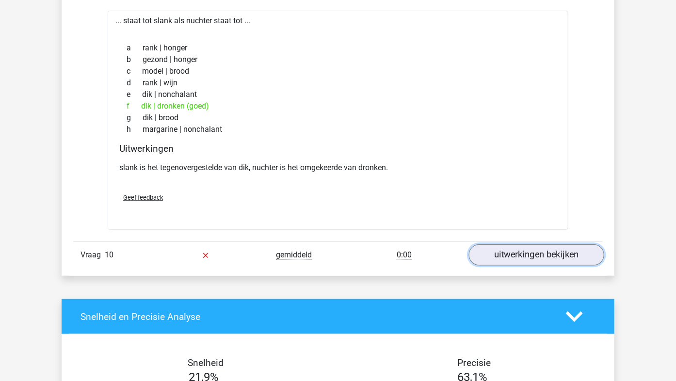
click at [518, 245] on link "uitwerkingen bekijken" at bounding box center [536, 255] width 135 height 21
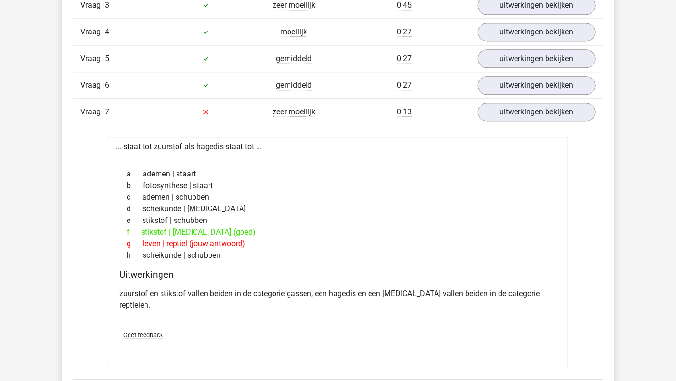
scroll to position [0, 0]
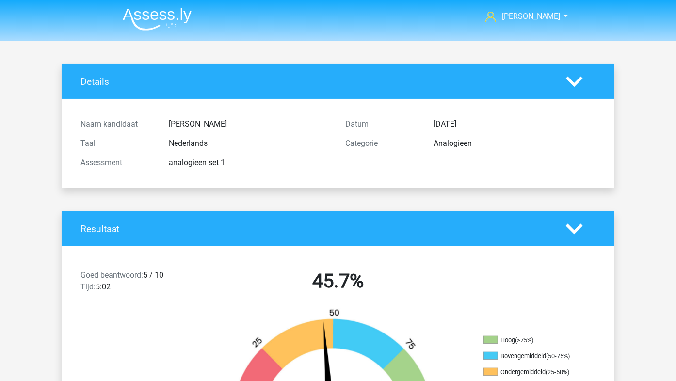
click at [148, 18] on img at bounding box center [157, 19] width 69 height 23
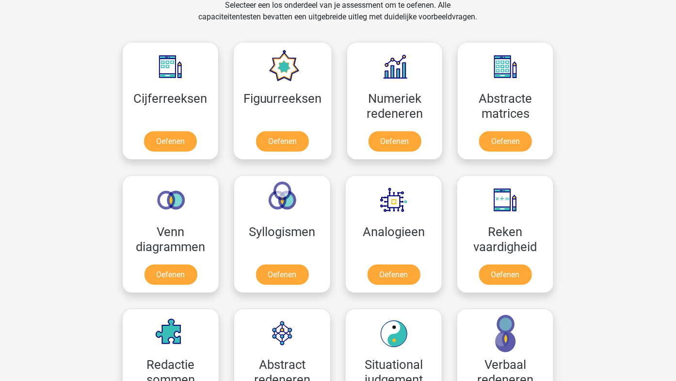
scroll to position [411, 0]
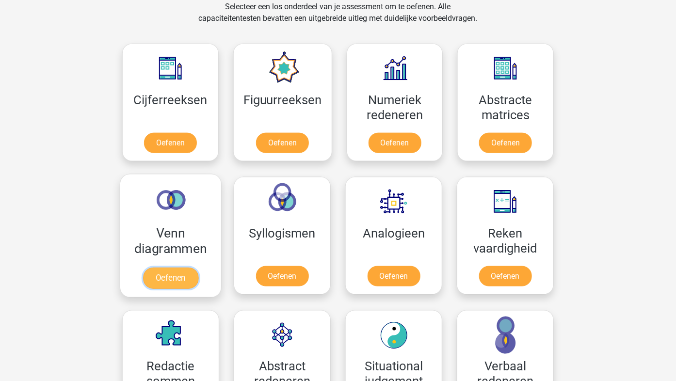
click at [176, 285] on link "Oefenen" at bounding box center [170, 278] width 55 height 21
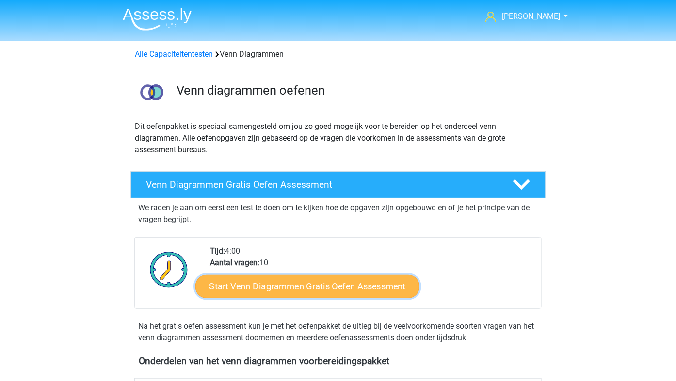
click at [284, 285] on link "Start Venn Diagrammen Gratis Oefen Assessment" at bounding box center [308, 286] width 224 height 23
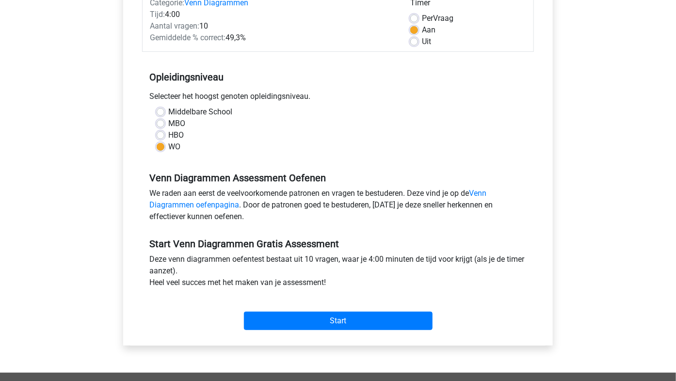
scroll to position [138, 0]
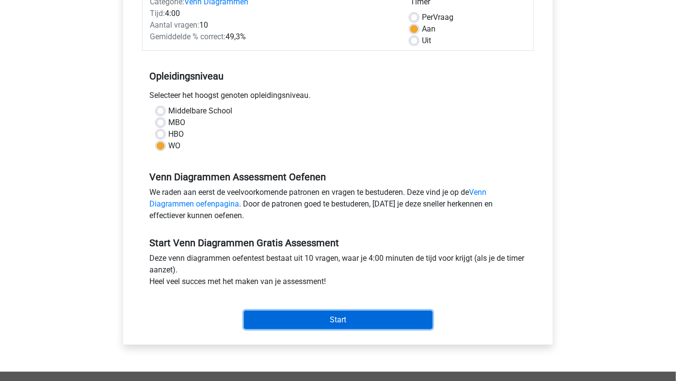
click at [317, 322] on input "Start" at bounding box center [338, 320] width 189 height 18
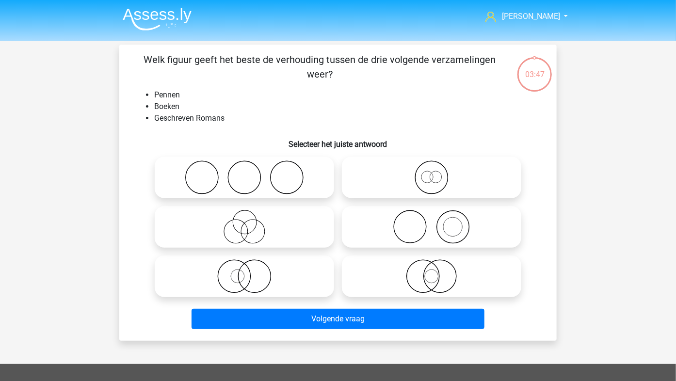
click at [420, 223] on icon at bounding box center [432, 227] width 172 height 34
click at [432, 222] on input "radio" at bounding box center [435, 219] width 6 height 6
radio input "true"
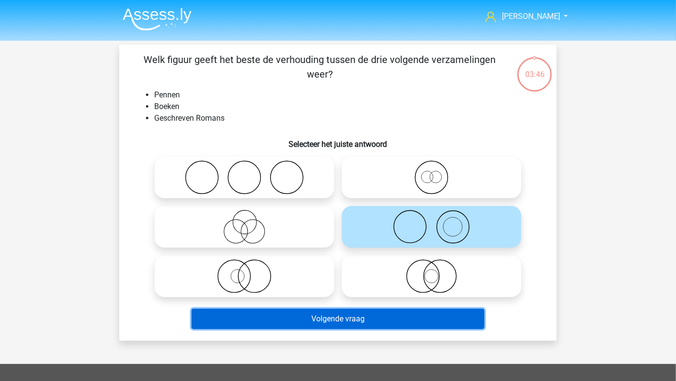
click at [338, 321] on button "Volgende vraag" at bounding box center [339, 319] width 294 height 20
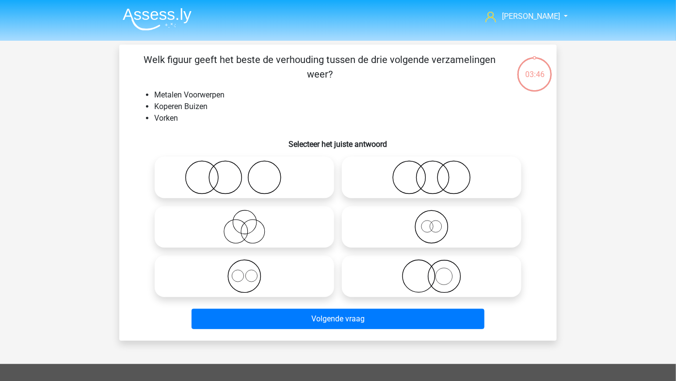
scroll to position [45, 0]
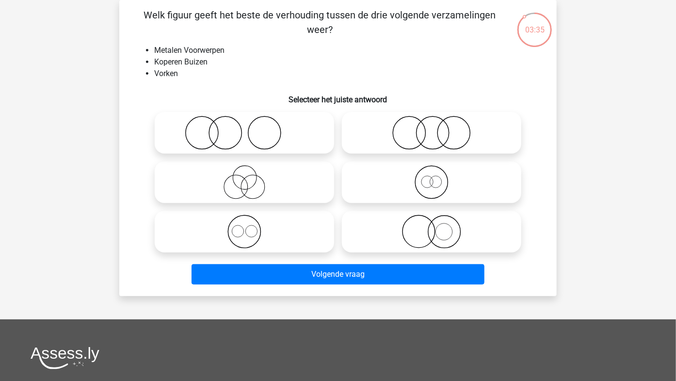
click at [297, 222] on icon at bounding box center [245, 232] width 172 height 34
click at [251, 222] on input "radio" at bounding box center [248, 224] width 6 height 6
radio input "true"
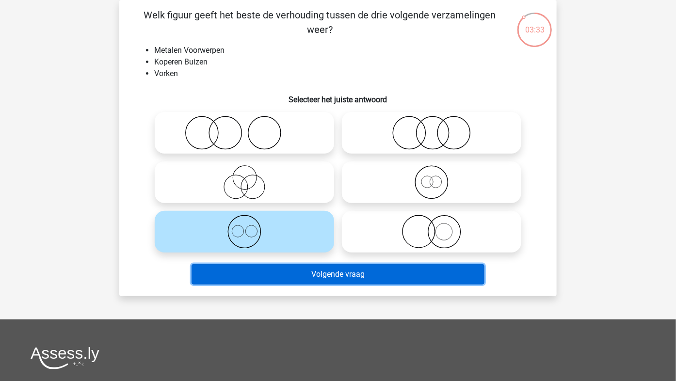
click at [297, 278] on button "Volgende vraag" at bounding box center [339, 274] width 294 height 20
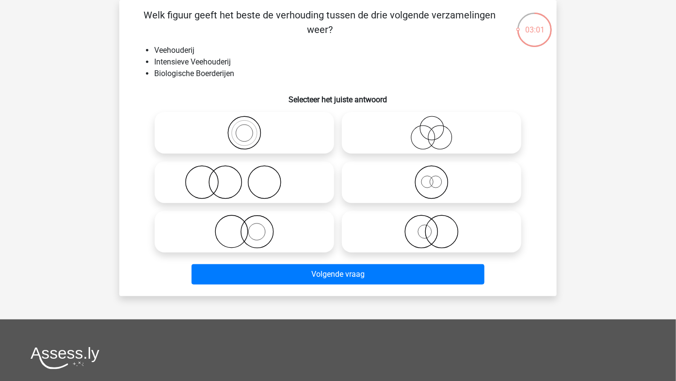
click at [414, 233] on icon at bounding box center [432, 232] width 172 height 34
click at [432, 227] on input "radio" at bounding box center [435, 224] width 6 height 6
radio input "true"
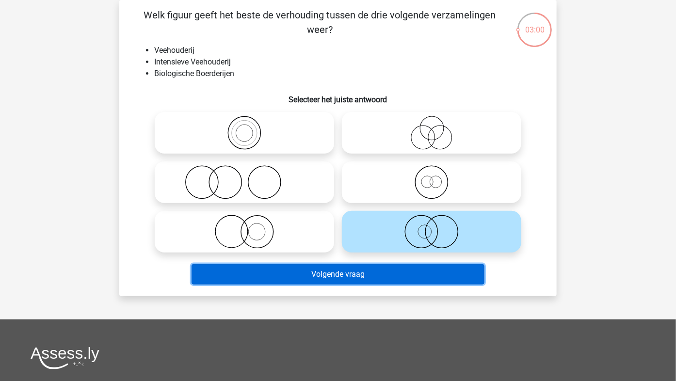
click at [386, 280] on button "Volgende vraag" at bounding box center [339, 274] width 294 height 20
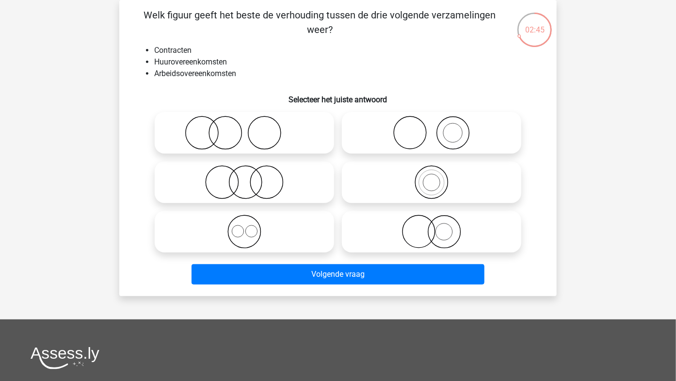
click at [246, 229] on icon at bounding box center [245, 232] width 172 height 34
click at [246, 227] on input "radio" at bounding box center [248, 224] width 6 height 6
radio input "true"
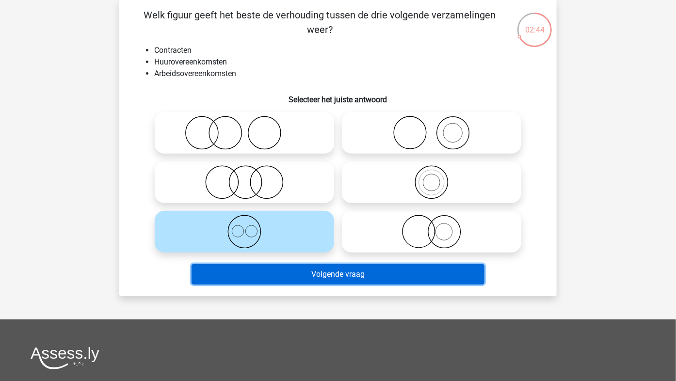
click at [271, 273] on button "Volgende vraag" at bounding box center [339, 274] width 294 height 20
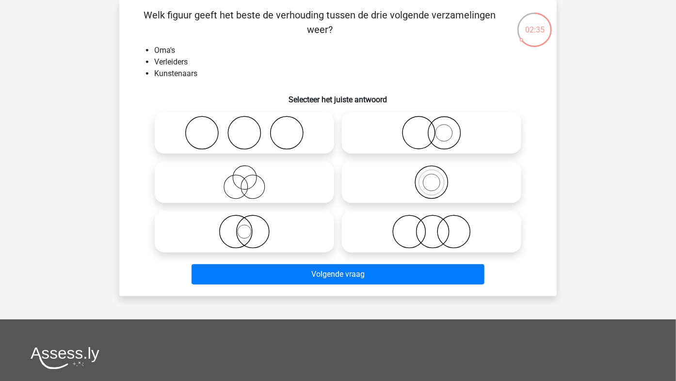
click at [243, 182] on icon at bounding box center [245, 182] width 172 height 34
click at [245, 178] on input "radio" at bounding box center [248, 174] width 6 height 6
radio input "true"
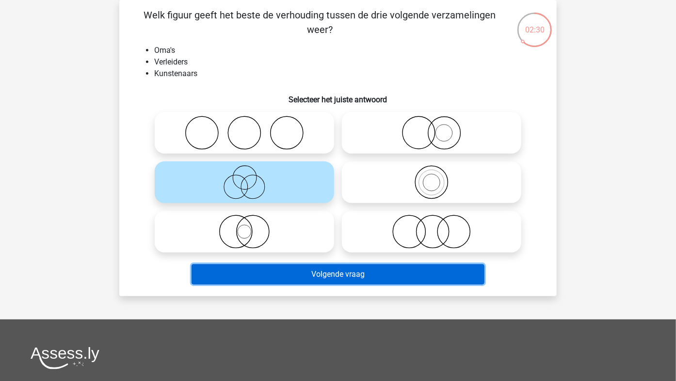
click at [287, 277] on button "Volgende vraag" at bounding box center [339, 274] width 294 height 20
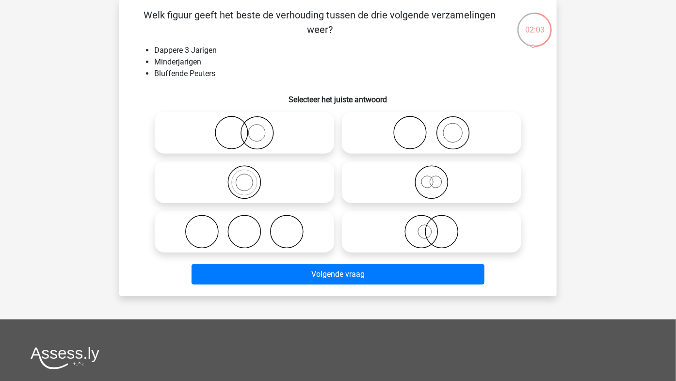
click at [433, 180] on circle at bounding box center [428, 182] width 12 height 12
click at [433, 178] on input "radio" at bounding box center [435, 174] width 6 height 6
radio input "true"
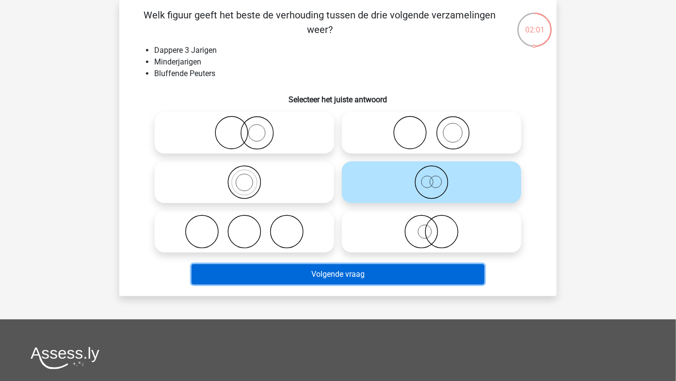
click at [351, 279] on button "Volgende vraag" at bounding box center [339, 274] width 294 height 20
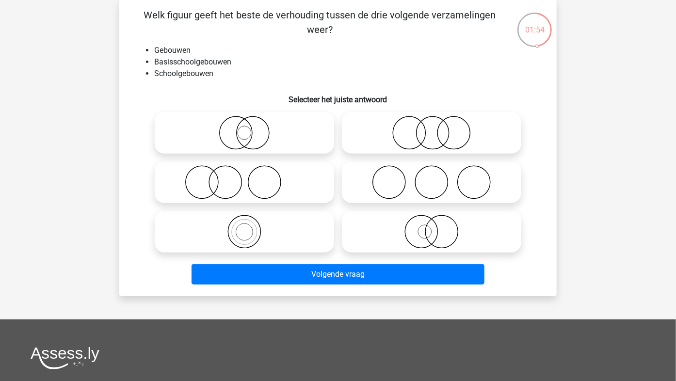
click at [243, 222] on icon at bounding box center [245, 232] width 172 height 34
click at [245, 222] on input "radio" at bounding box center [248, 224] width 6 height 6
radio input "true"
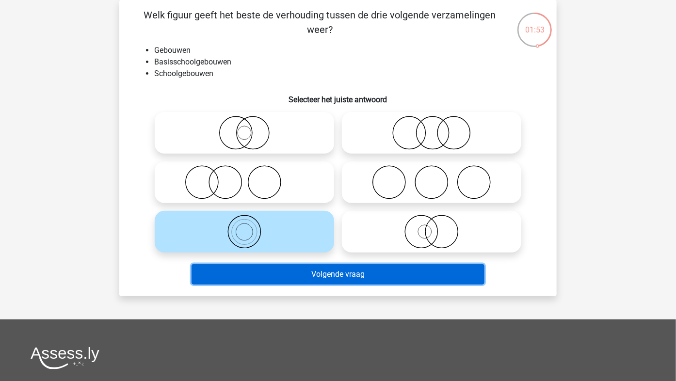
click at [255, 272] on button "Volgende vraag" at bounding box center [339, 274] width 294 height 20
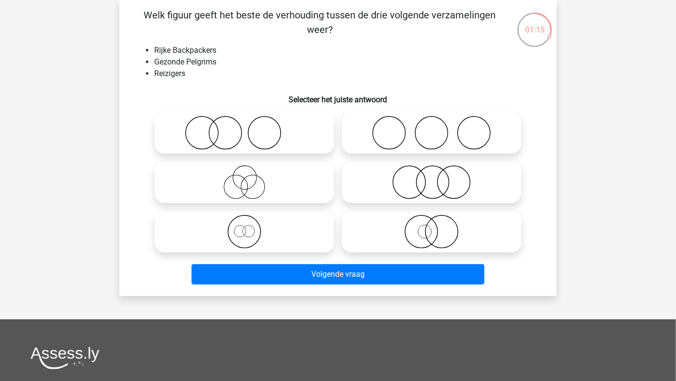
click at [239, 235] on icon at bounding box center [245, 232] width 172 height 34
click at [245, 227] on input "radio" at bounding box center [248, 224] width 6 height 6
radio input "true"
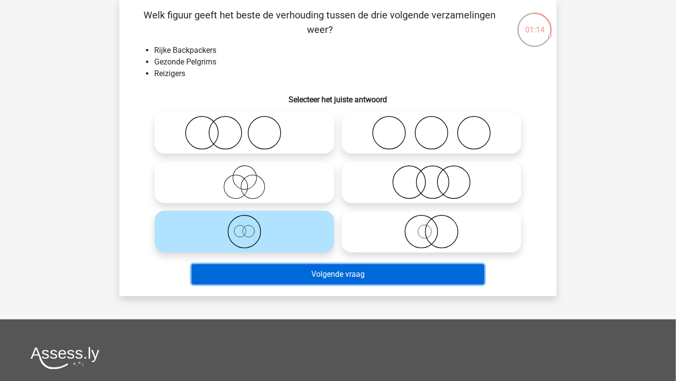
click at [256, 278] on button "Volgende vraag" at bounding box center [339, 274] width 294 height 20
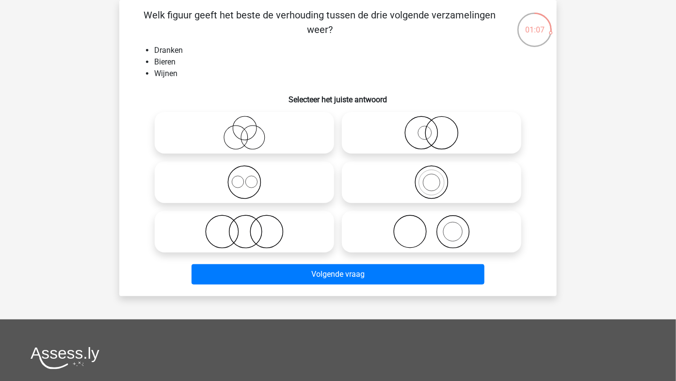
click at [244, 185] on icon at bounding box center [245, 182] width 172 height 34
click at [245, 178] on input "radio" at bounding box center [248, 174] width 6 height 6
radio input "true"
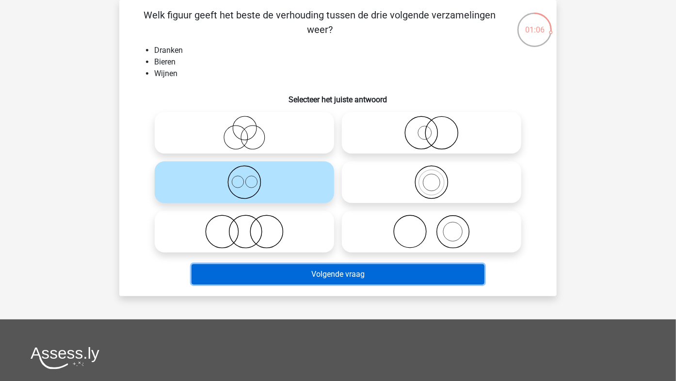
click at [267, 272] on button "Volgende vraag" at bounding box center [339, 274] width 294 height 20
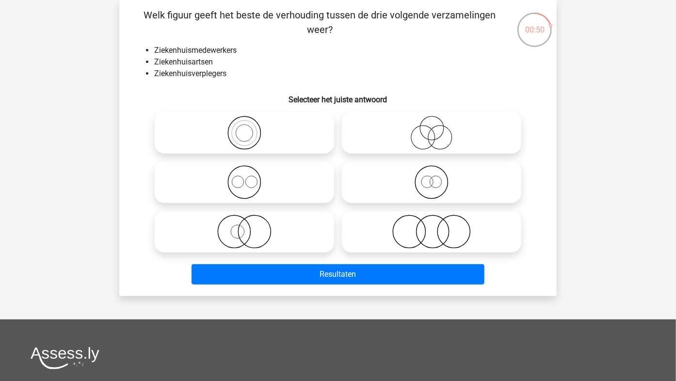
click at [239, 189] on icon at bounding box center [245, 182] width 172 height 34
click at [245, 178] on input "radio" at bounding box center [248, 174] width 6 height 6
radio input "true"
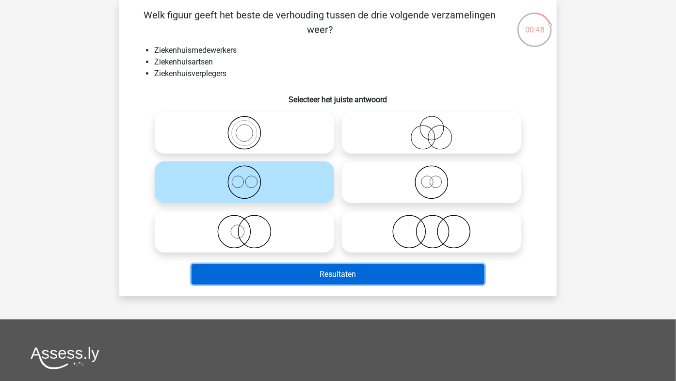
click at [251, 277] on button "Resultaten" at bounding box center [339, 274] width 294 height 20
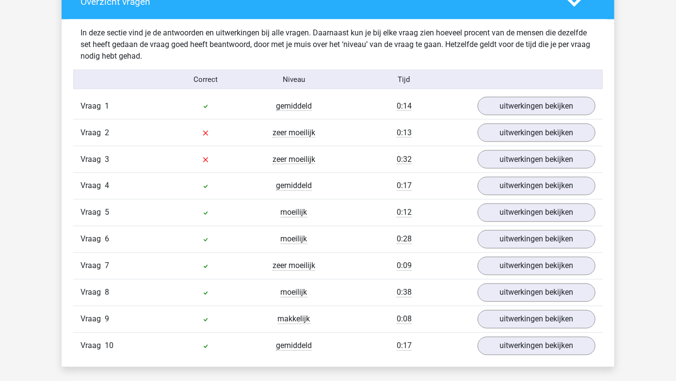
scroll to position [580, 0]
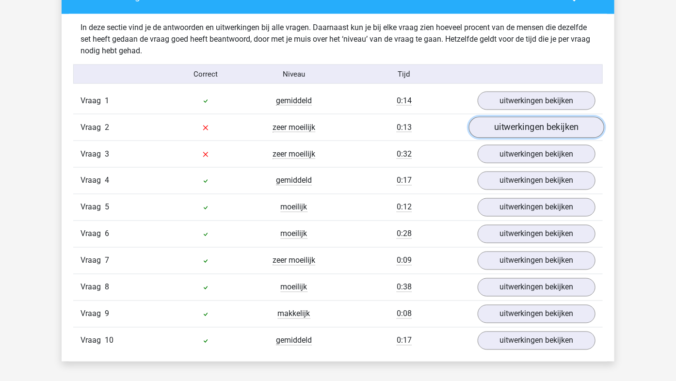
click at [515, 128] on link "uitwerkingen bekijken" at bounding box center [536, 127] width 135 height 21
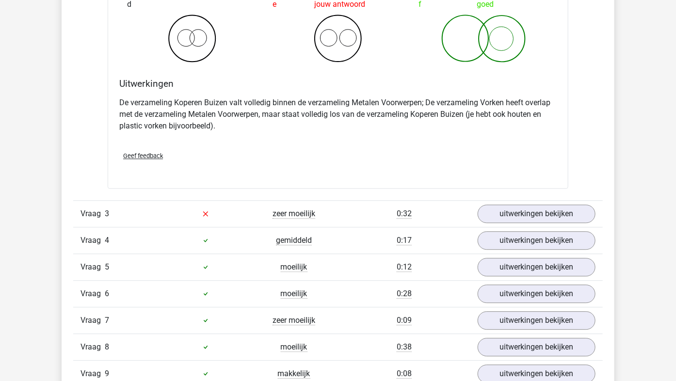
scroll to position [931, 0]
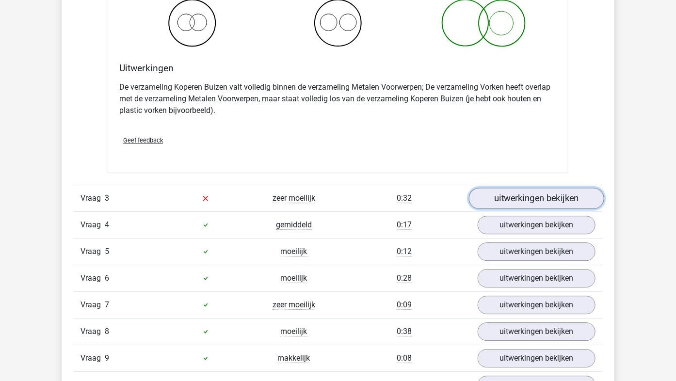
click at [505, 197] on link "uitwerkingen bekijken" at bounding box center [536, 198] width 135 height 21
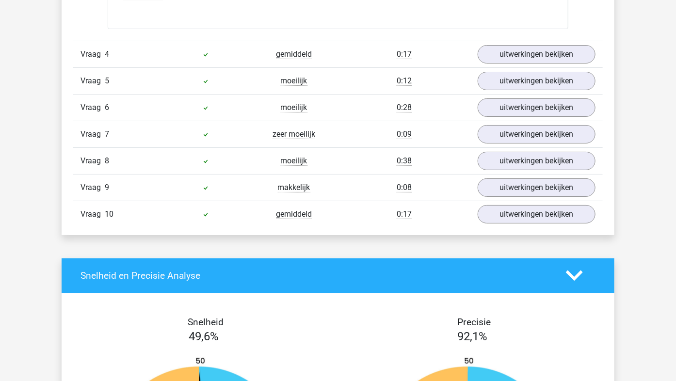
scroll to position [1461, 0]
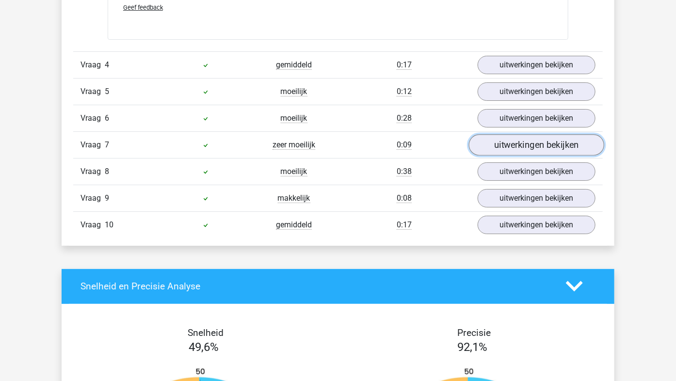
click at [534, 147] on link "uitwerkingen bekijken" at bounding box center [536, 144] width 135 height 21
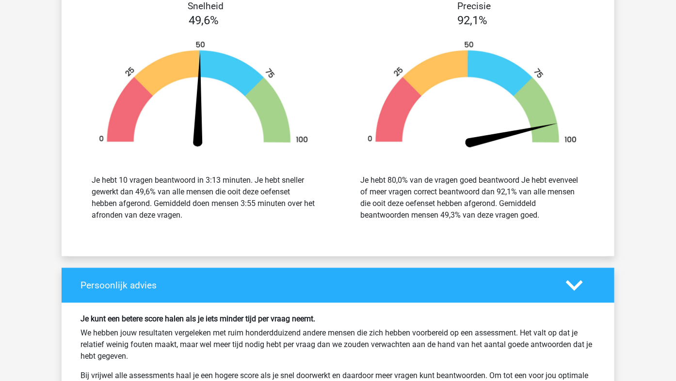
scroll to position [2172, 0]
